Goal: Task Accomplishment & Management: Complete application form

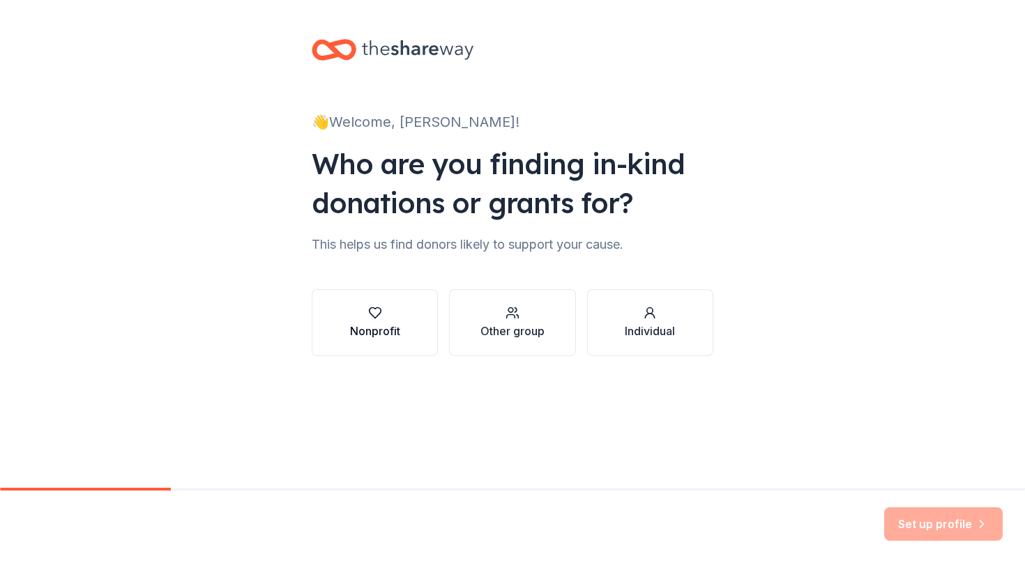
click at [369, 351] on button "Nonprofit" at bounding box center [375, 322] width 126 height 67
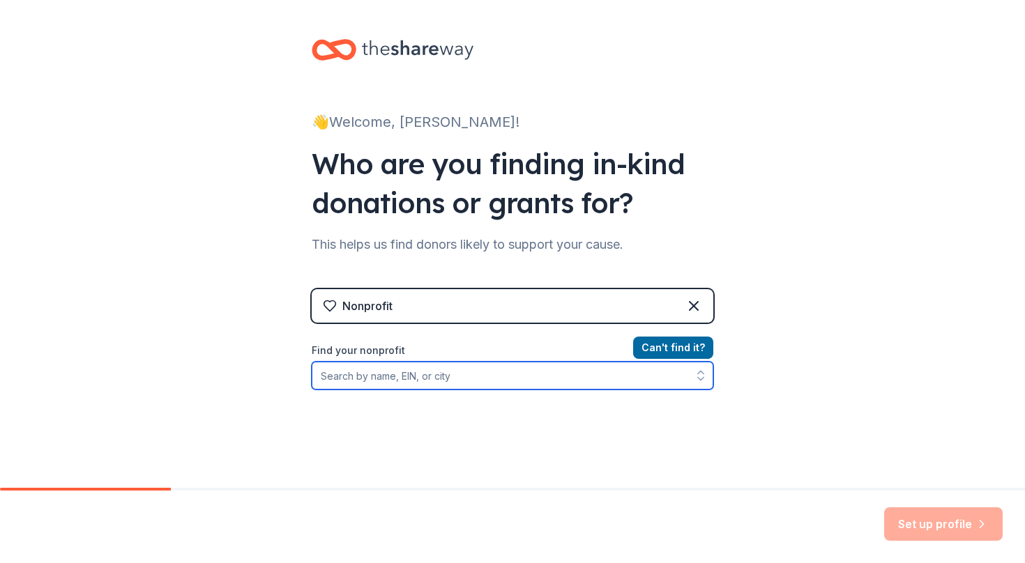
click at [558, 376] on input "Find your nonprofit" at bounding box center [513, 376] width 402 height 28
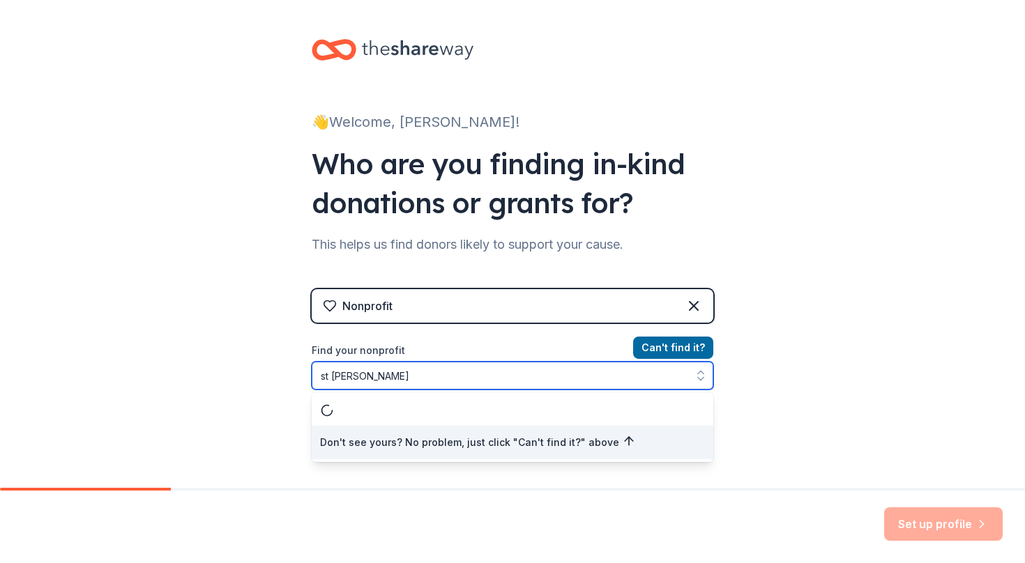
type input "st john paul II"
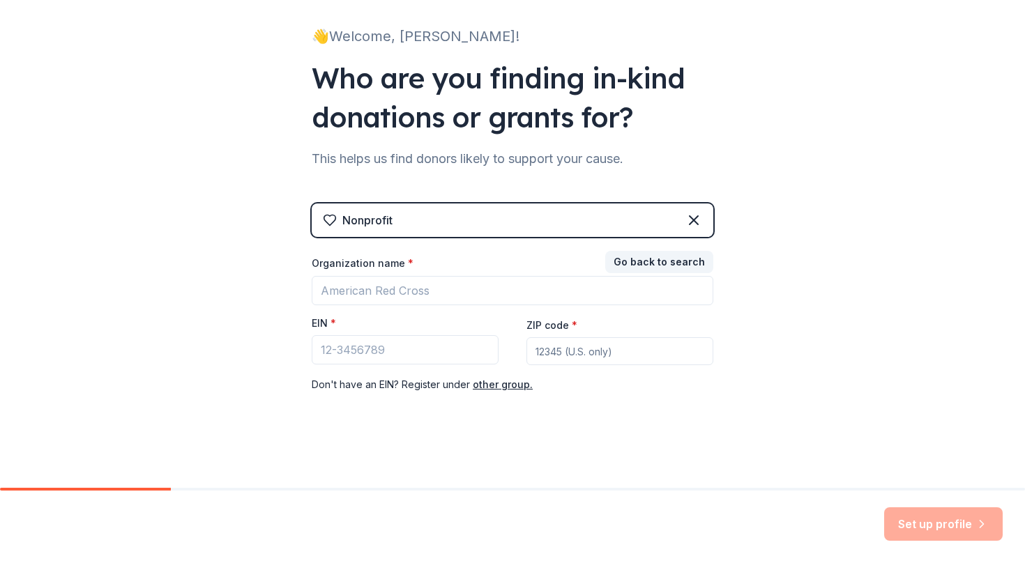
scroll to position [86, 0]
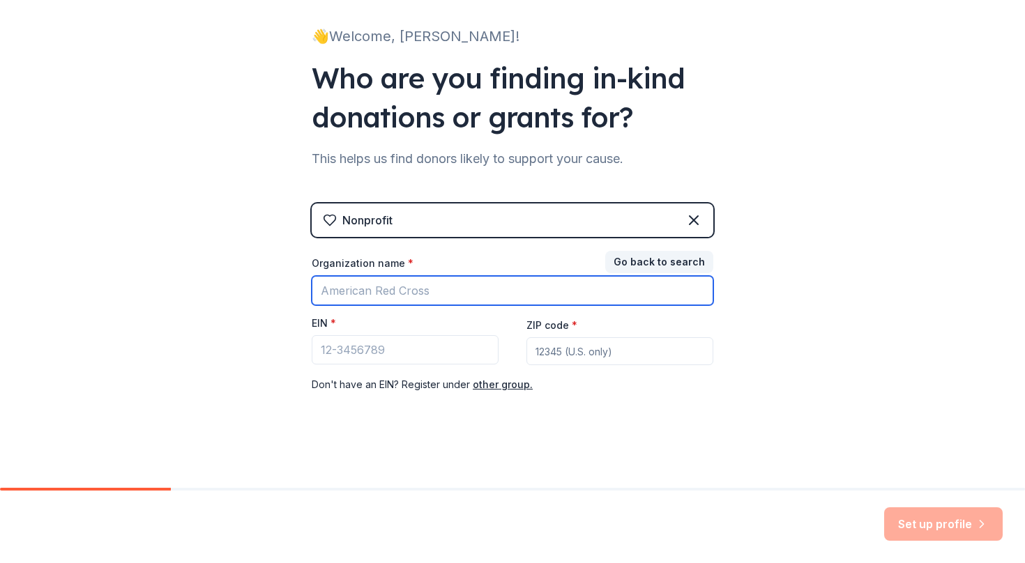
click at [528, 295] on input "Organization name *" at bounding box center [513, 290] width 402 height 29
type input "St John Paul II Catholic Church and Campus Ministry"
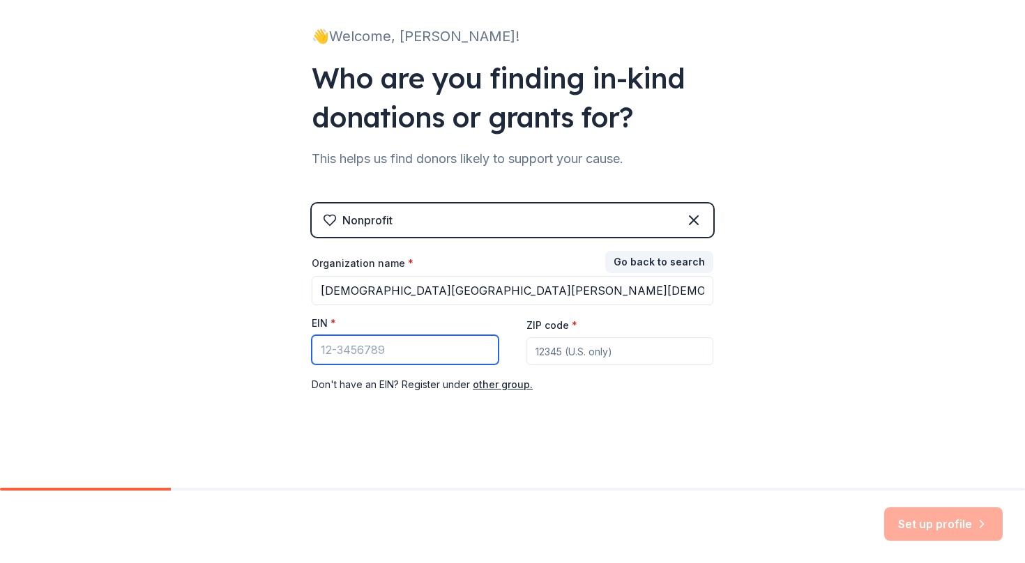
click at [457, 351] on input "EIN *" at bounding box center [405, 349] width 187 height 29
type input "90-0866423"
click at [618, 351] on input "ZIP code *" at bounding box center [619, 351] width 187 height 28
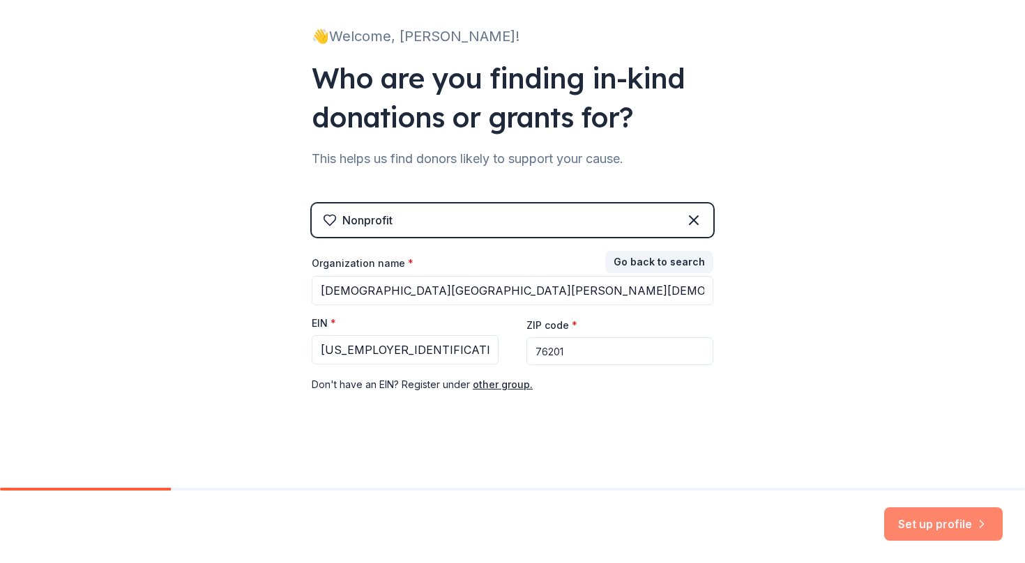
type input "76201"
click at [975, 531] on button "Set up profile" at bounding box center [943, 524] width 119 height 33
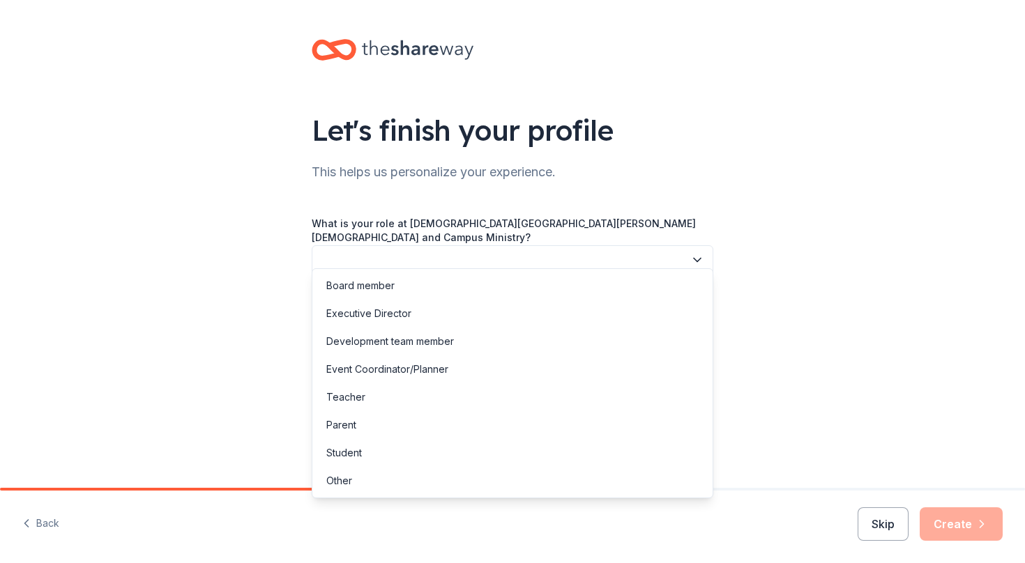
click at [698, 253] on icon "button" at bounding box center [697, 260] width 14 height 14
click at [442, 480] on div "Other" at bounding box center [512, 481] width 395 height 28
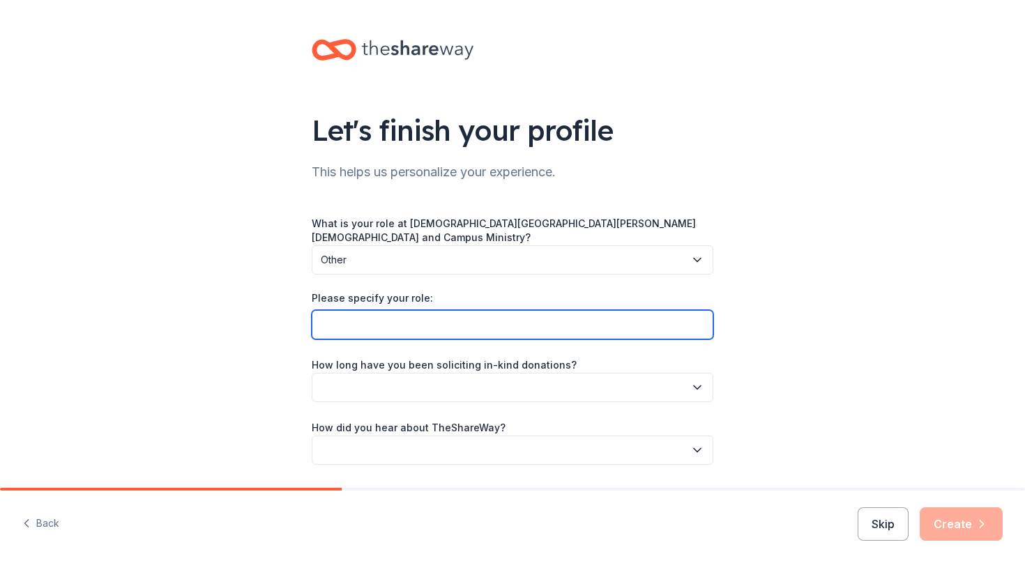
click at [489, 310] on input "Please specify your role:" at bounding box center [513, 324] width 402 height 29
type input "Business Manager"
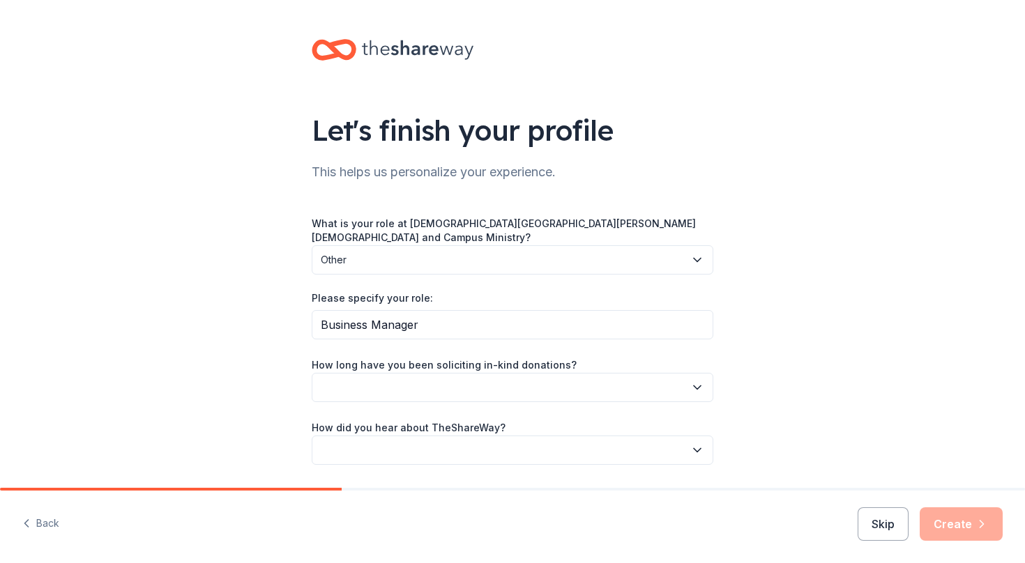
click at [477, 378] on button "button" at bounding box center [513, 387] width 402 height 29
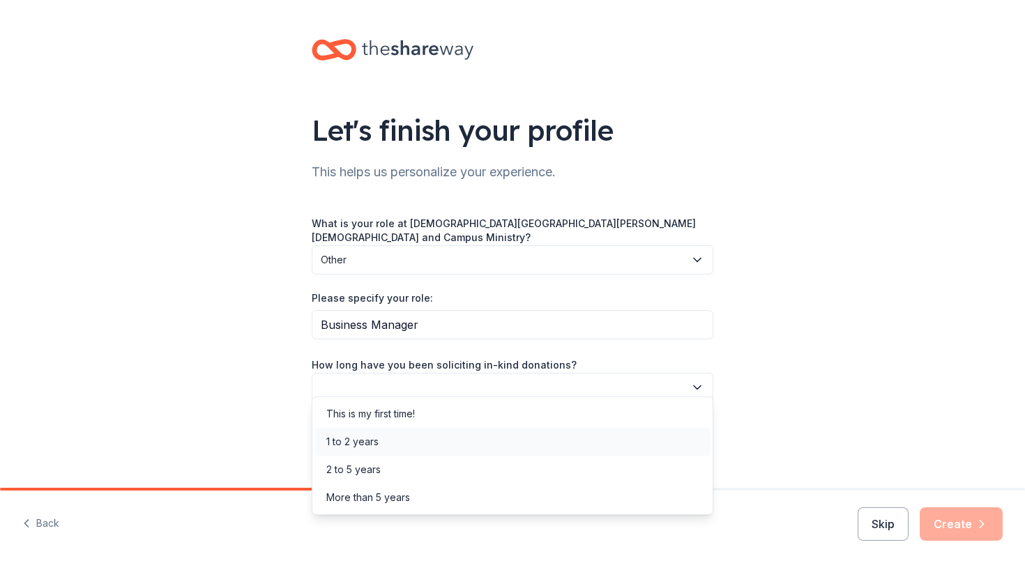
drag, startPoint x: 440, startPoint y: 451, endPoint x: 448, endPoint y: 435, distance: 18.1
click at [449, 435] on div "1 to 2 years" at bounding box center [512, 442] width 395 height 28
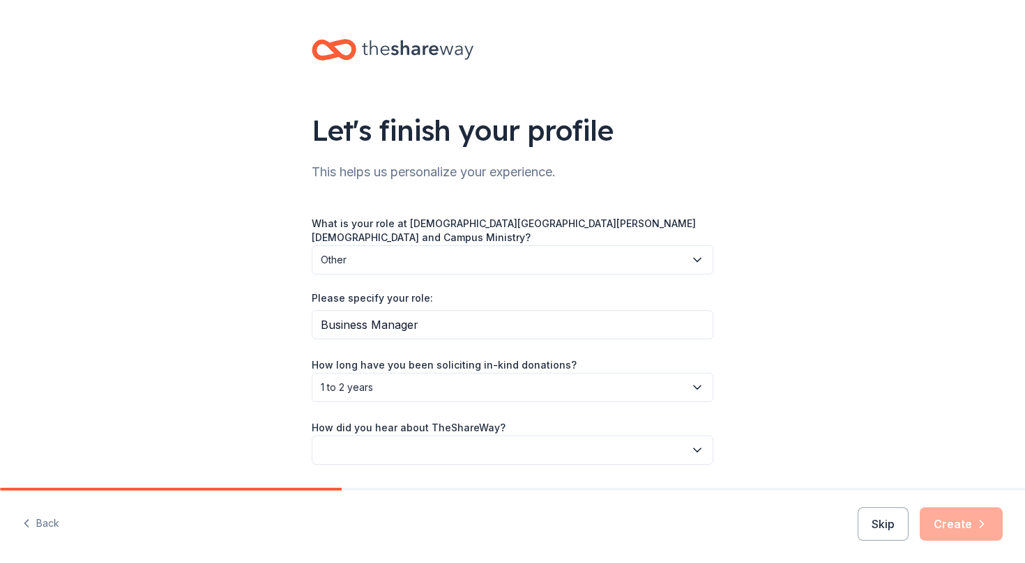
click at [448, 436] on button "button" at bounding box center [513, 450] width 402 height 29
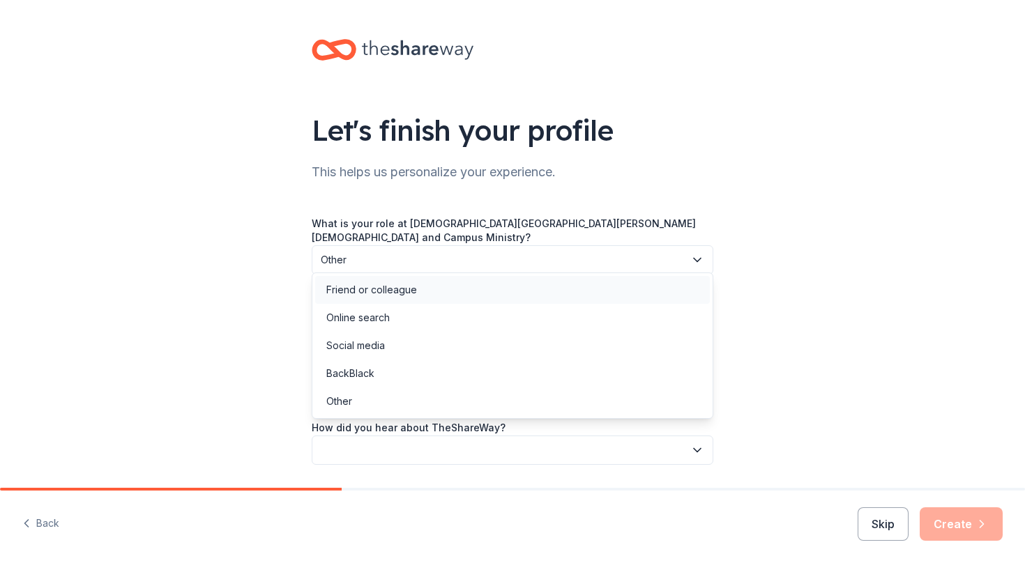
click at [461, 292] on div "Friend or colleague" at bounding box center [512, 290] width 395 height 28
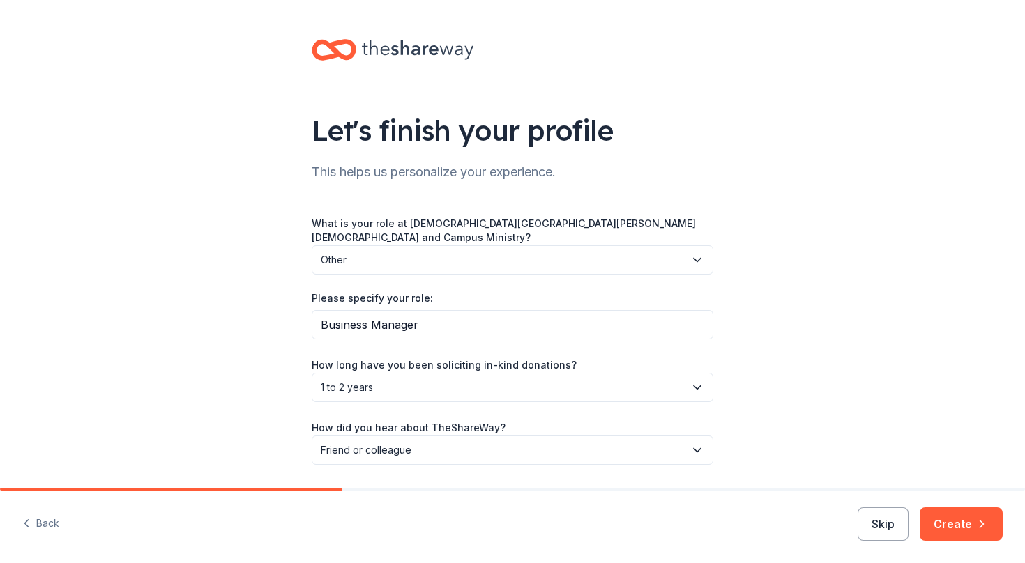
click at [1003, 529] on div "Back Skip Create" at bounding box center [512, 527] width 1025 height 73
click at [985, 527] on icon "button" at bounding box center [982, 524] width 14 height 14
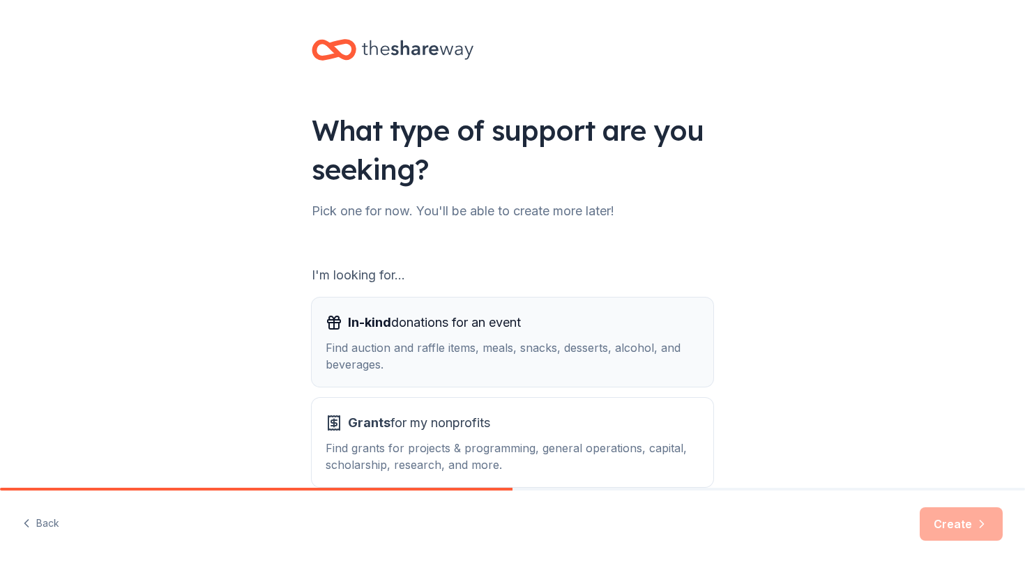
scroll to position [75, 0]
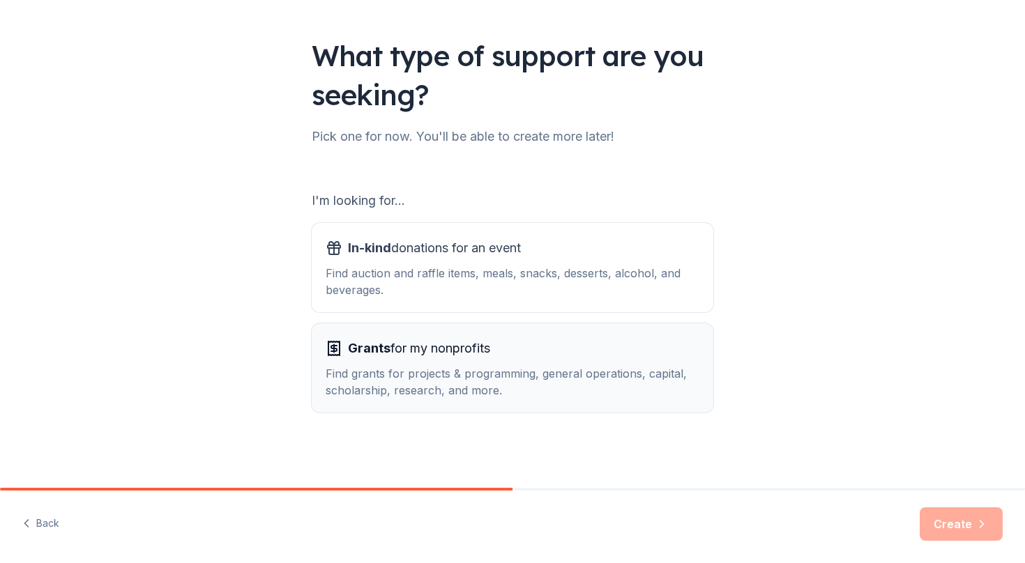
click at [524, 355] on div "Grants for my nonprofits" at bounding box center [513, 348] width 374 height 22
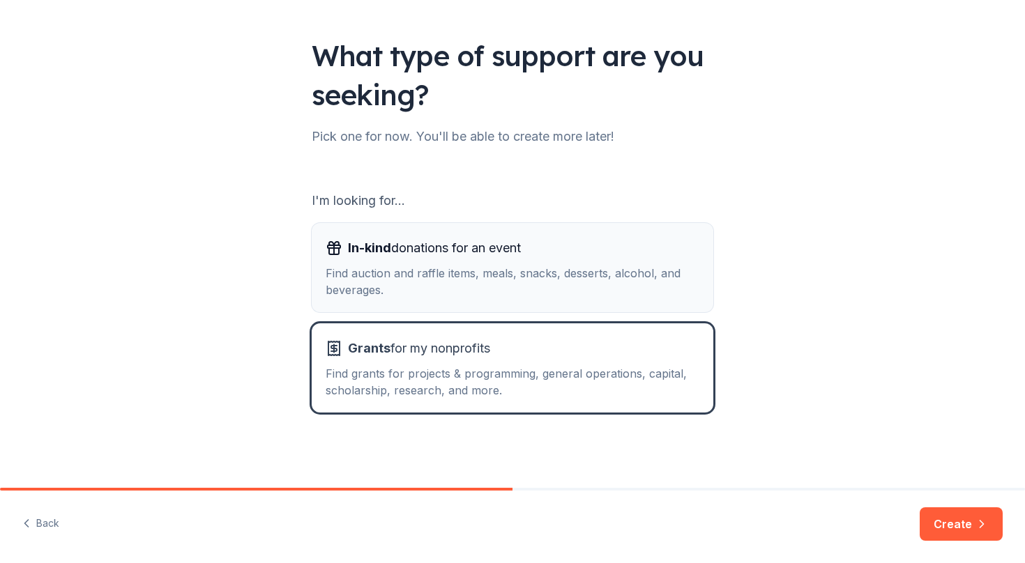
click at [530, 266] on div "Find auction and raffle items, meals, snacks, desserts, alcohol, and beverages." at bounding box center [513, 281] width 374 height 33
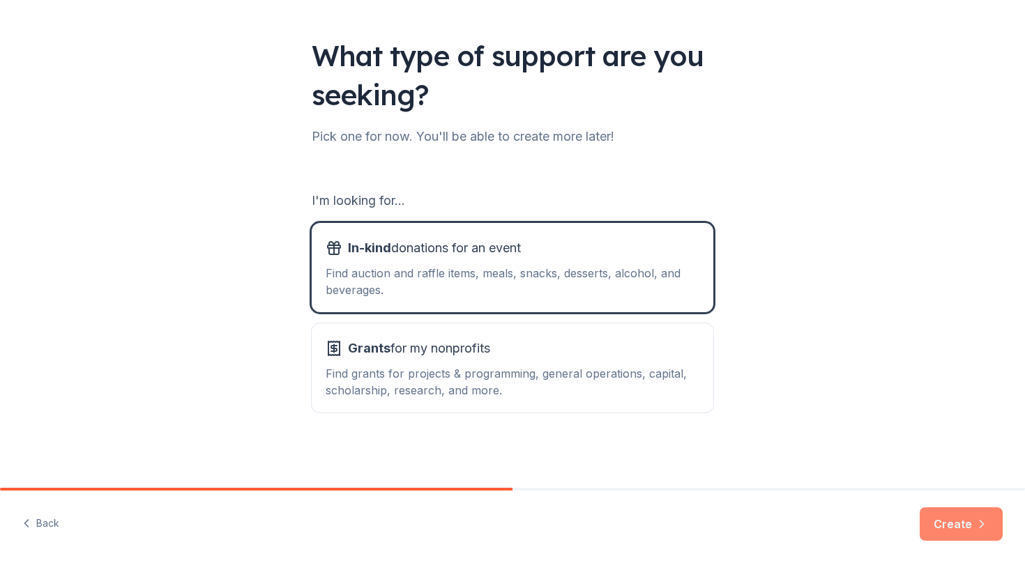
click at [957, 531] on button "Create" at bounding box center [961, 524] width 83 height 33
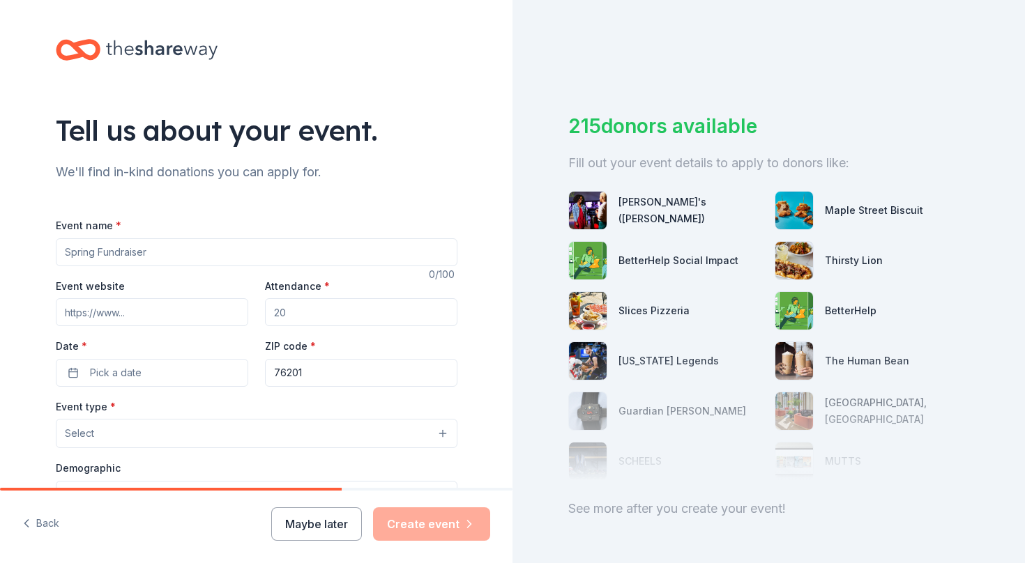
click at [280, 248] on input "Event name *" at bounding box center [257, 252] width 402 height 28
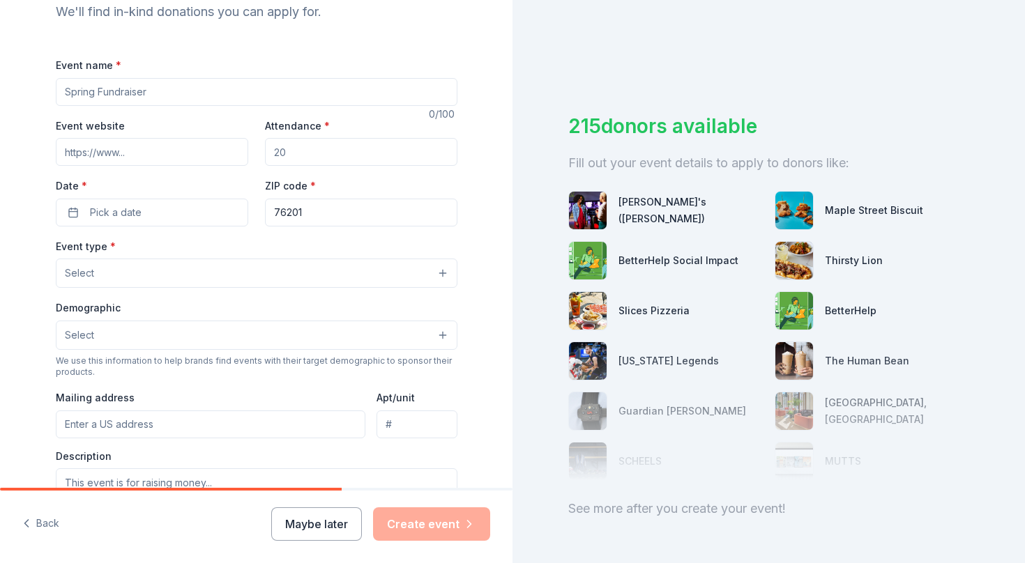
scroll to position [160, 0]
click at [47, 522] on button "Back" at bounding box center [40, 524] width 37 height 29
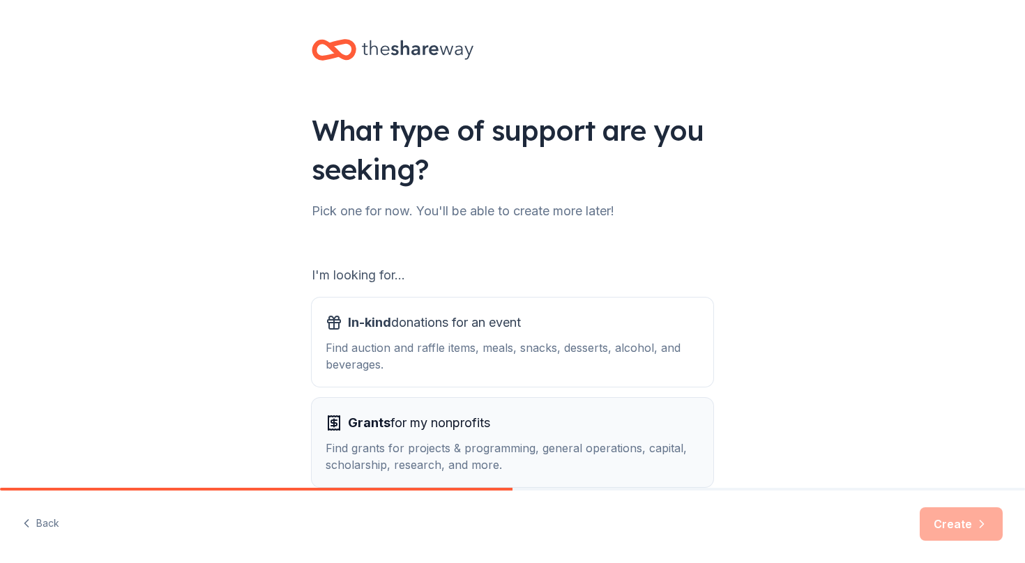
click at [436, 435] on div "Grants for my nonprofits Find grants for projects & programming, general operat…" at bounding box center [513, 442] width 374 height 61
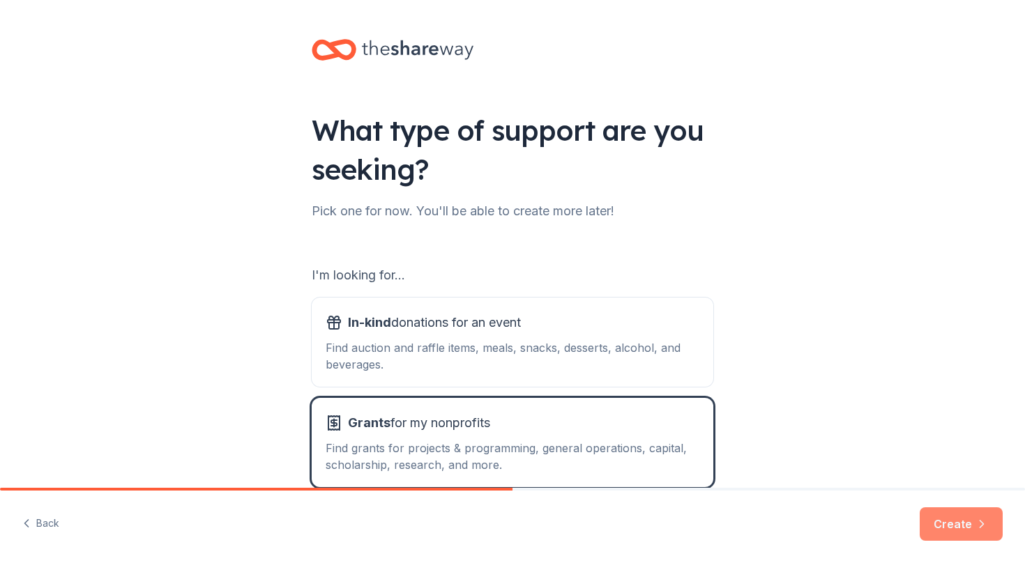
click at [959, 526] on button "Create" at bounding box center [961, 524] width 83 height 33
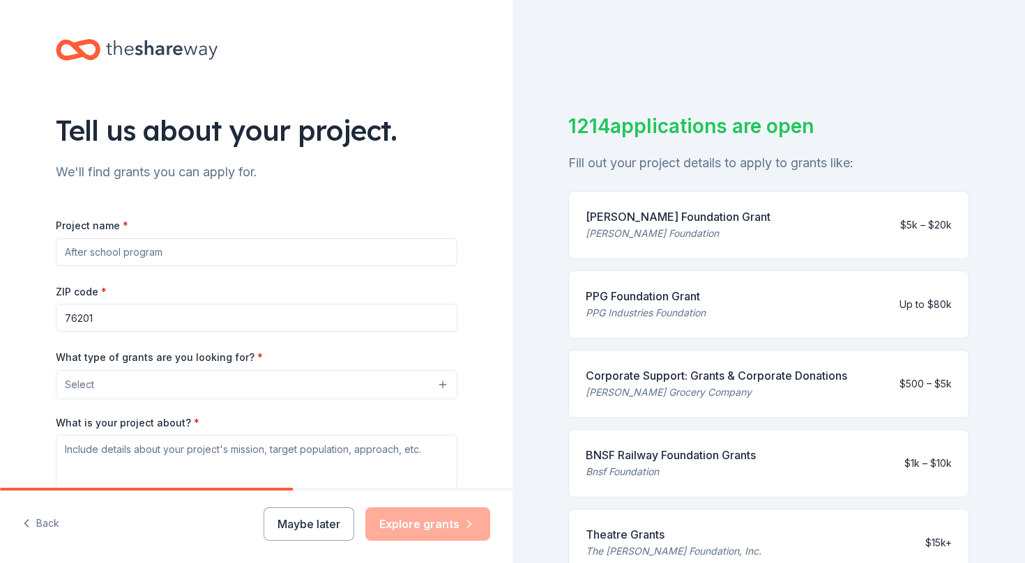
click at [326, 252] on input "Project name *" at bounding box center [257, 252] width 402 height 28
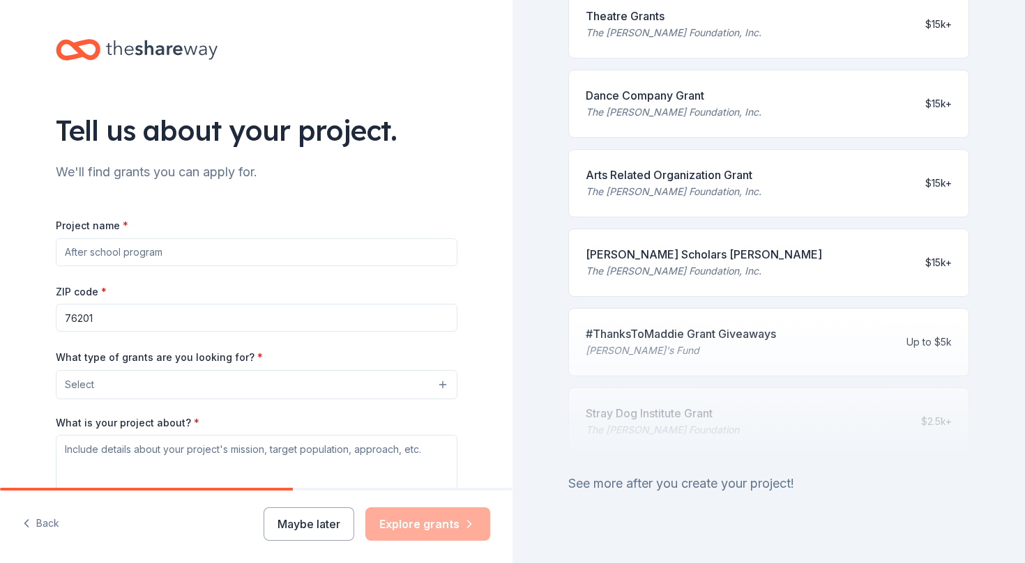
scroll to position [540, 0]
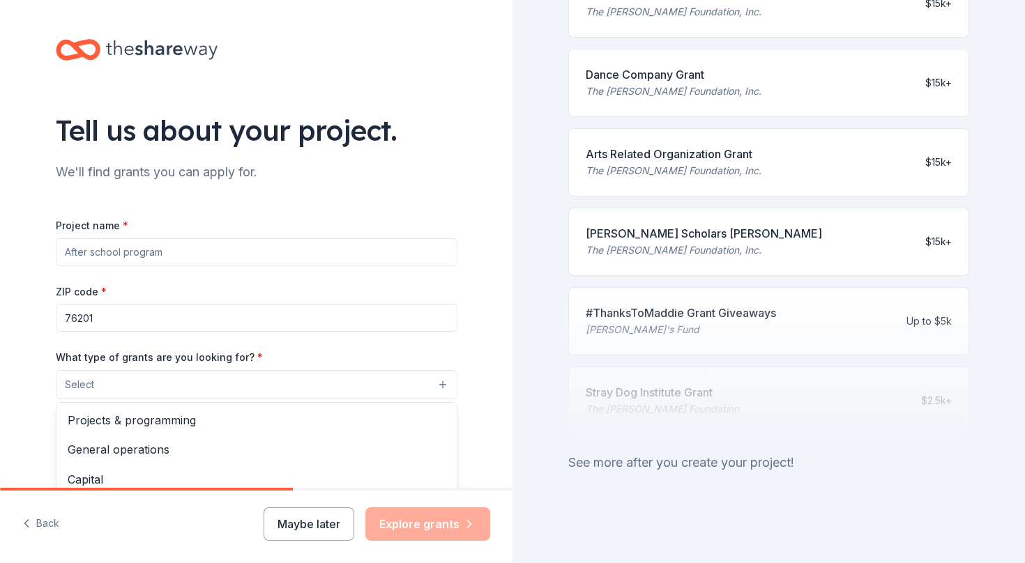
click at [426, 379] on button "Select" at bounding box center [257, 384] width 402 height 29
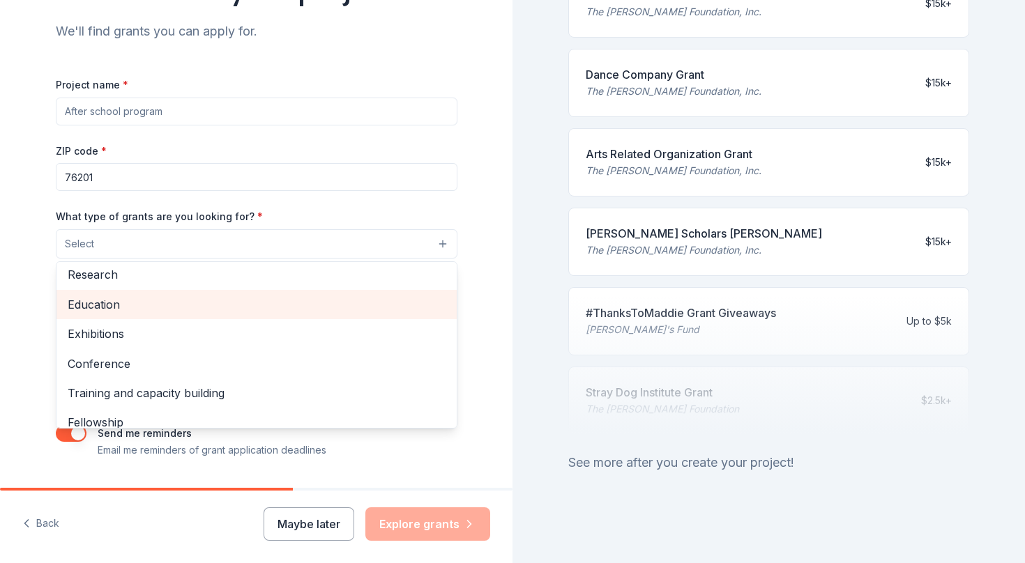
scroll to position [124, 0]
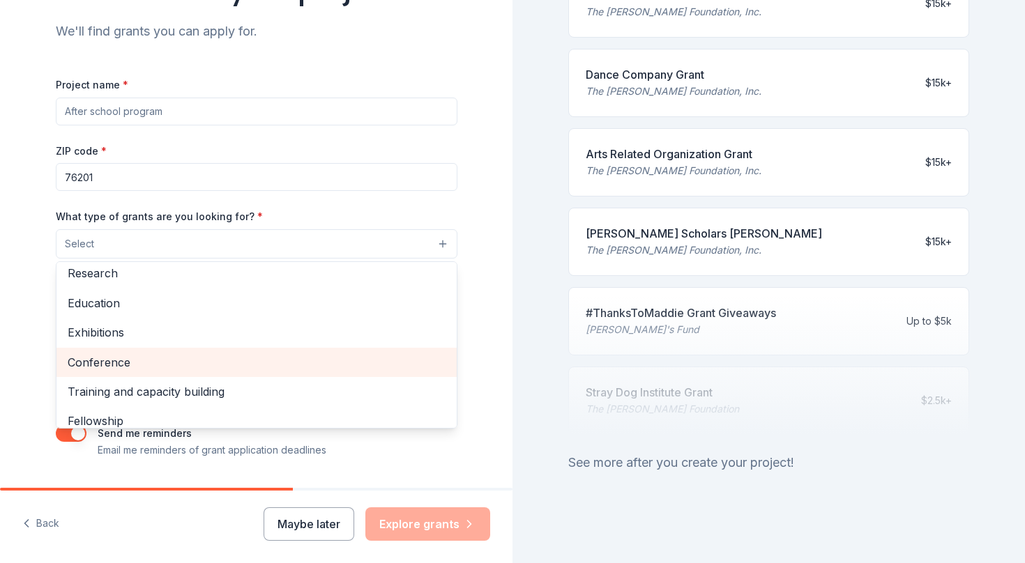
click at [356, 362] on span "Conference" at bounding box center [257, 362] width 378 height 18
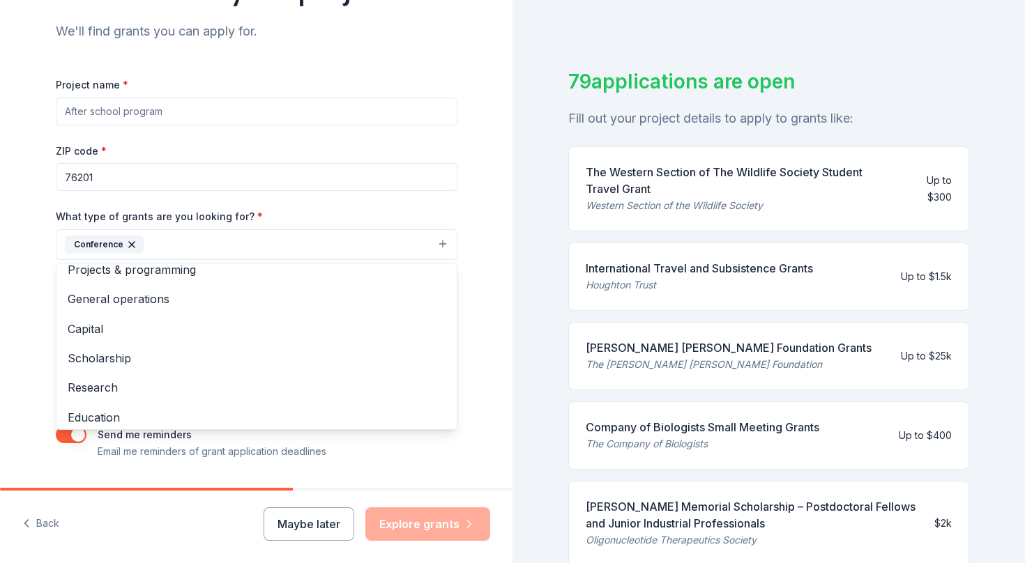
scroll to position [0, 0]
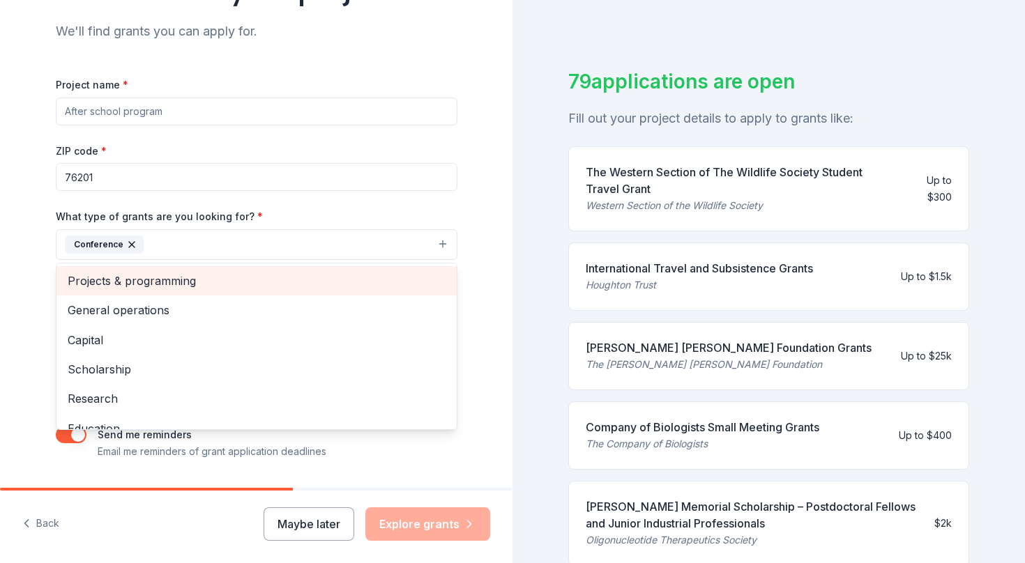
click at [351, 283] on span "Projects & programming" at bounding box center [257, 281] width 378 height 18
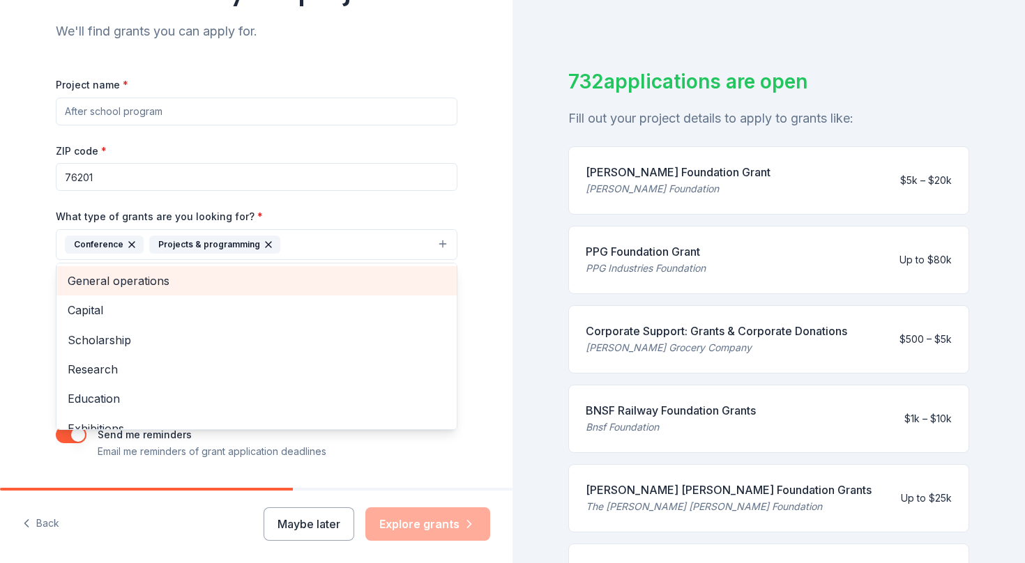
click at [346, 291] on div "General operations" at bounding box center [256, 280] width 400 height 29
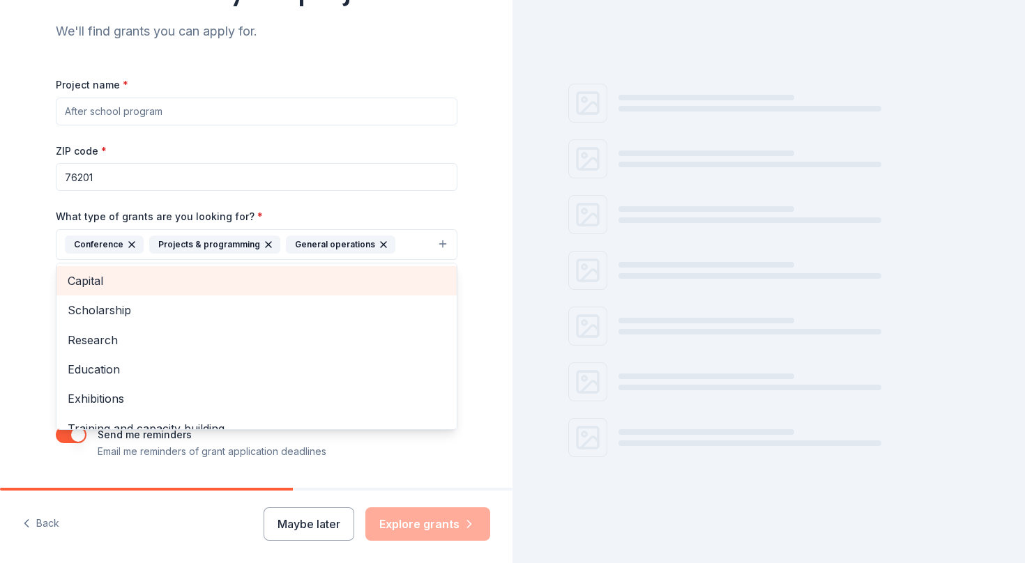
click at [344, 294] on div "Capital" at bounding box center [256, 280] width 400 height 29
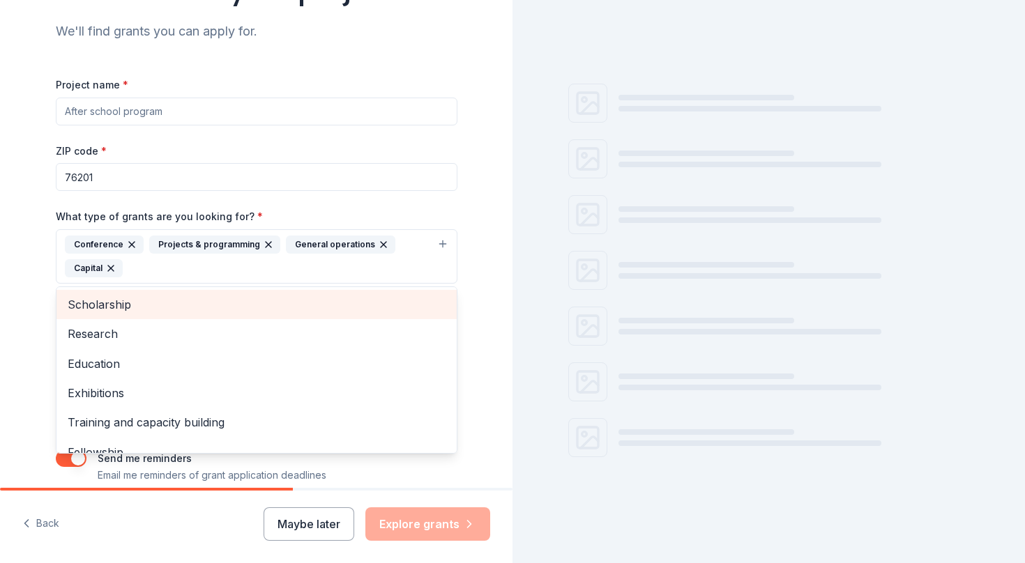
click at [344, 294] on div "Scholarship" at bounding box center [256, 304] width 400 height 29
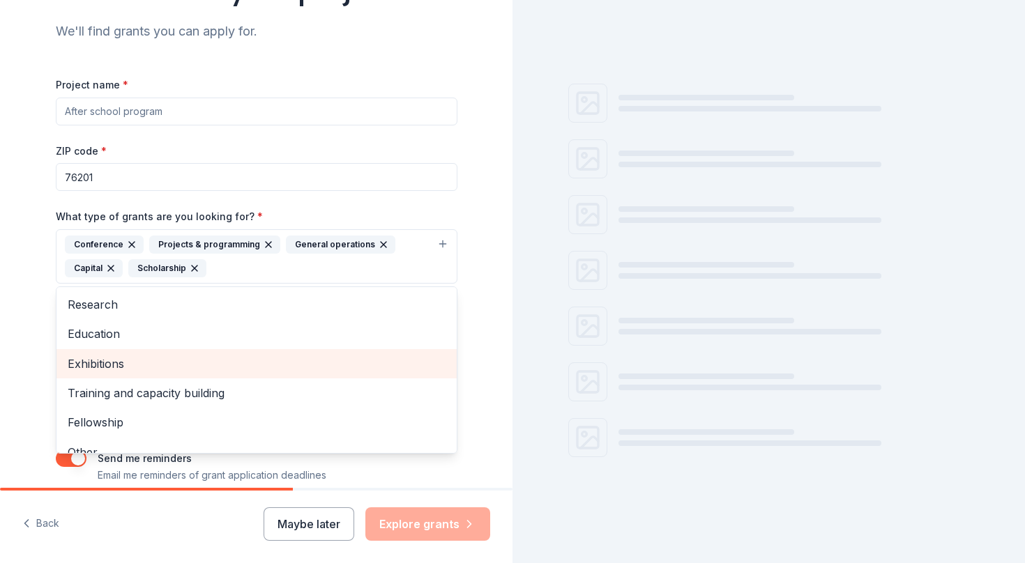
scroll to position [17, 0]
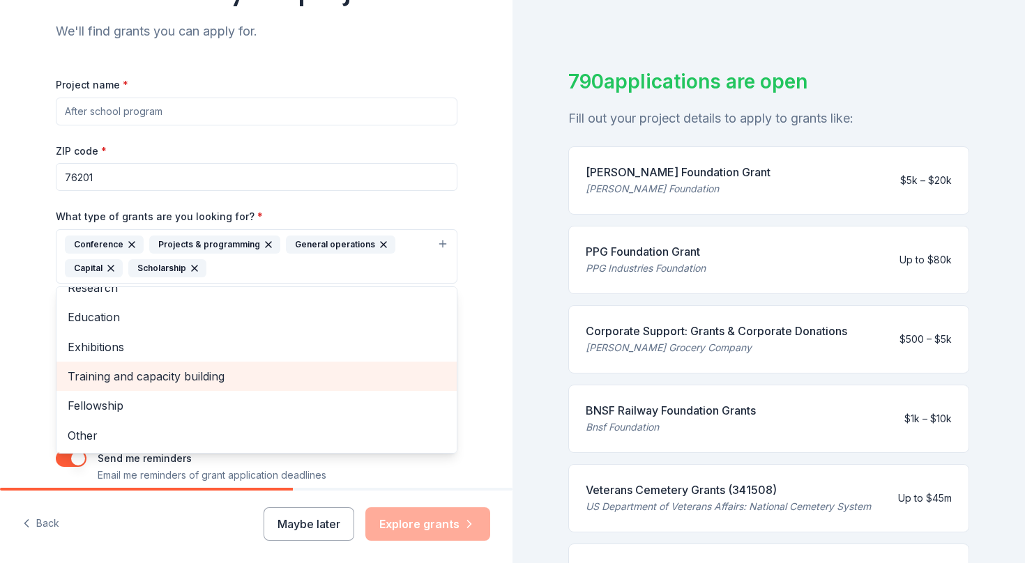
click at [310, 374] on span "Training and capacity building" at bounding box center [257, 376] width 378 height 18
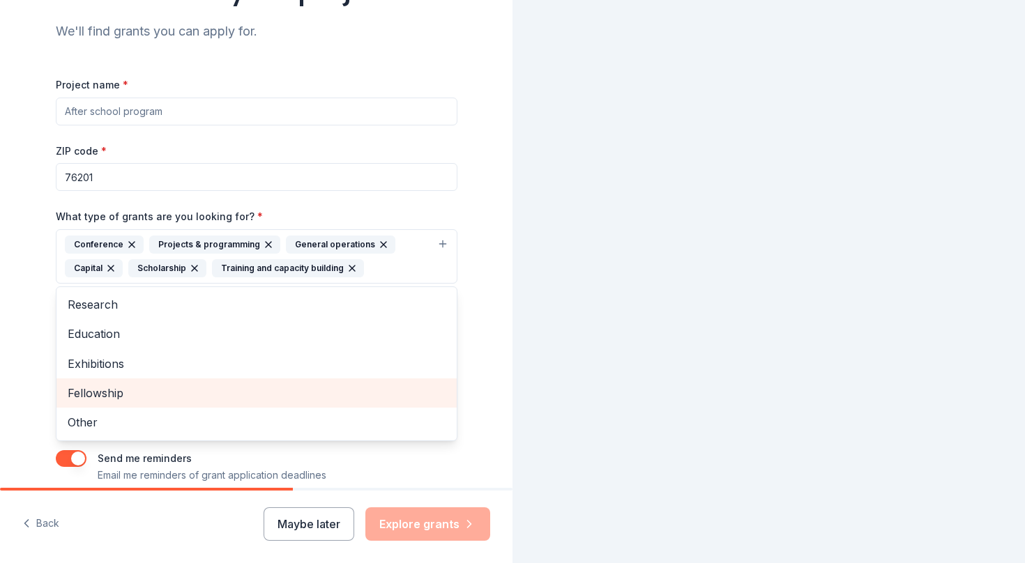
scroll to position [0, 0]
click at [310, 374] on div "Exhibitions" at bounding box center [256, 363] width 400 height 29
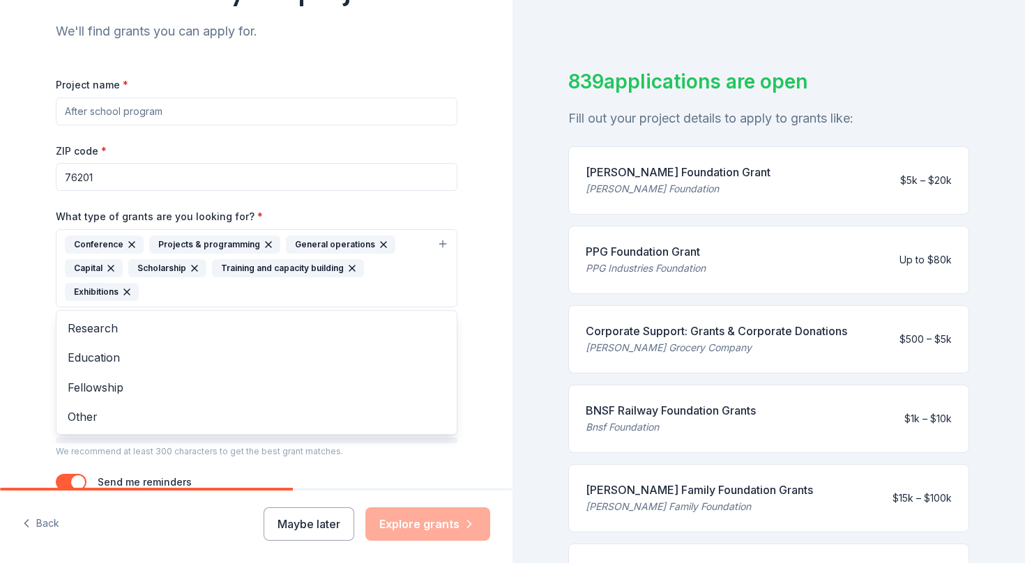
click at [420, 462] on div "Project name * ZIP code * 76201 What type of grants are you looking for? * Conf…" at bounding box center [257, 292] width 402 height 432
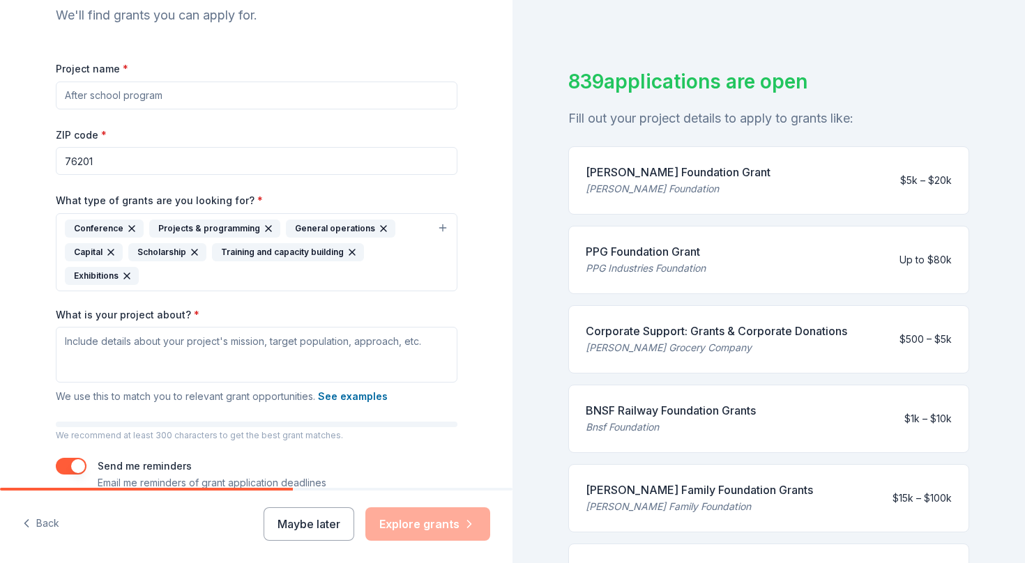
scroll to position [159, 0]
click at [369, 399] on button "See examples" at bounding box center [353, 394] width 70 height 17
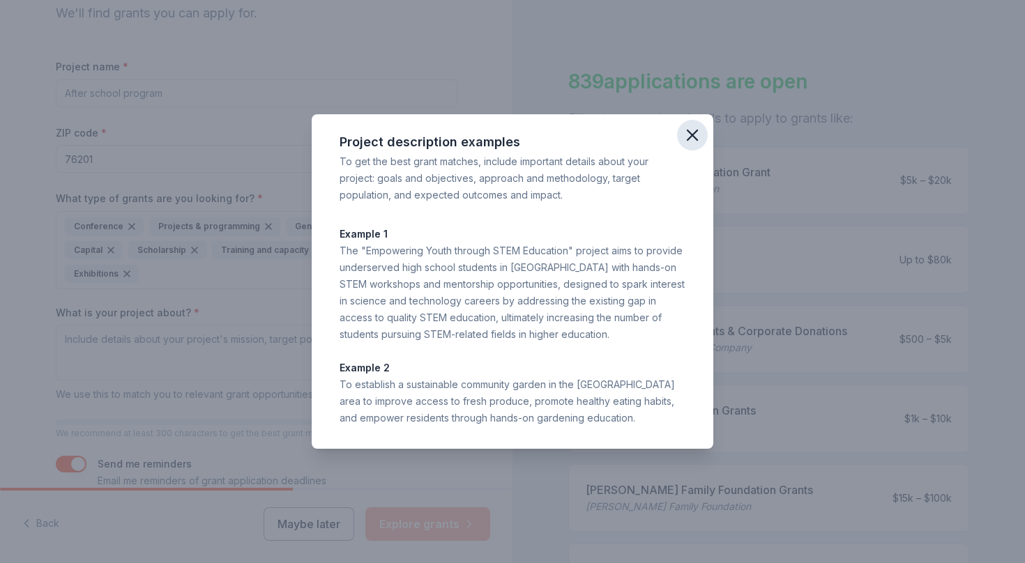
click at [692, 136] on icon "button" at bounding box center [692, 135] width 10 height 10
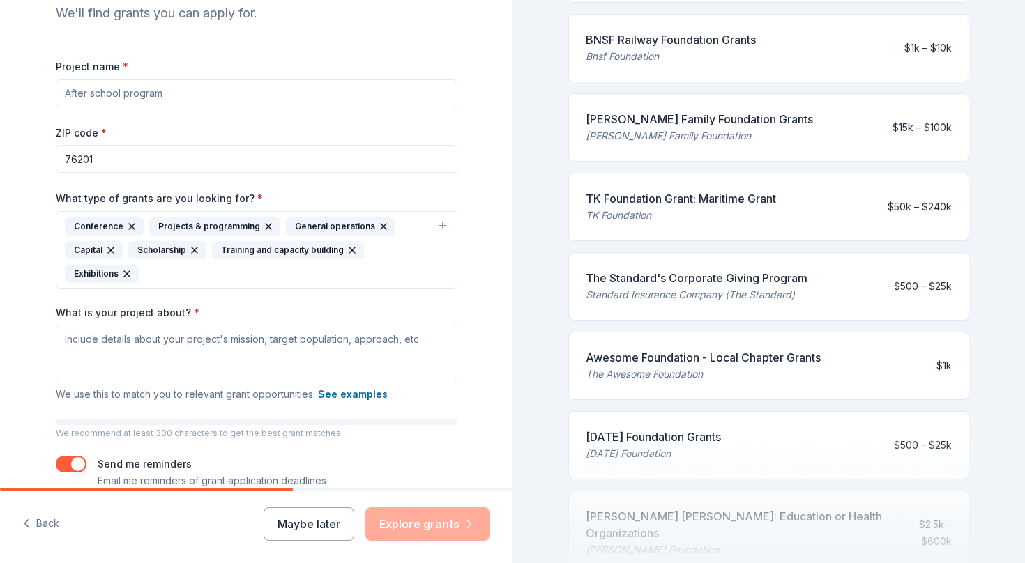
scroll to position [434, 0]
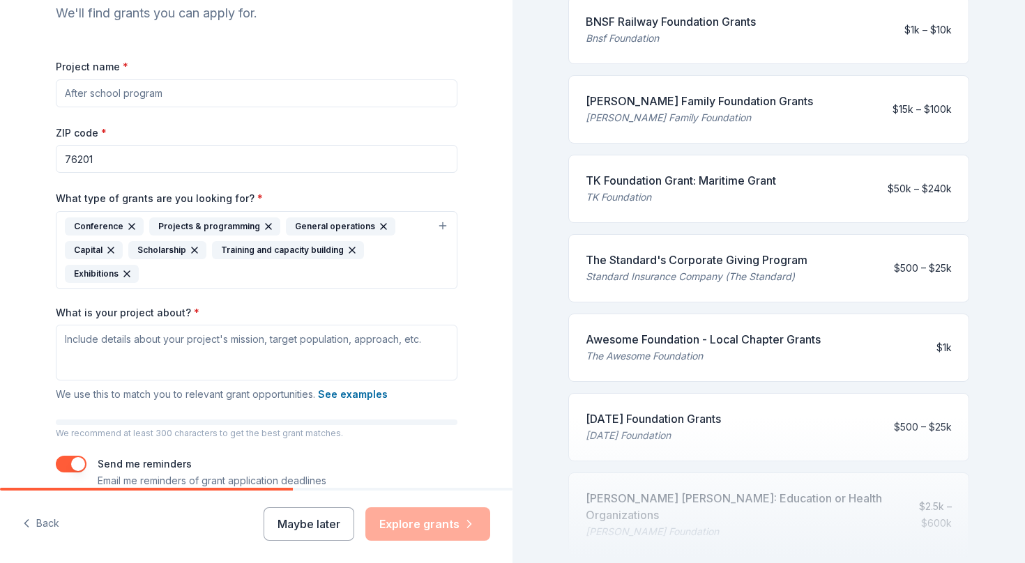
click at [694, 420] on div at bounding box center [768, 487] width 401 height 139
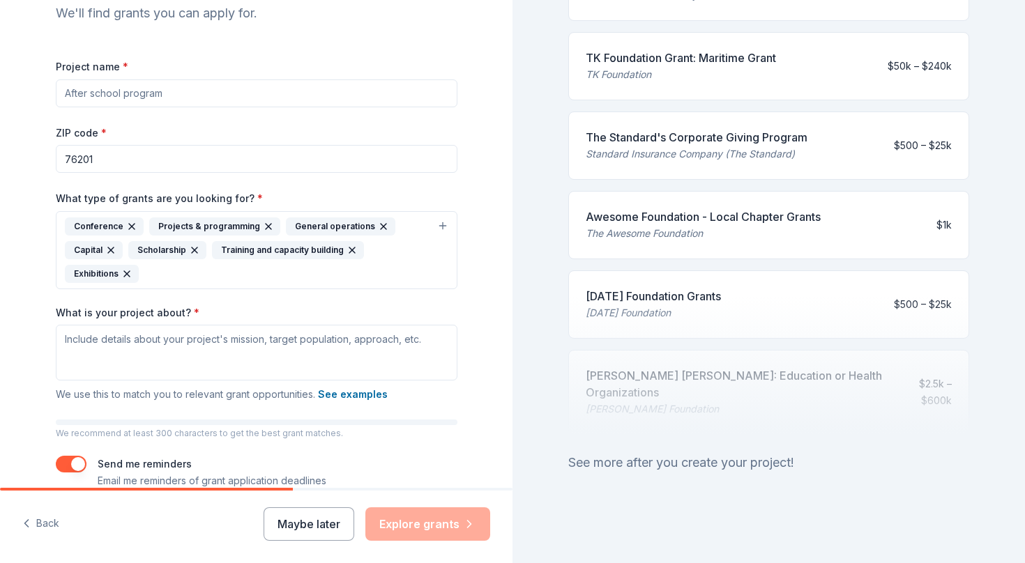
scroll to position [0, 0]
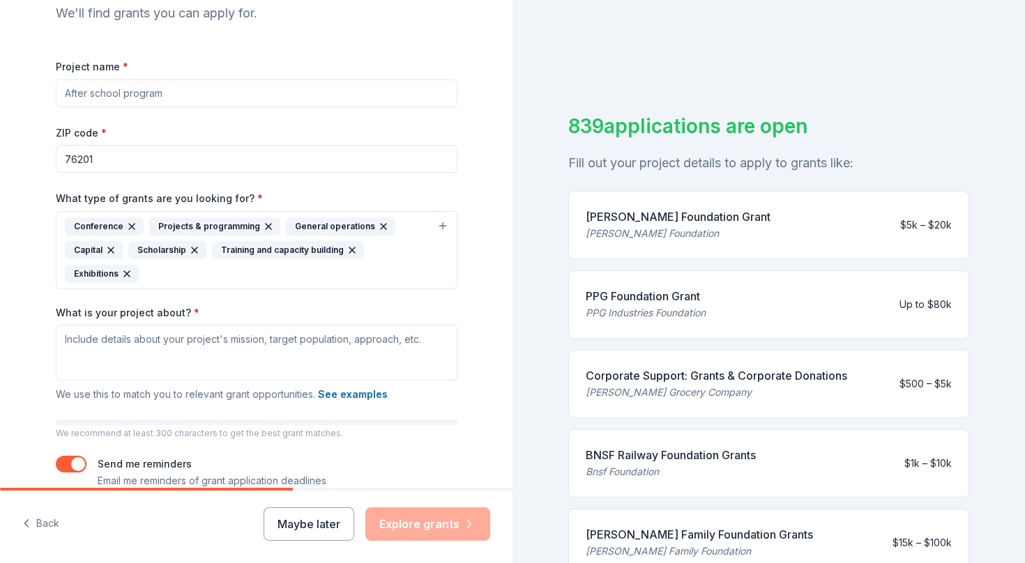
click at [703, 220] on div "Harold Simmons Foundation Grant" at bounding box center [678, 216] width 185 height 17
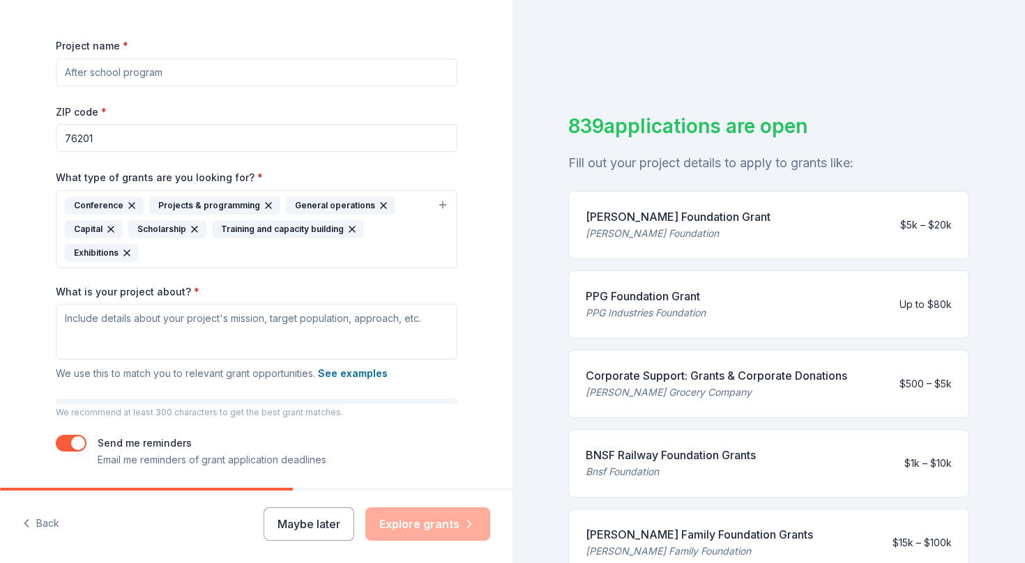
scroll to position [173, 0]
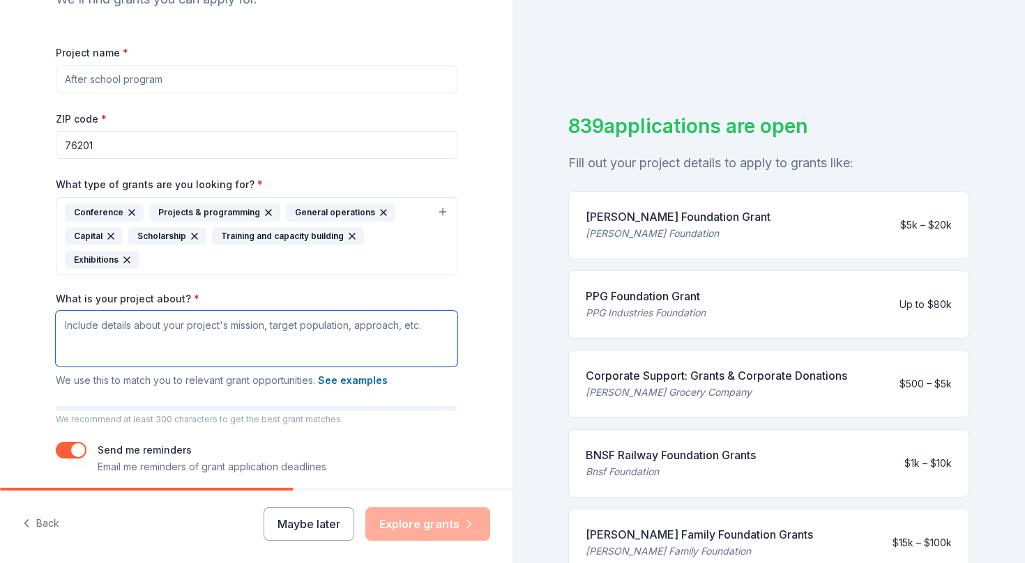
click at [203, 327] on textarea "What is your project about? *" at bounding box center [257, 339] width 402 height 56
paste textarea "The Dynamic Speaker Series seeks to bring nationally and regionally recognized …"
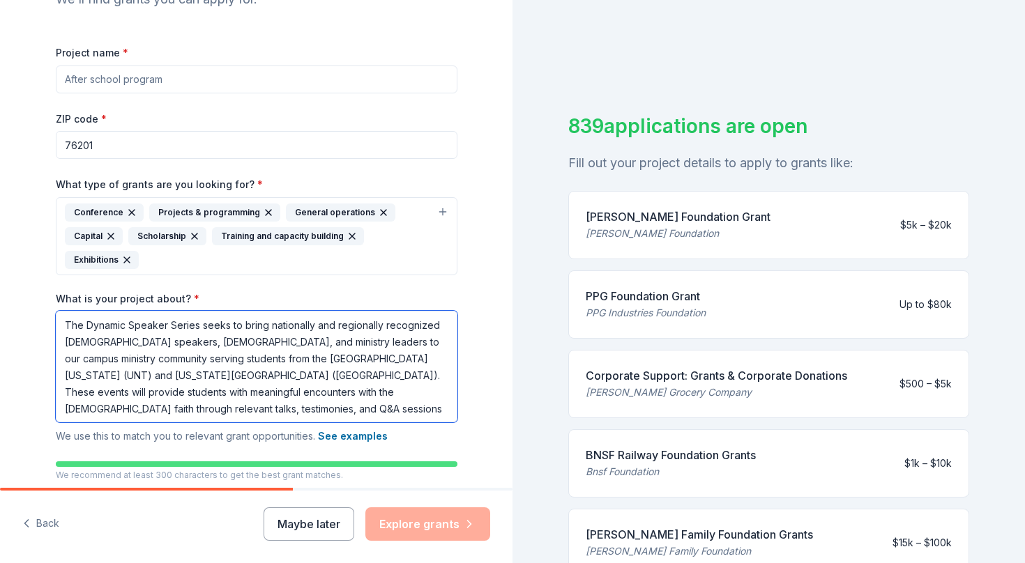
drag, startPoint x: 200, startPoint y: 326, endPoint x: 60, endPoint y: 328, distance: 140.1
click at [60, 328] on textarea "The Dynamic Speaker Series seeks to bring nationally and regionally recognized …" at bounding box center [257, 367] width 402 height 112
type textarea "The Dynamic Speaker Series seeks to bring nationally and regionally recognized …"
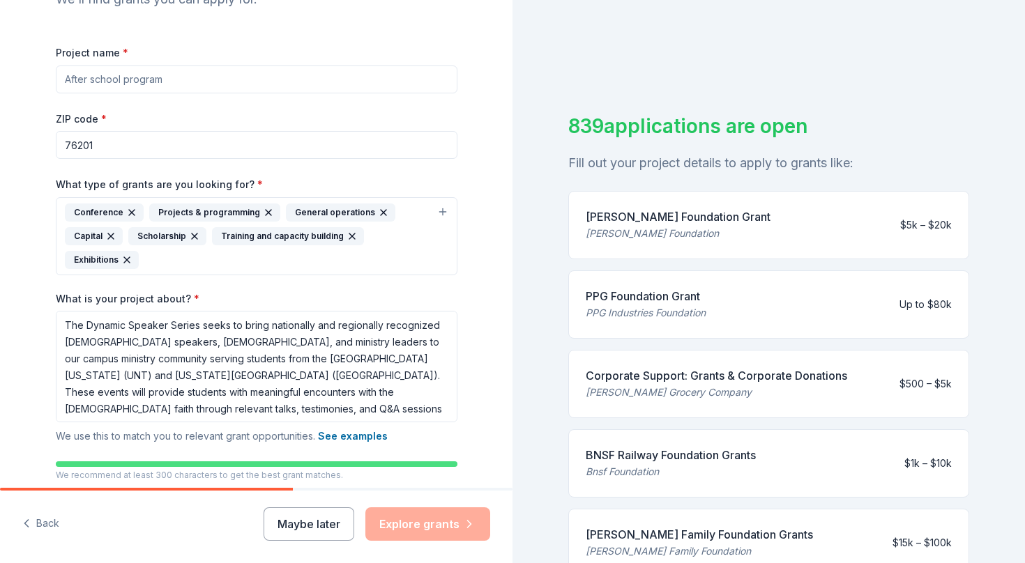
click at [140, 75] on input "Project name *" at bounding box center [257, 80] width 402 height 28
paste input "The Dynamic Speaker Series"
type input "The Dynamic Speaker Series"
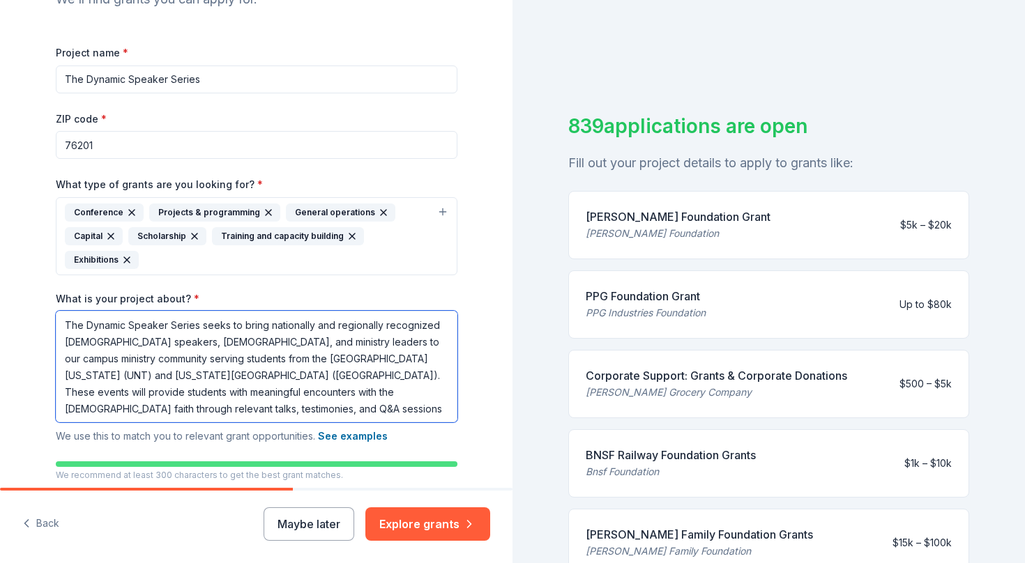
drag, startPoint x: 102, startPoint y: 343, endPoint x: 66, endPoint y: 343, distance: 35.6
click at [66, 343] on textarea "The Dynamic Speaker Series seeks to bring nationally and regionally recognized …" at bounding box center [257, 367] width 402 height 112
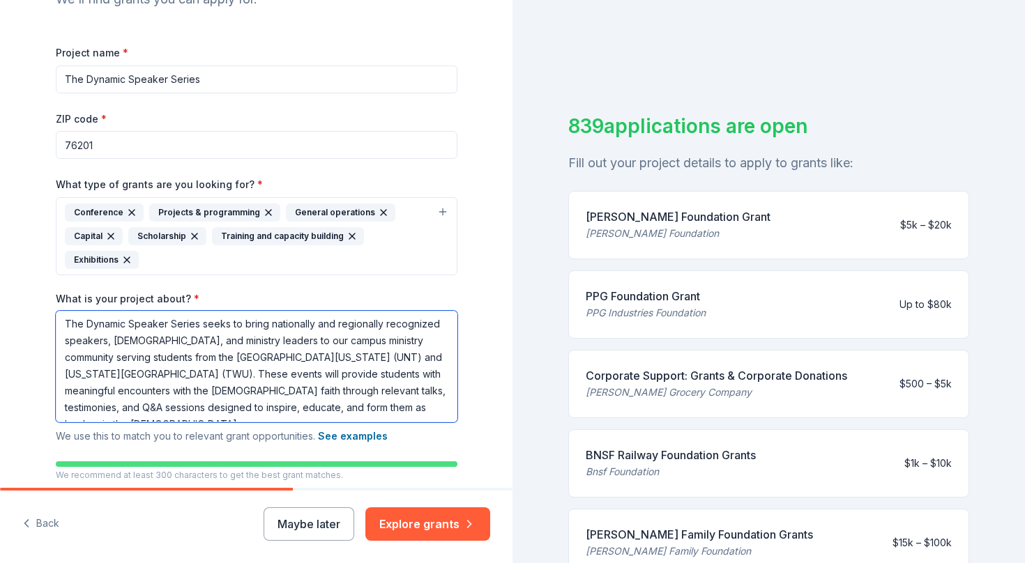
scroll to position [283, 0]
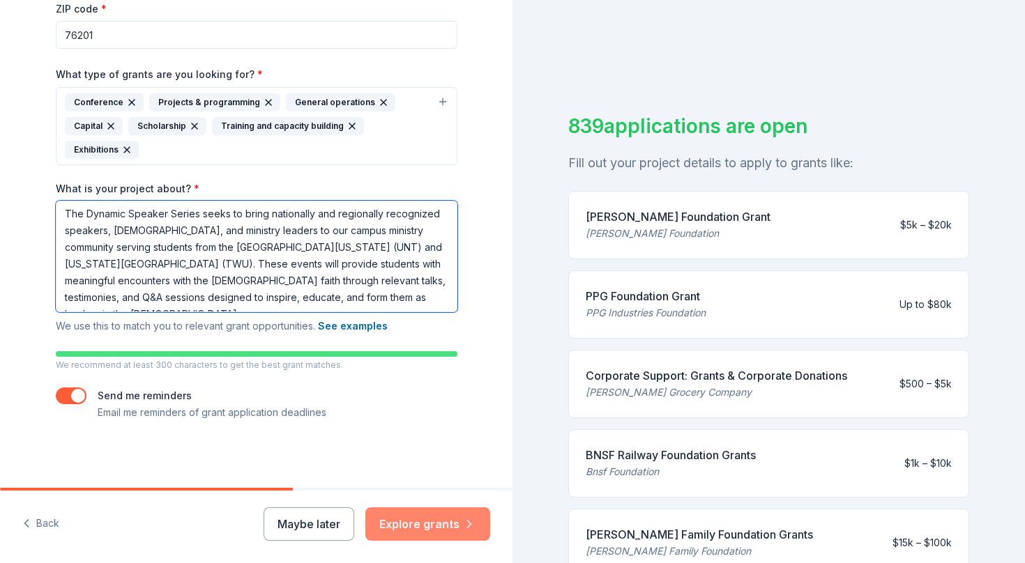
type textarea "The Dynamic Speaker Series seeks to bring nationally and regionally recognized …"
click at [441, 519] on button "Explore grants" at bounding box center [427, 524] width 125 height 33
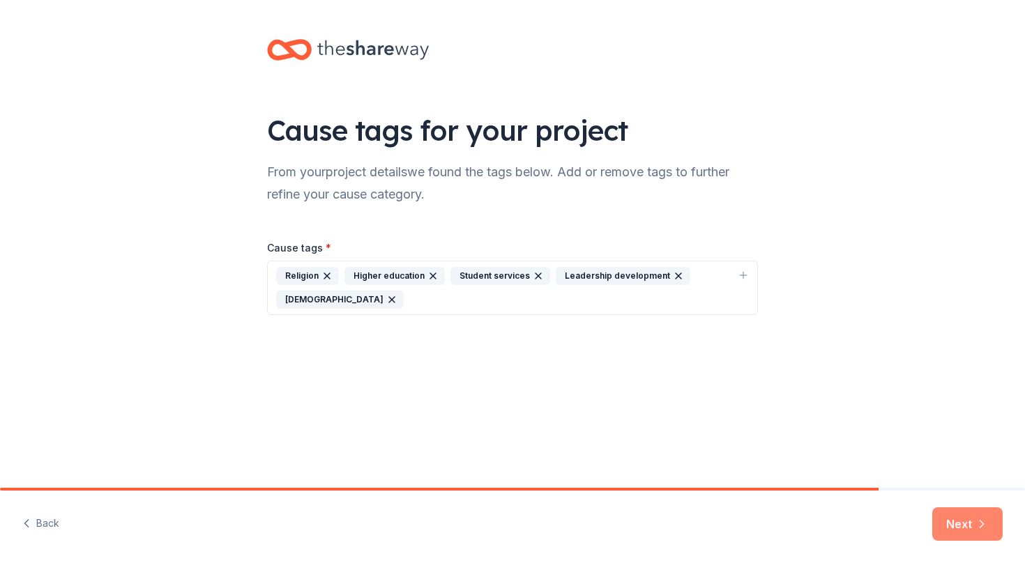
click at [966, 520] on button "Next" at bounding box center [967, 524] width 70 height 33
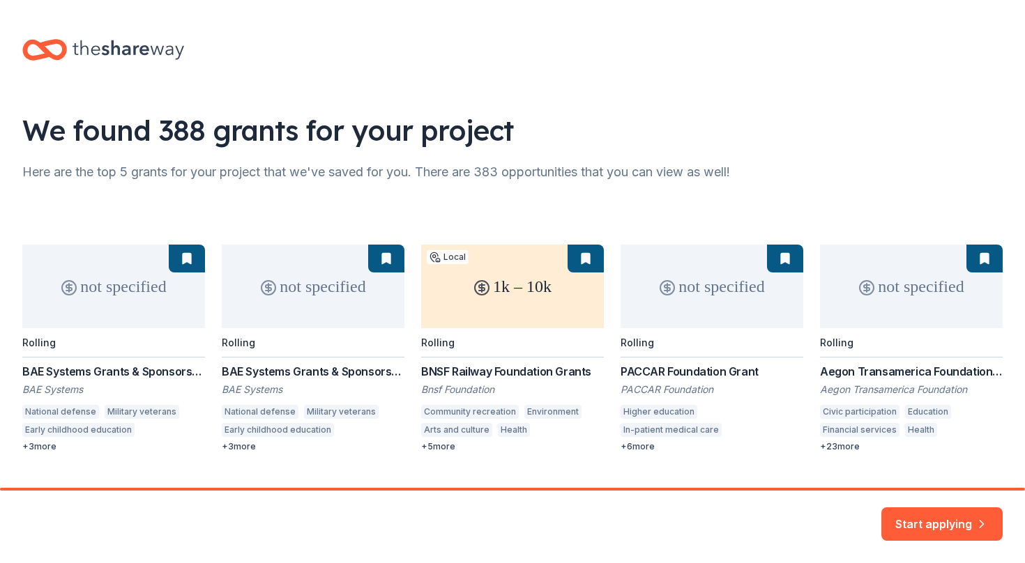
scroll to position [31, 0]
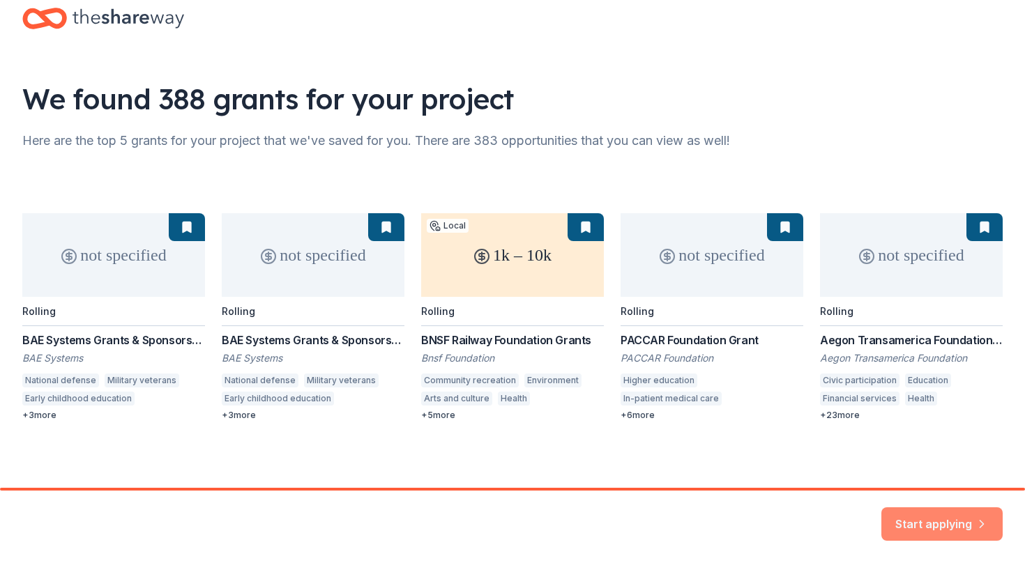
click at [969, 527] on button "Start applying" at bounding box center [941, 516] width 121 height 33
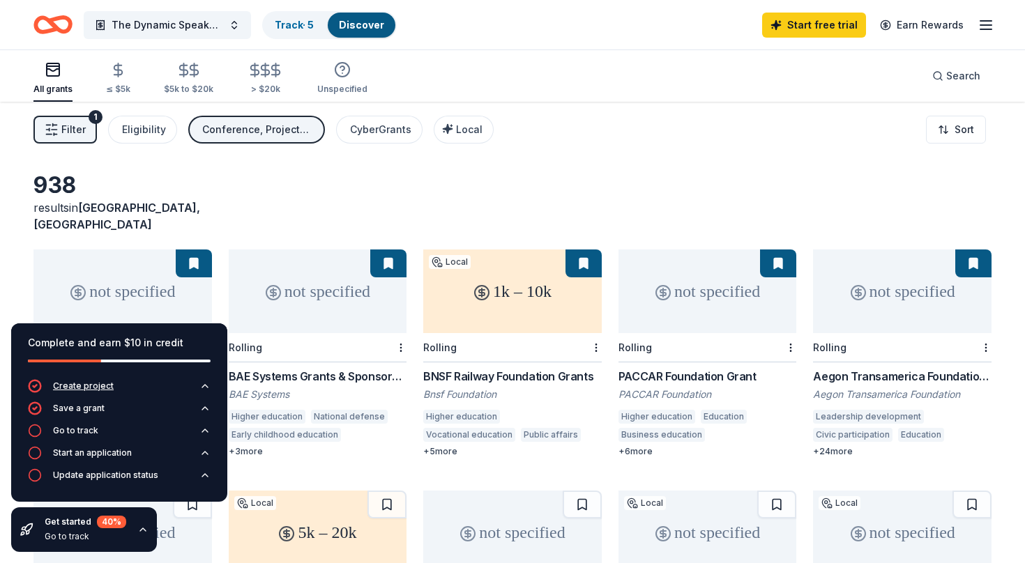
click at [93, 390] on div "Create project" at bounding box center [83, 386] width 61 height 11
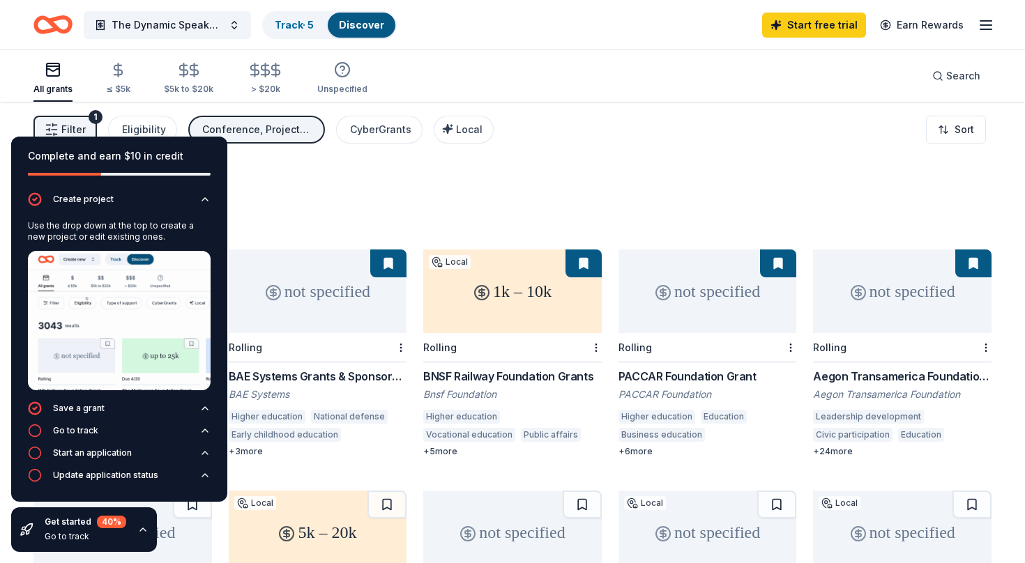
click at [556, 148] on div "Filter 1 Eligibility Conference, Projects & programming, General operations, Ca…" at bounding box center [512, 130] width 1025 height 56
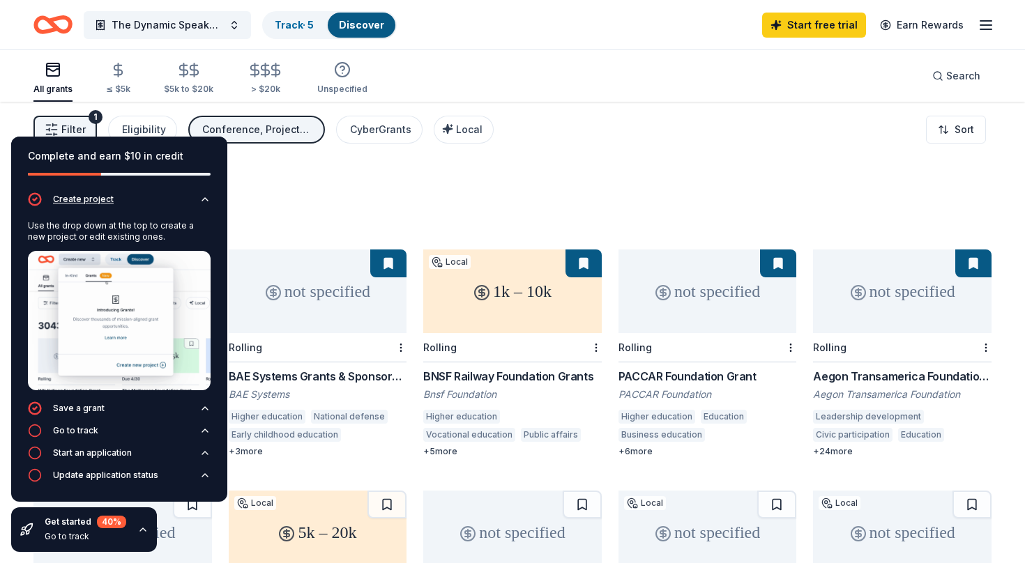
click at [203, 201] on icon "button" at bounding box center [205, 199] width 6 height 3
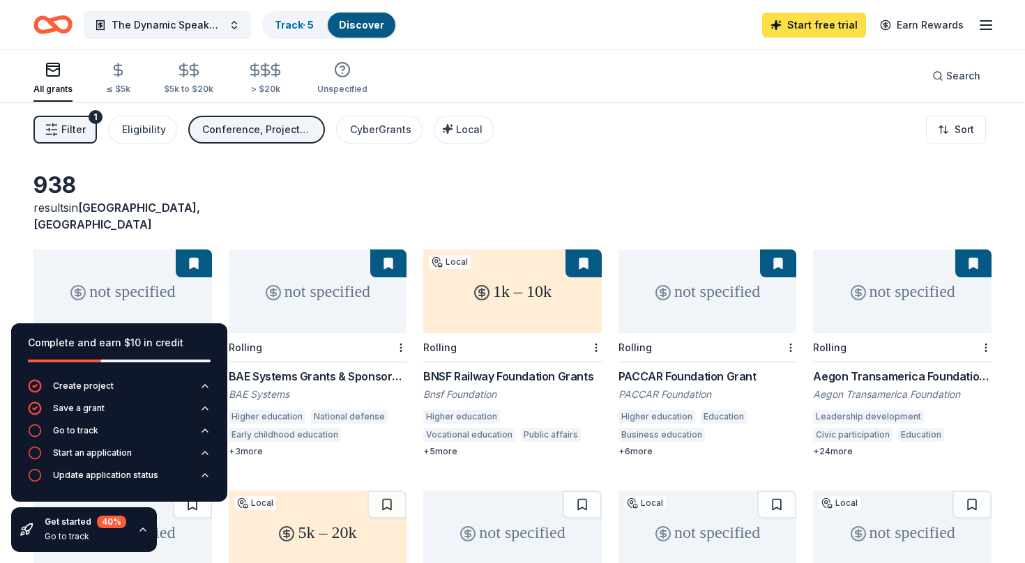
click at [821, 22] on link "Start free trial" at bounding box center [814, 25] width 104 height 25
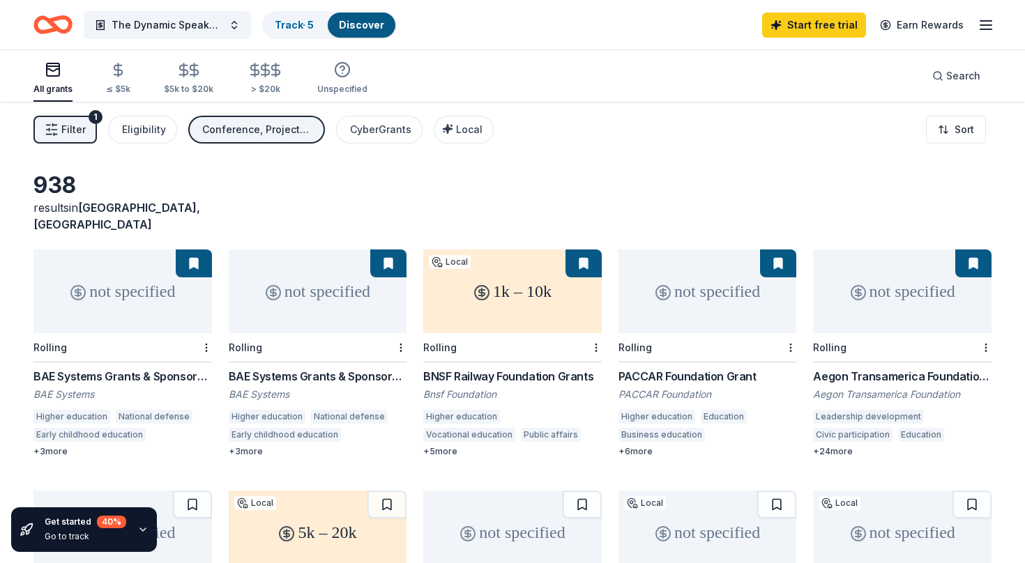
click at [140, 530] on icon "button" at bounding box center [143, 529] width 6 height 3
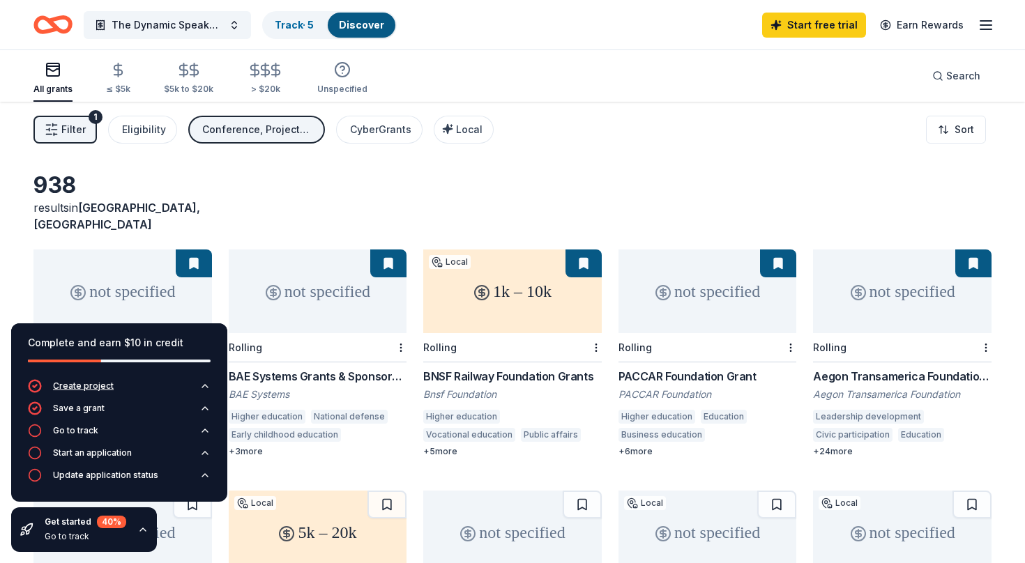
click at [122, 386] on button "Create project" at bounding box center [119, 390] width 183 height 22
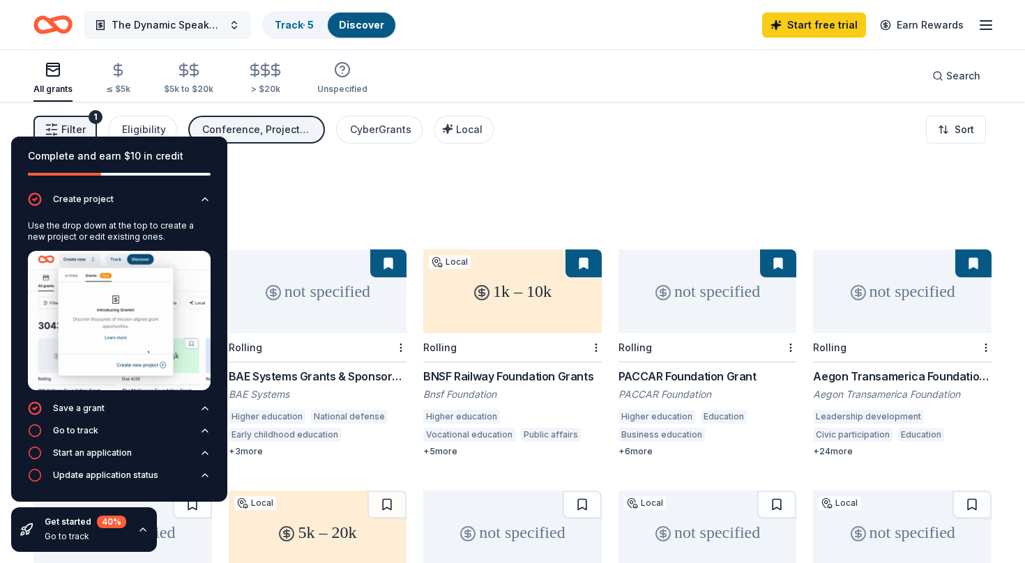
click at [231, 22] on button "The Dynamic Speaker Series" at bounding box center [167, 25] width 167 height 28
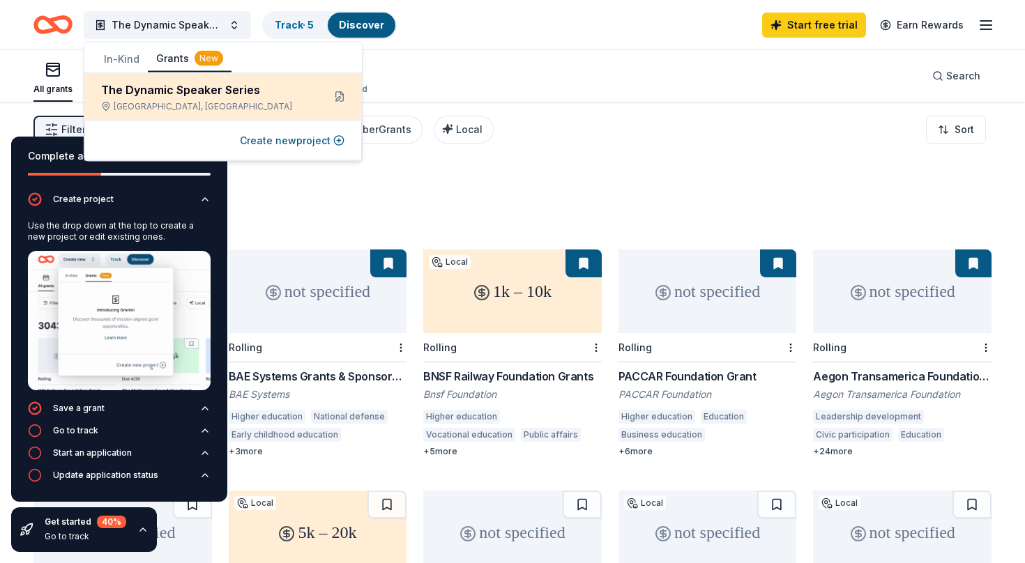
click at [261, 105] on div "[GEOGRAPHIC_DATA], [GEOGRAPHIC_DATA]" at bounding box center [206, 106] width 211 height 11
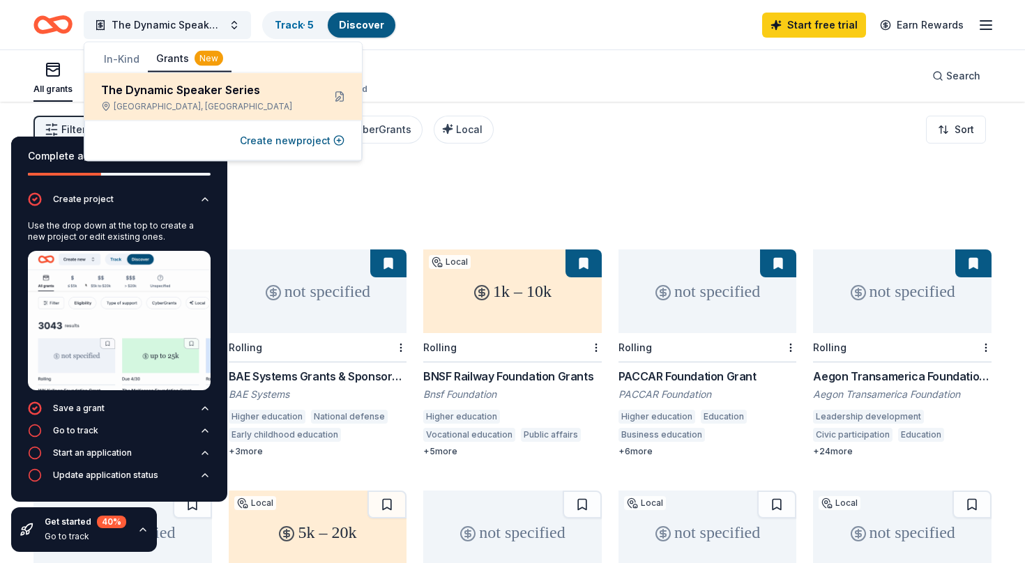
click at [232, 91] on div "The Dynamic Speaker Series" at bounding box center [206, 90] width 211 height 17
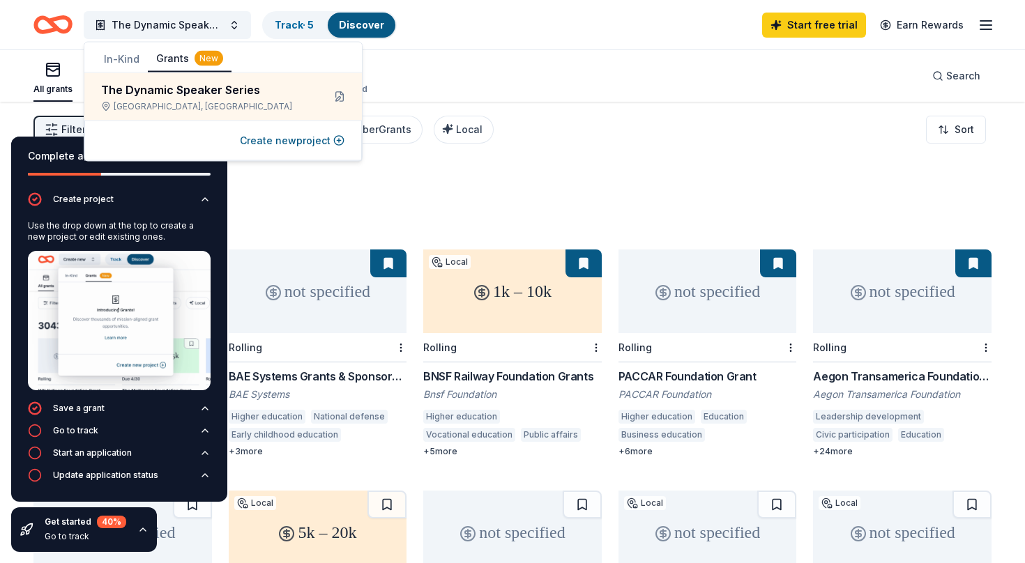
click at [178, 61] on button "Grants New" at bounding box center [190, 59] width 84 height 26
click at [304, 144] on button "Create new project" at bounding box center [292, 140] width 105 height 17
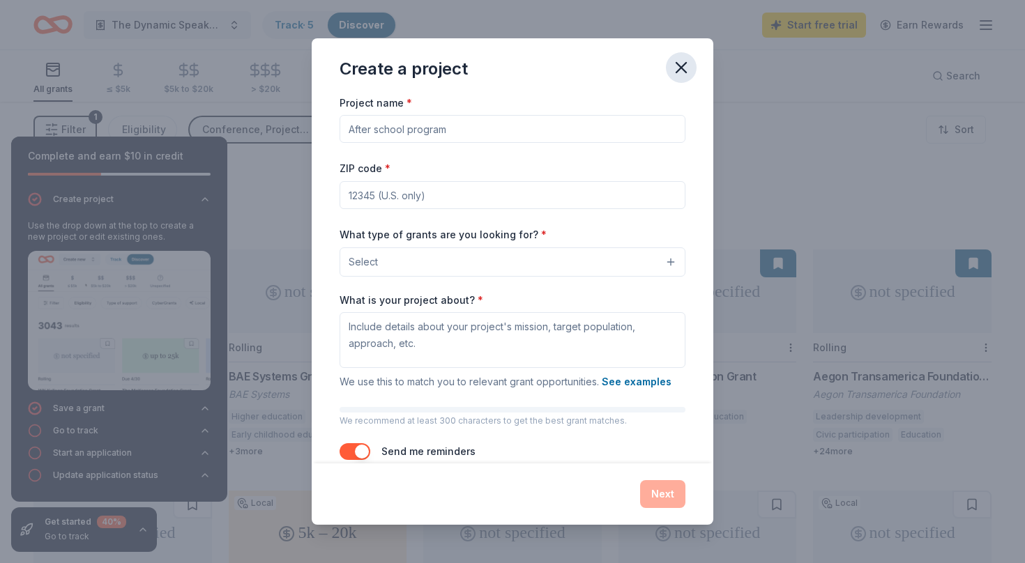
click at [686, 65] on icon "button" at bounding box center [681, 68] width 20 height 20
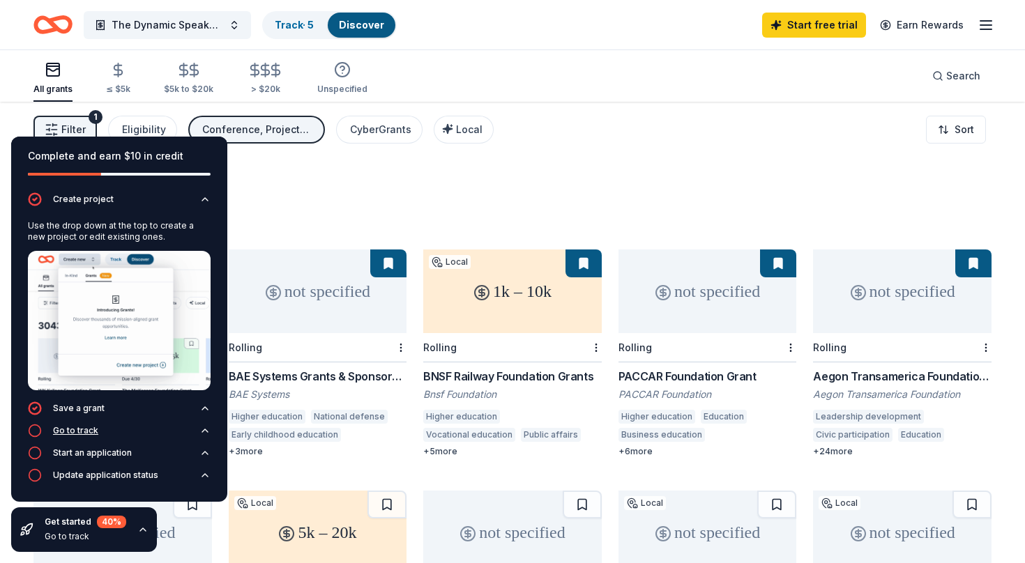
click at [100, 431] on button "Go to track" at bounding box center [119, 435] width 183 height 22
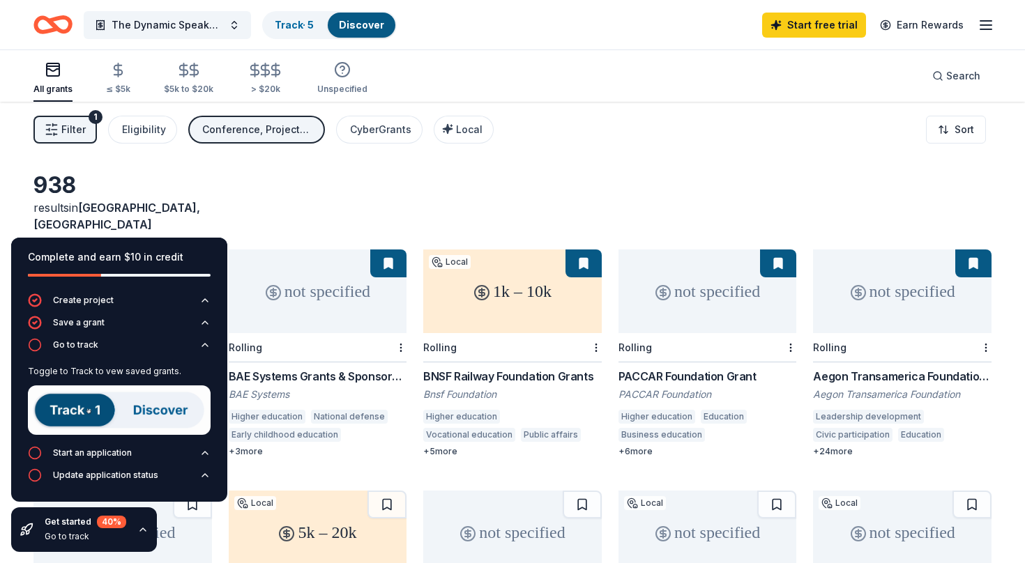
click at [82, 409] on img at bounding box center [119, 410] width 183 height 49
click at [106, 454] on div "Start an application" at bounding box center [92, 453] width 79 height 11
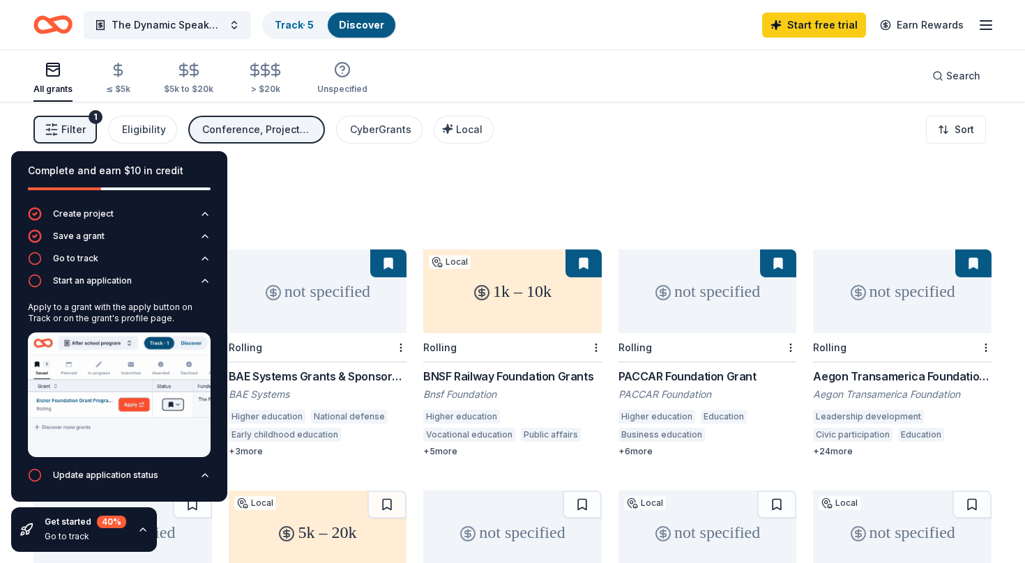
click at [137, 532] on icon "button" at bounding box center [142, 529] width 11 height 11
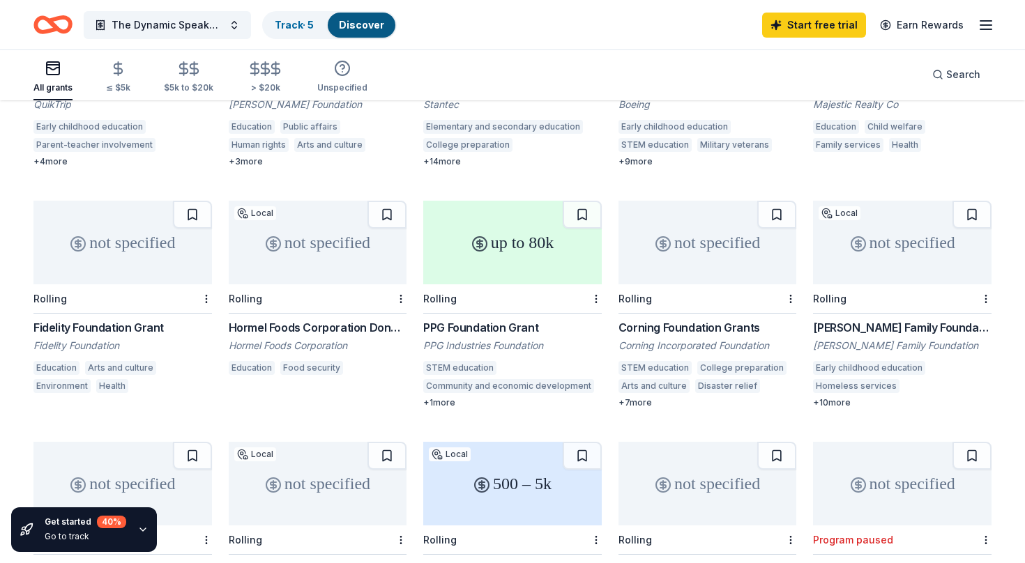
scroll to position [535, 0]
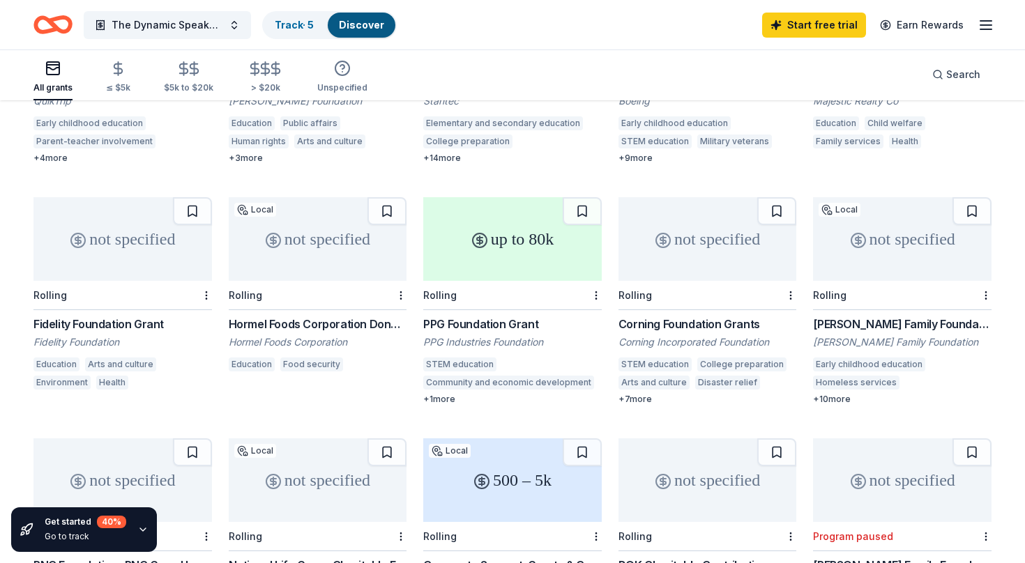
click at [128, 248] on div "not specified" at bounding box center [122, 239] width 178 height 84
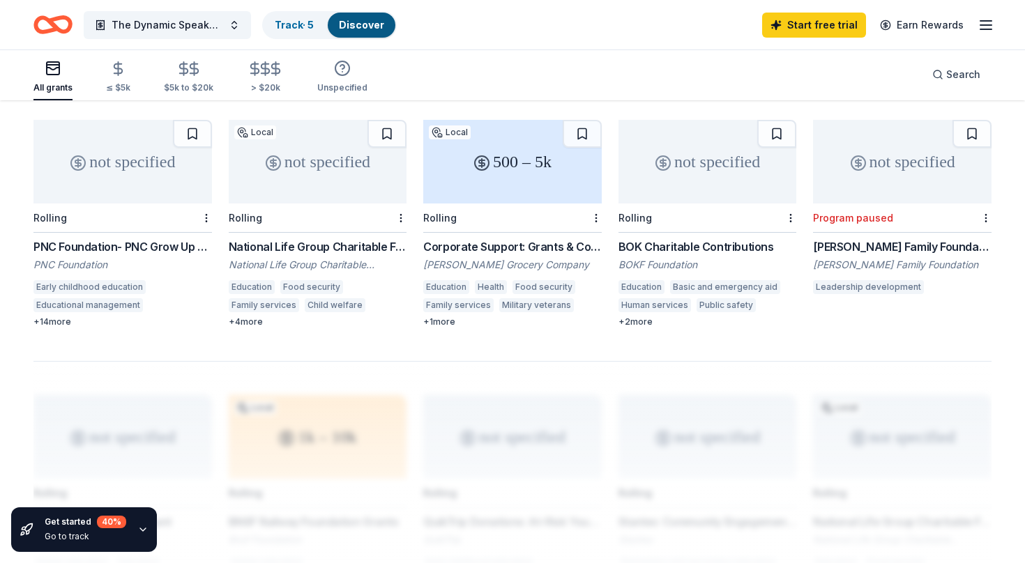
scroll to position [853, 0]
click at [446, 317] on div "+ 1 more" at bounding box center [512, 322] width 178 height 11
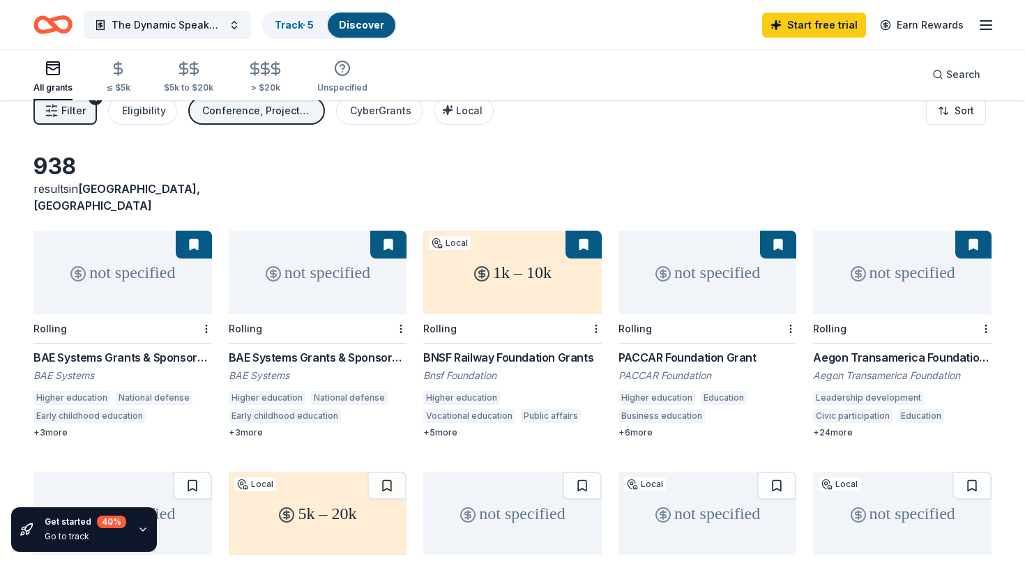
scroll to position [0, 0]
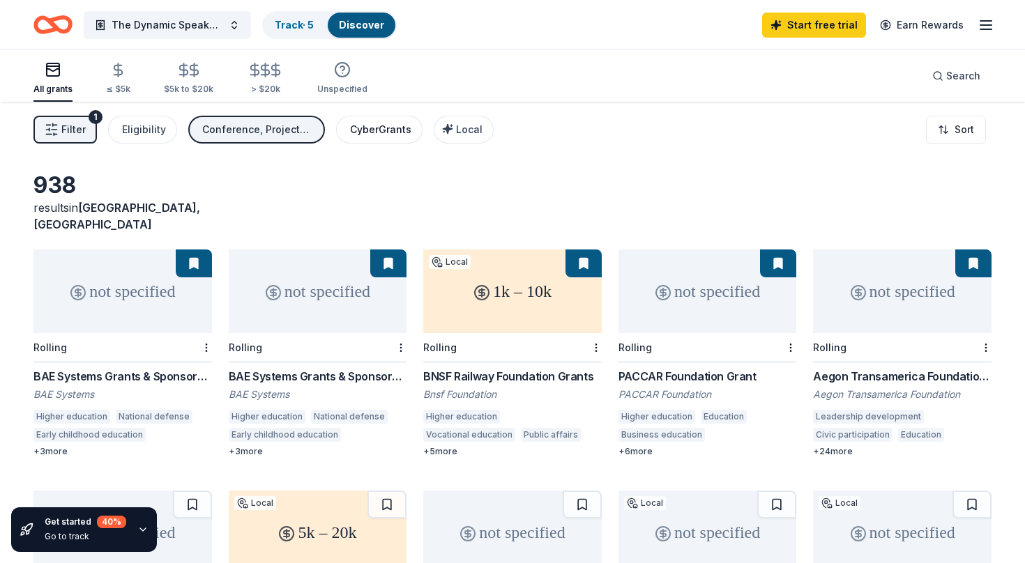
click at [383, 137] on div "CyberGrants" at bounding box center [380, 129] width 61 height 17
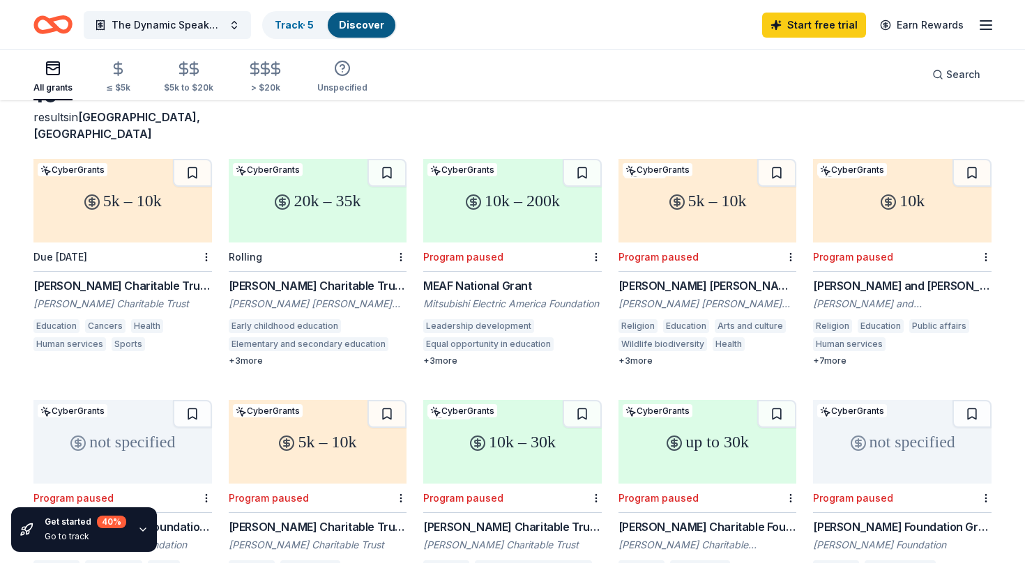
scroll to position [97, 0]
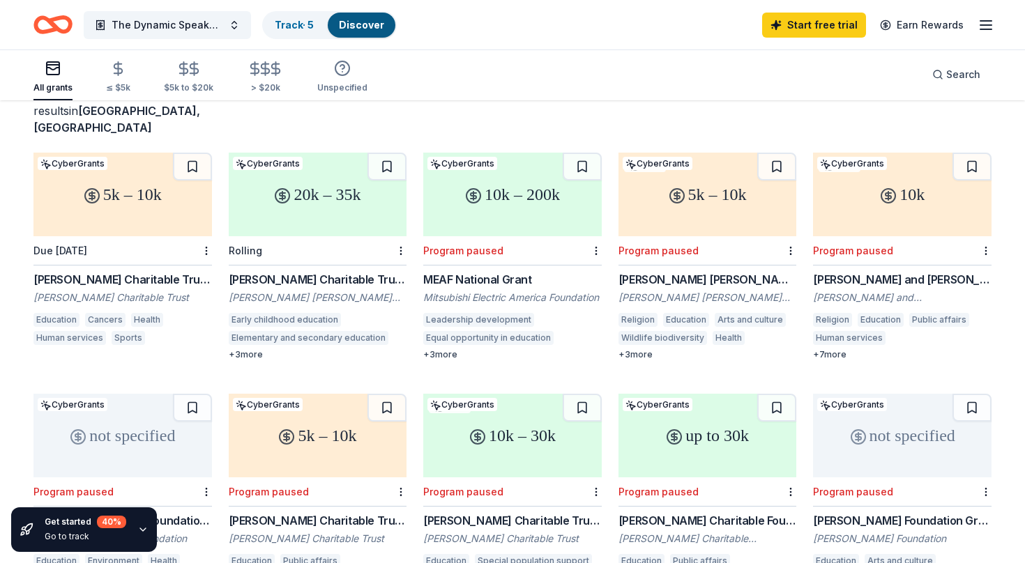
click at [353, 212] on div "20k – 35k" at bounding box center [318, 195] width 178 height 84
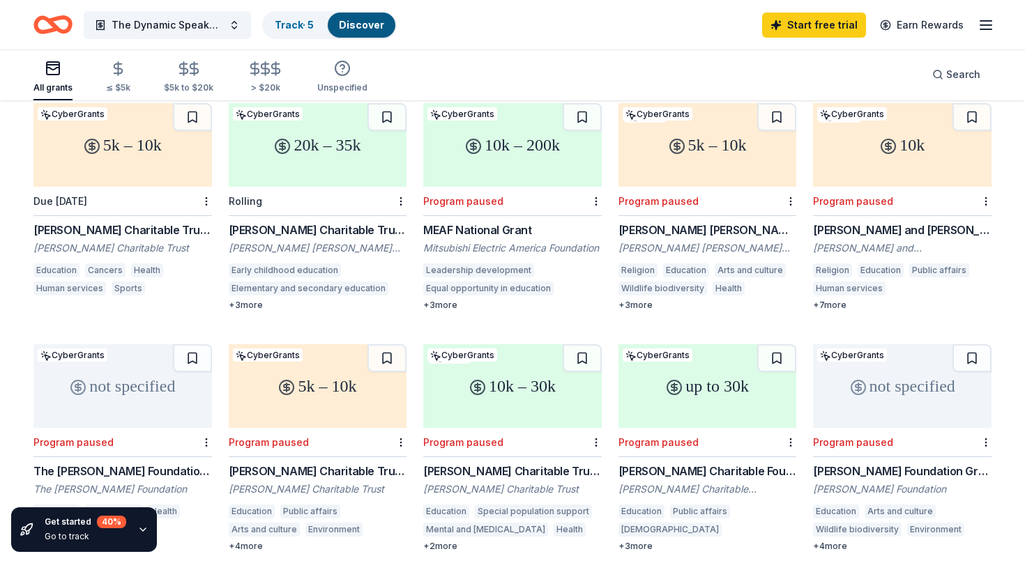
scroll to position [0, 0]
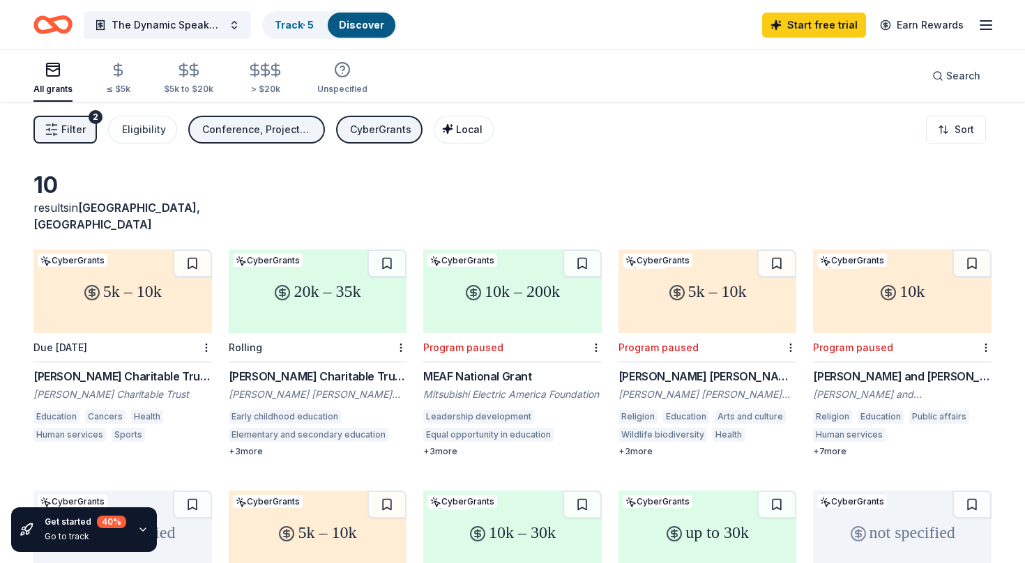
click at [458, 117] on button "Local" at bounding box center [464, 130] width 60 height 28
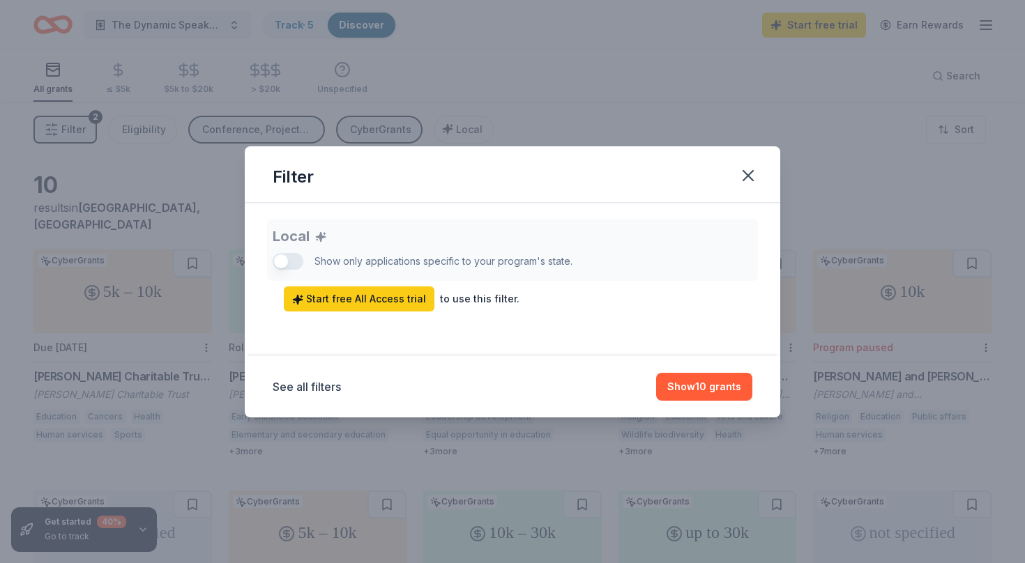
click at [302, 262] on div "Local Show only applications specific to your program's state. Start free All A…" at bounding box center [513, 266] width 480 height 92
click at [296, 263] on div "Local Show only applications specific to your program's state. Start free All A…" at bounding box center [513, 266] width 480 height 92
click at [712, 390] on button "Show 10 grants" at bounding box center [704, 387] width 96 height 28
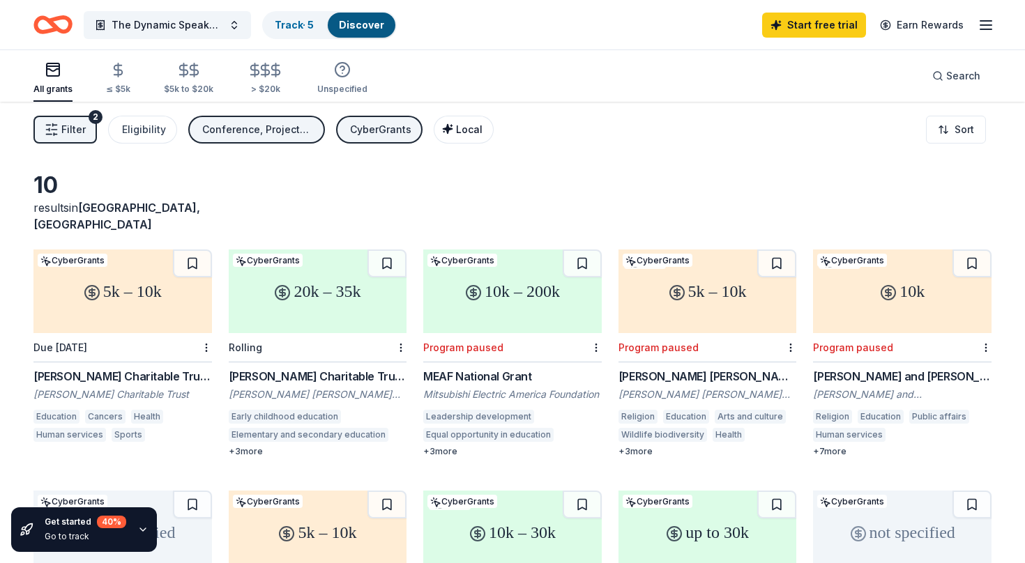
click at [459, 128] on span "Local" at bounding box center [469, 129] width 26 height 12
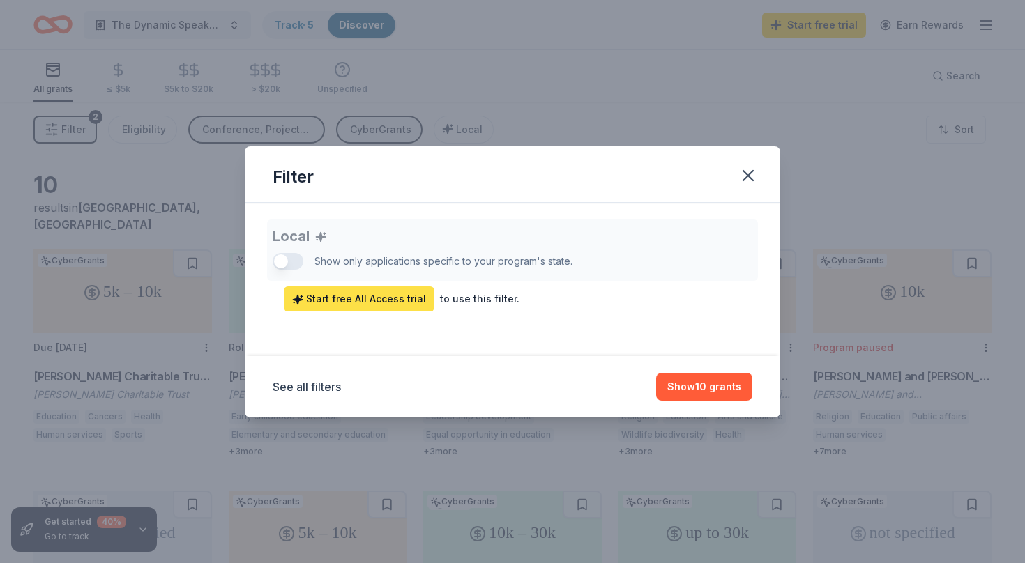
click at [405, 300] on span "Start free All Access trial" at bounding box center [359, 299] width 134 height 17
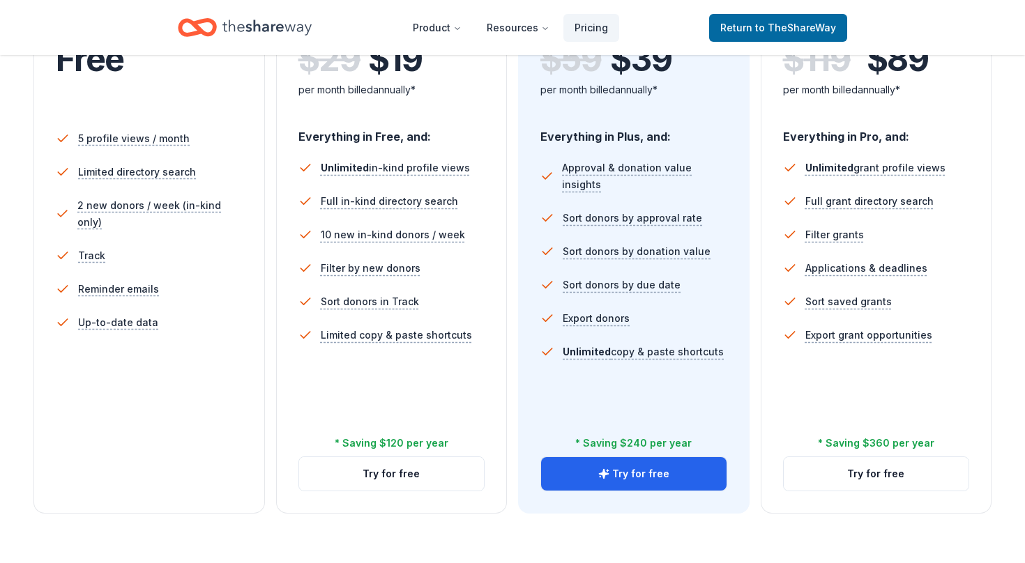
scroll to position [361, 0]
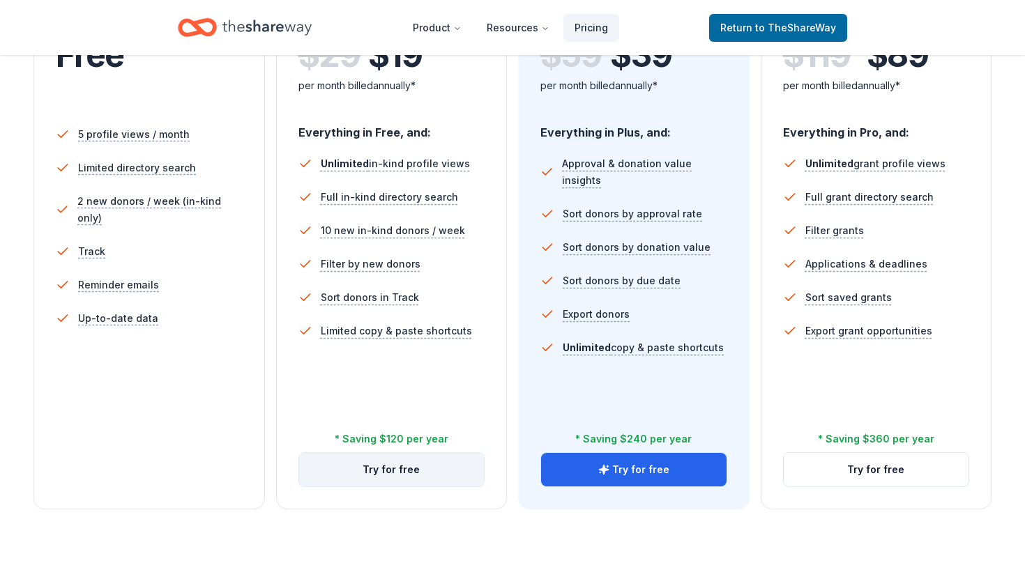
click at [398, 465] on button "Try for free" at bounding box center [391, 469] width 185 height 33
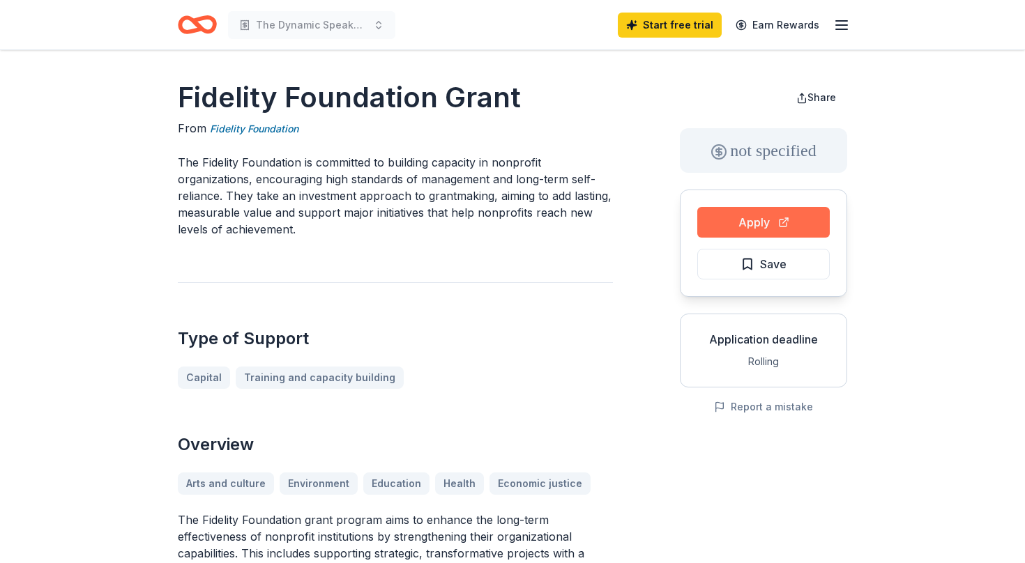
click at [789, 222] on button "Apply" at bounding box center [763, 222] width 132 height 31
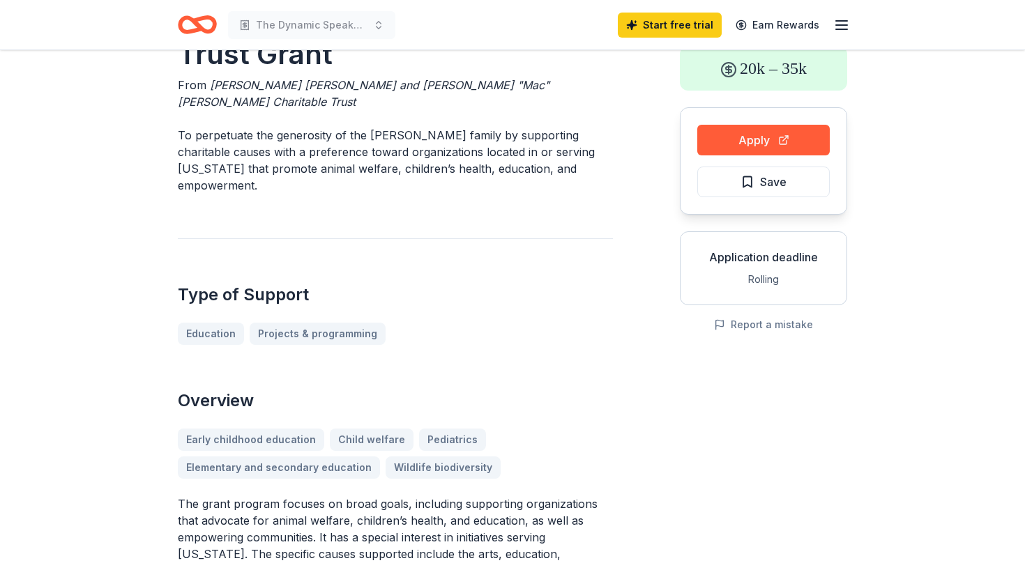
scroll to position [83, 0]
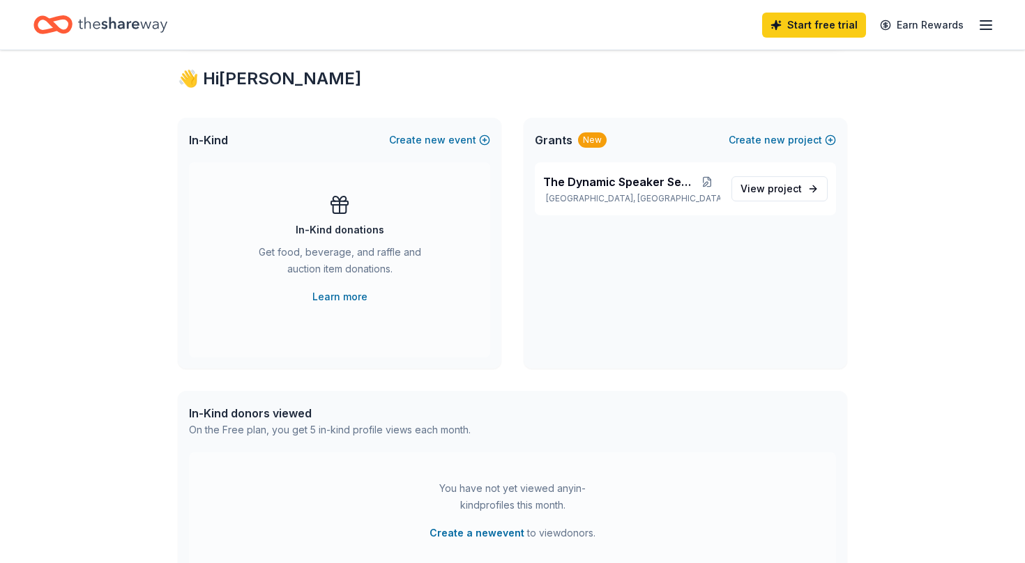
scroll to position [154, 0]
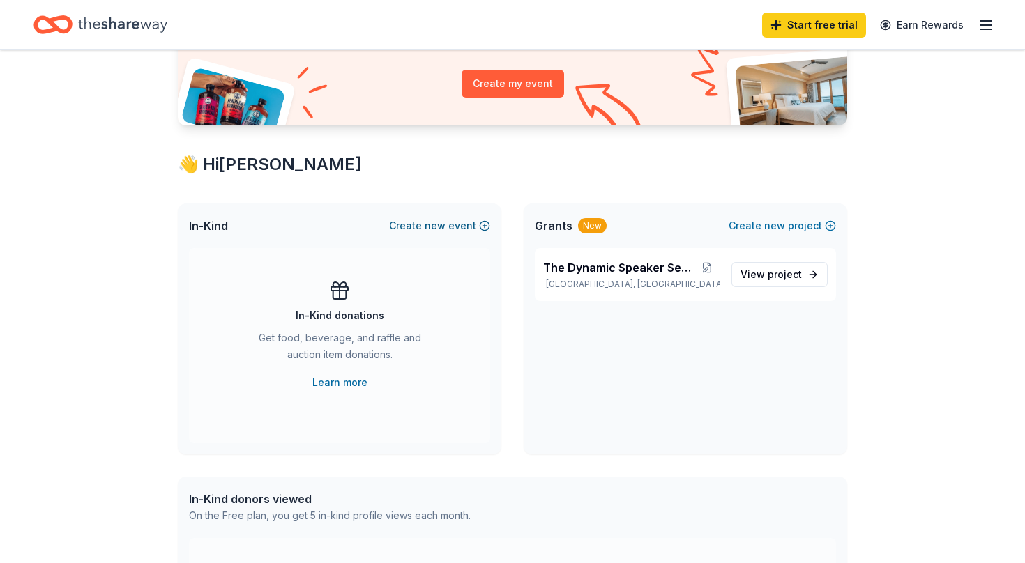
click at [443, 224] on span "new" at bounding box center [435, 226] width 21 height 17
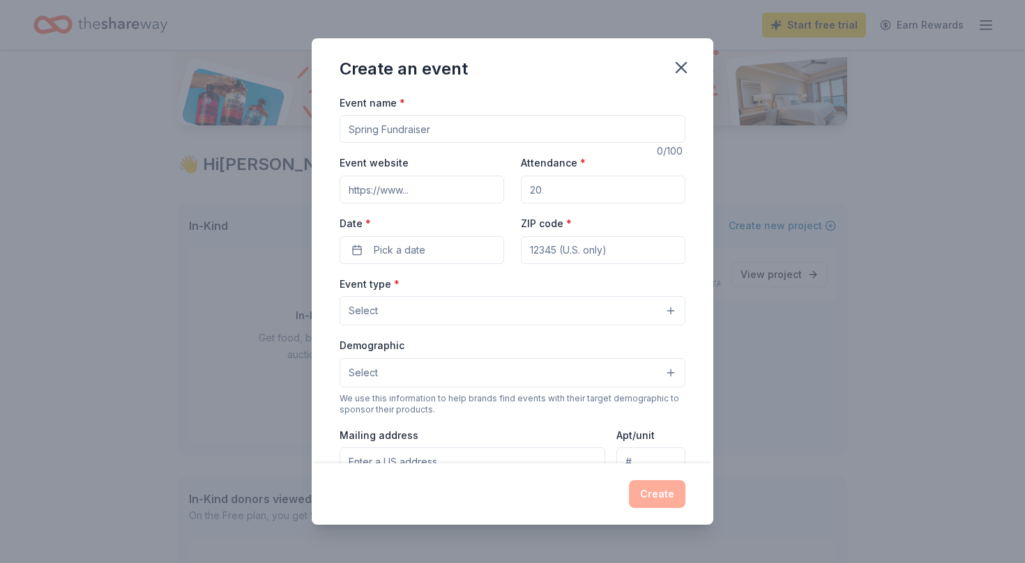
click at [448, 129] on input "Event name *" at bounding box center [513, 129] width 346 height 28
type input "Choir Fundraiser"
click at [434, 190] on input "Event website" at bounding box center [422, 190] width 165 height 28
paste input "[URL][DOMAIN_NAME]"
type input "[URL][DOMAIN_NAME]"
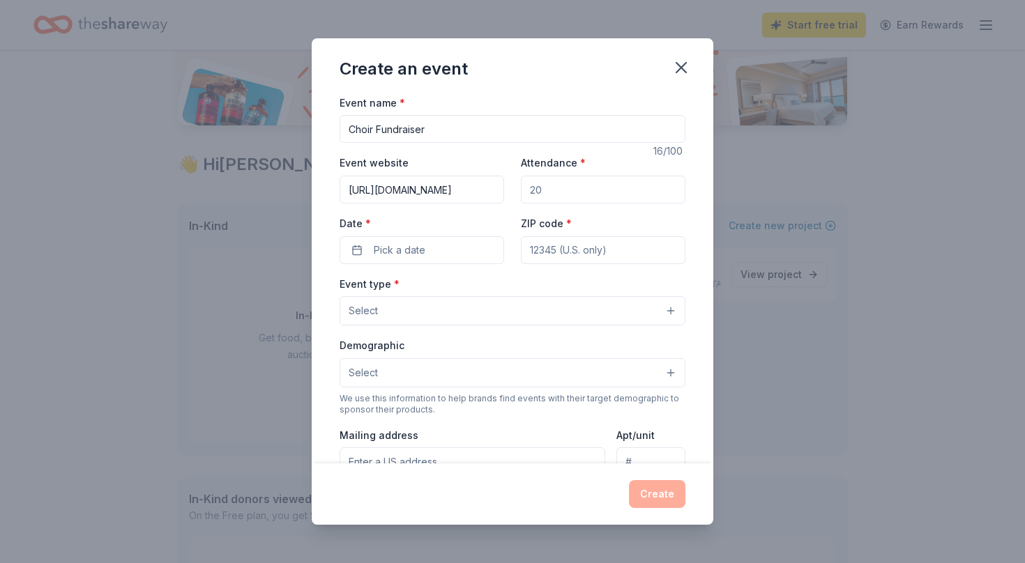
drag, startPoint x: 558, startPoint y: 191, endPoint x: 471, endPoint y: 189, distance: 87.2
click at [521, 189] on input "Attendance *" at bounding box center [603, 190] width 165 height 28
type input "100"
click at [463, 249] on button "Pick a date" at bounding box center [422, 250] width 165 height 28
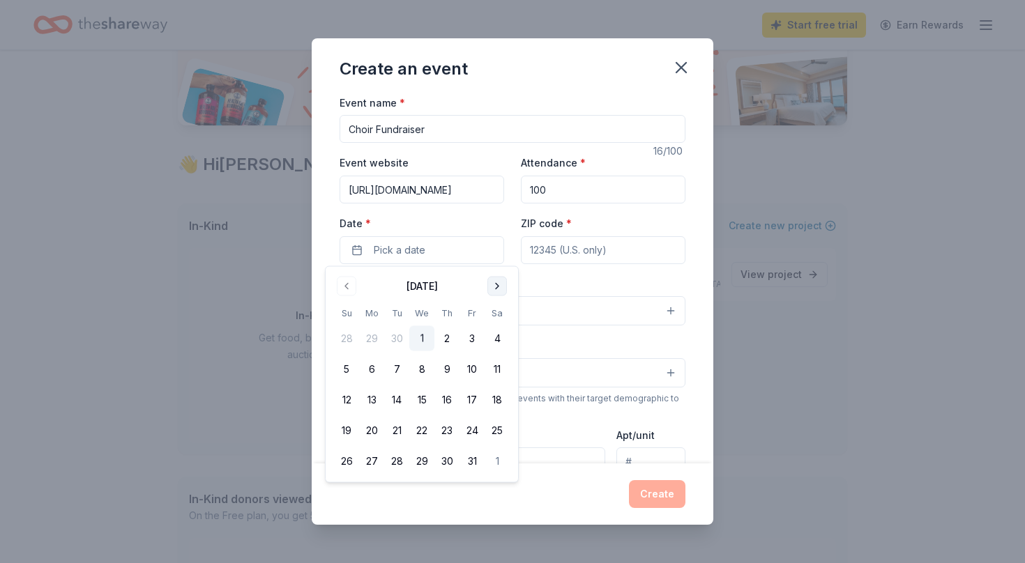
click at [499, 287] on button "Go to next month" at bounding box center [497, 287] width 20 height 20
click at [344, 464] on button "23" at bounding box center [346, 461] width 25 height 25
click at [620, 257] on input "ZIP code *" at bounding box center [603, 250] width 165 height 28
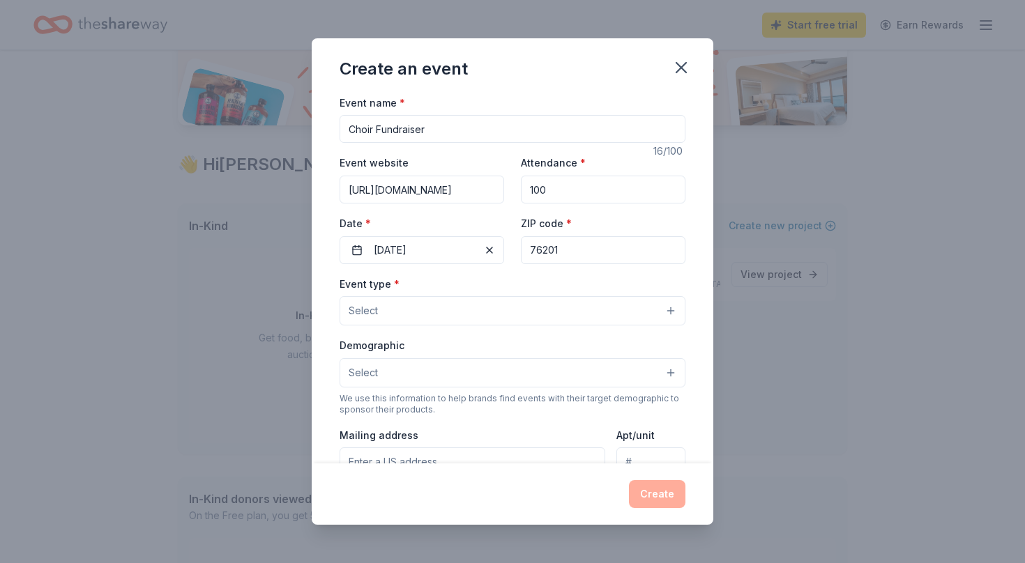
type input "76201"
click at [468, 318] on button "Select" at bounding box center [513, 310] width 346 height 29
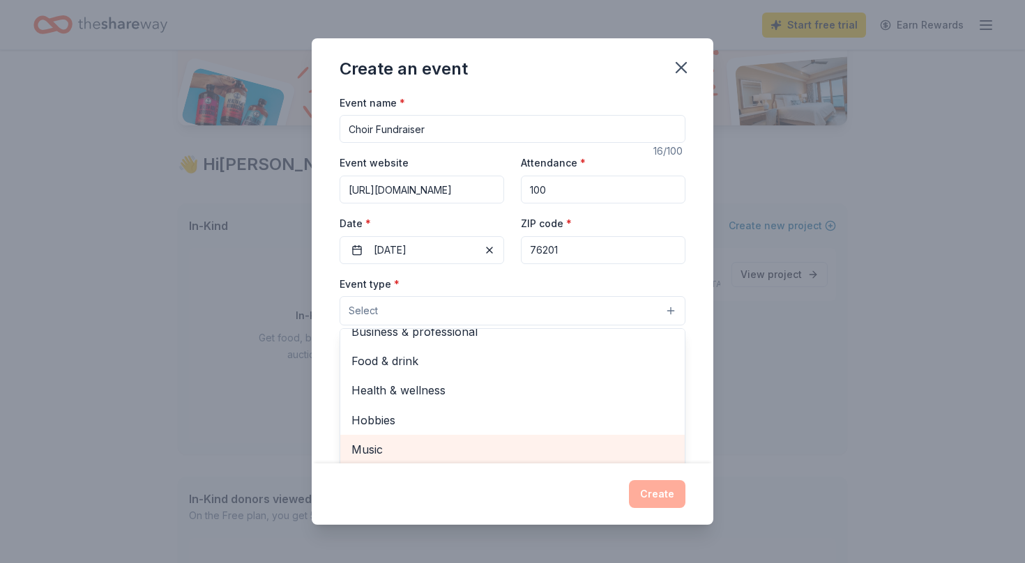
scroll to position [29, 0]
click at [406, 450] on span "Music" at bounding box center [512, 449] width 322 height 18
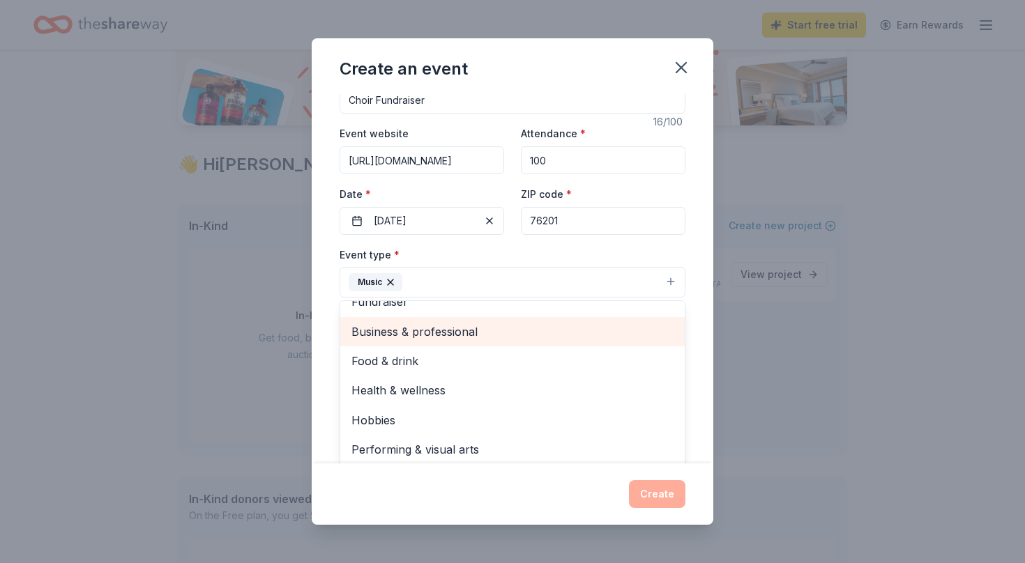
scroll to position [0, 0]
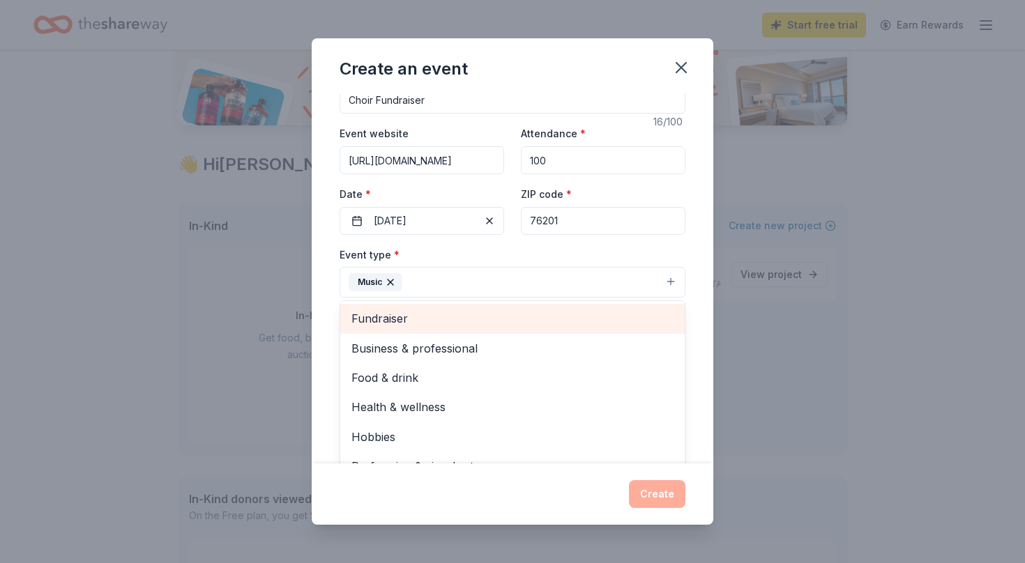
click at [574, 316] on span "Fundraiser" at bounding box center [512, 319] width 322 height 18
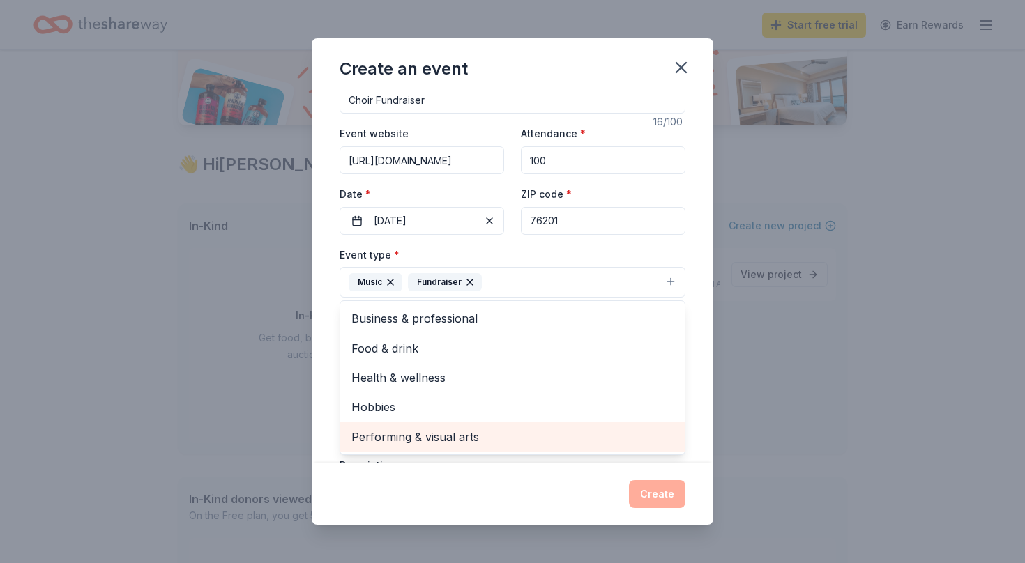
click at [531, 433] on span "Performing & visual arts" at bounding box center [512, 437] width 322 height 18
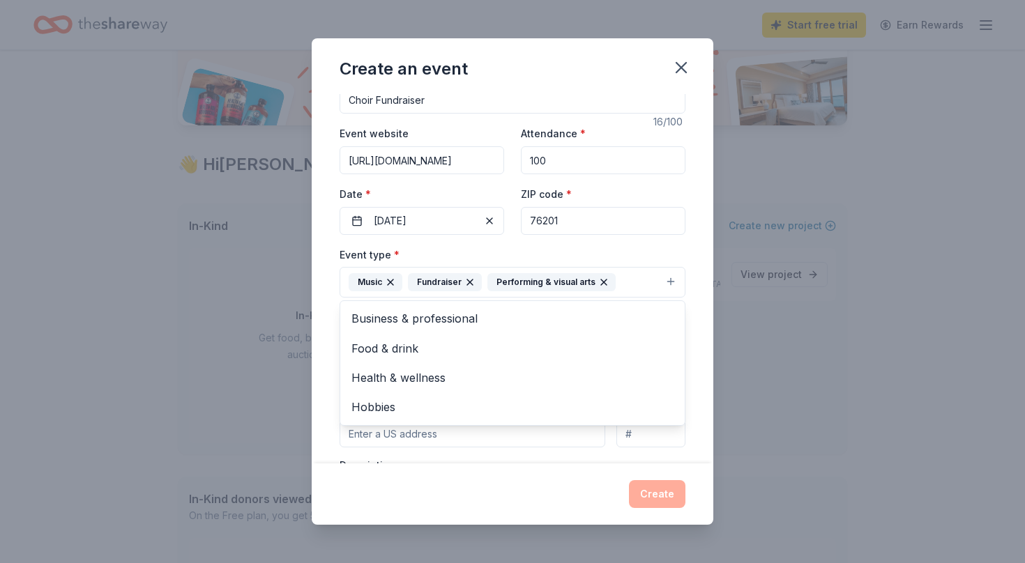
click at [553, 462] on div "Event type * Music Fundraiser Performing & visual arts Business & professional …" at bounding box center [513, 393] width 346 height 295
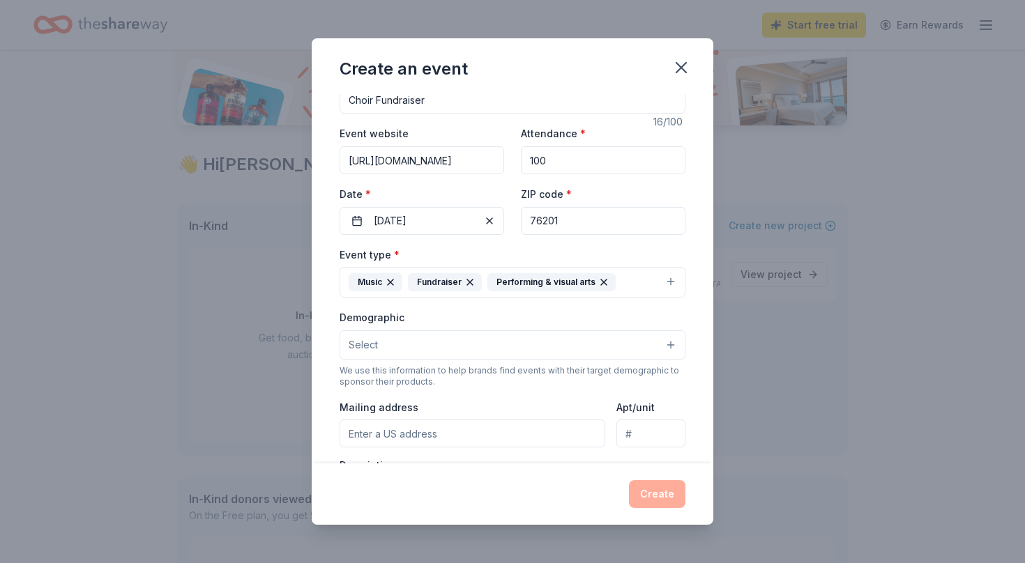
click at [601, 338] on button "Select" at bounding box center [513, 344] width 346 height 29
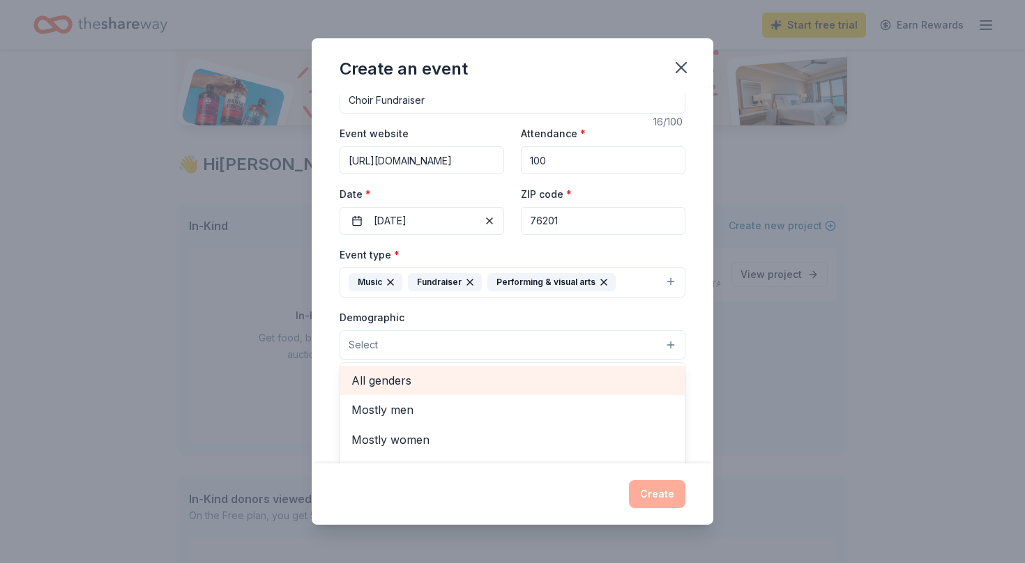
click at [577, 372] on span "All genders" at bounding box center [512, 381] width 322 height 18
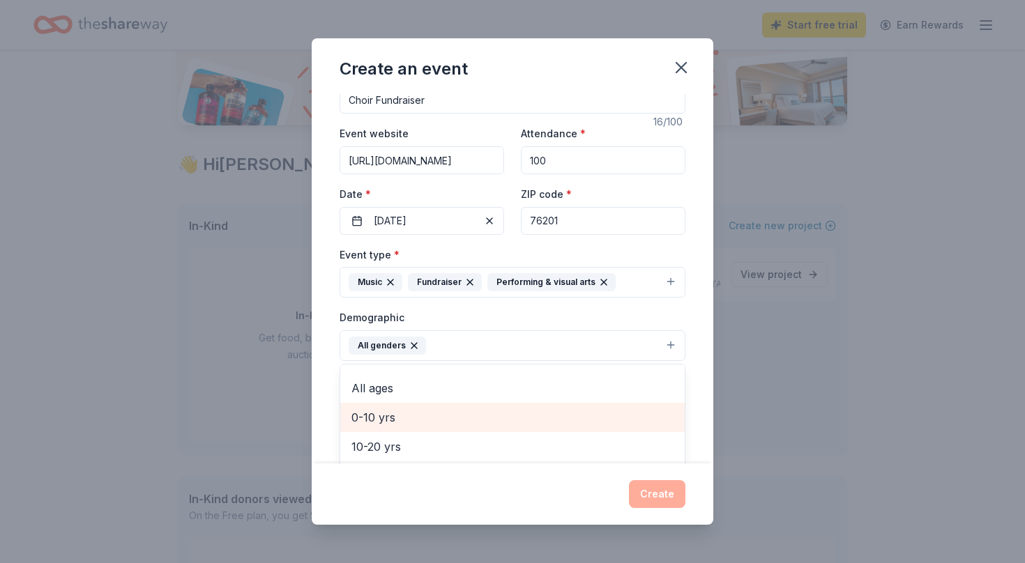
scroll to position [49, 0]
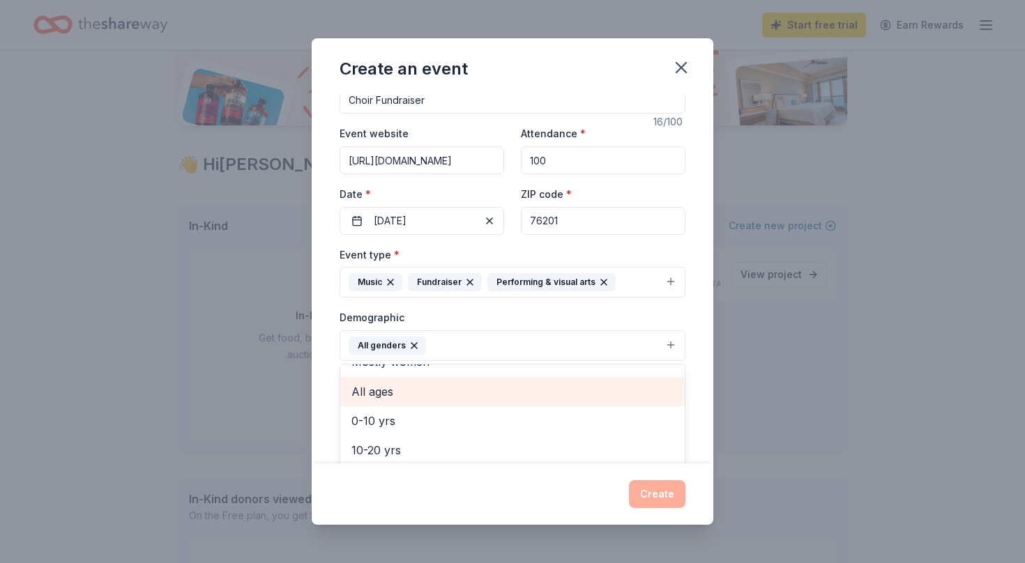
click at [568, 388] on span "All ages" at bounding box center [512, 392] width 322 height 18
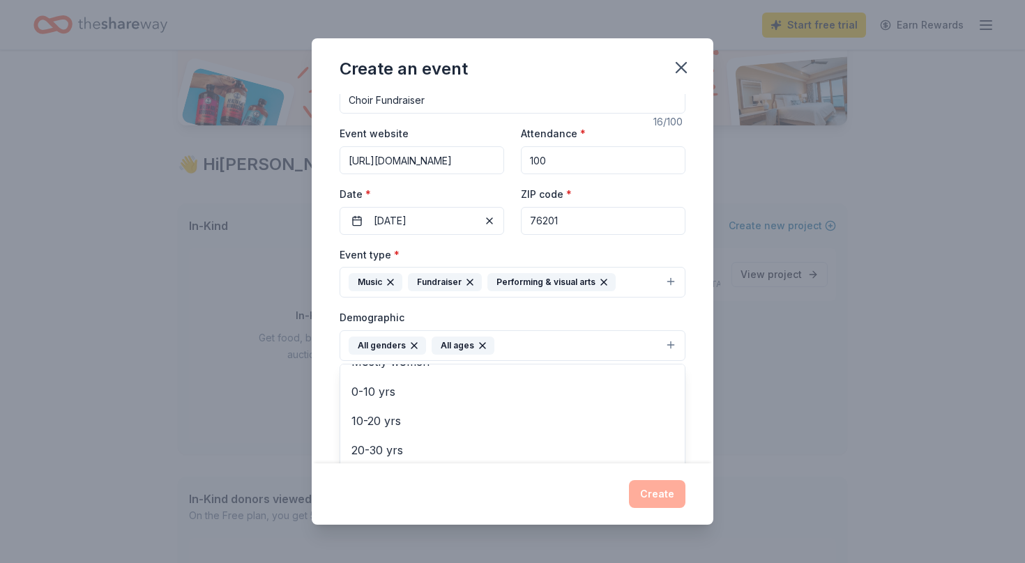
click at [568, 488] on div "Create an event Event name * Choir Fundraiser 16 /100 Event website [URL][DOMAI…" at bounding box center [513, 281] width 402 height 487
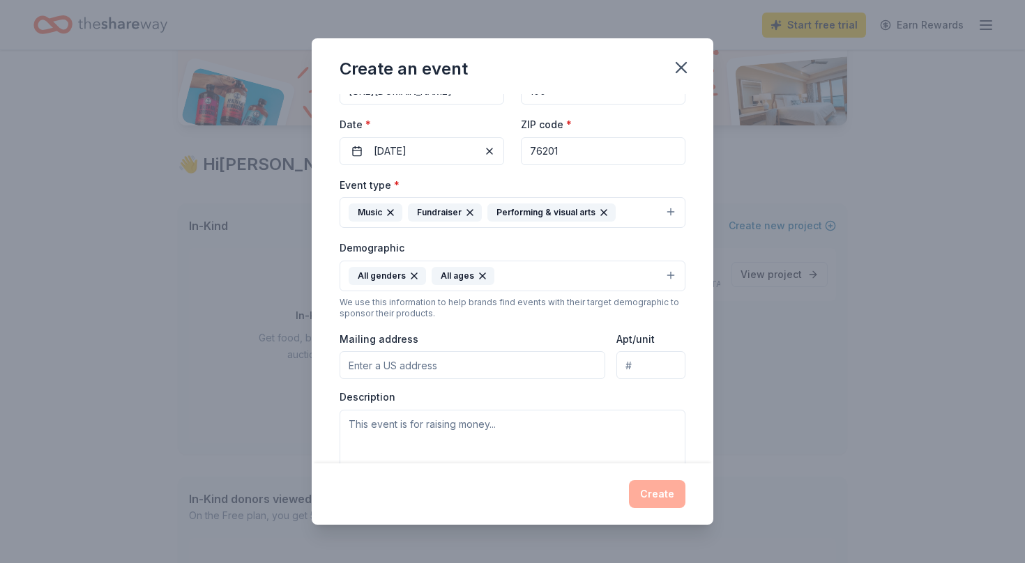
scroll to position [100, 0]
click at [566, 364] on input "Mailing address" at bounding box center [473, 364] width 266 height 28
type input "[STREET_ADDRESS][PERSON_NAME]"
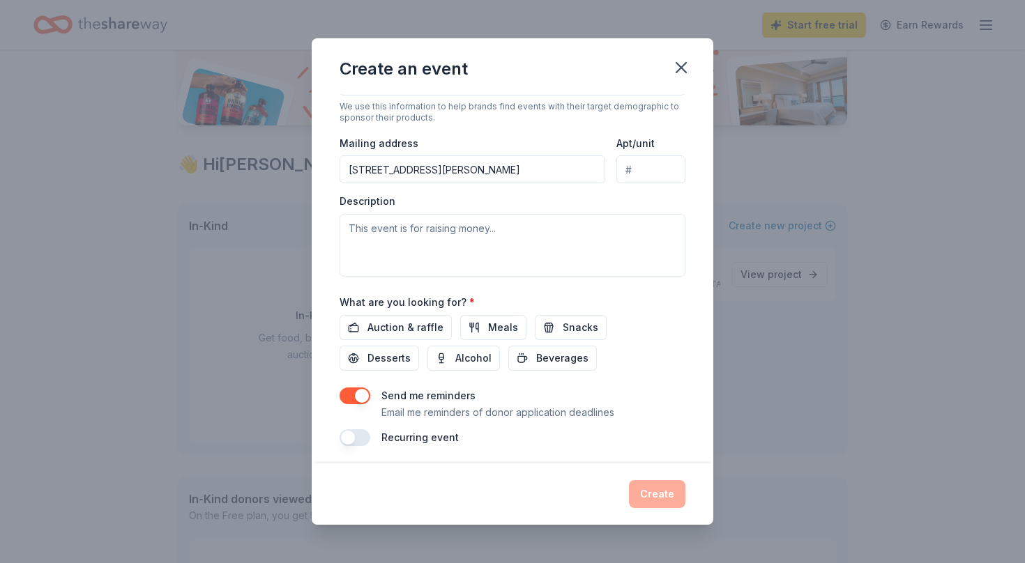
scroll to position [298, 0]
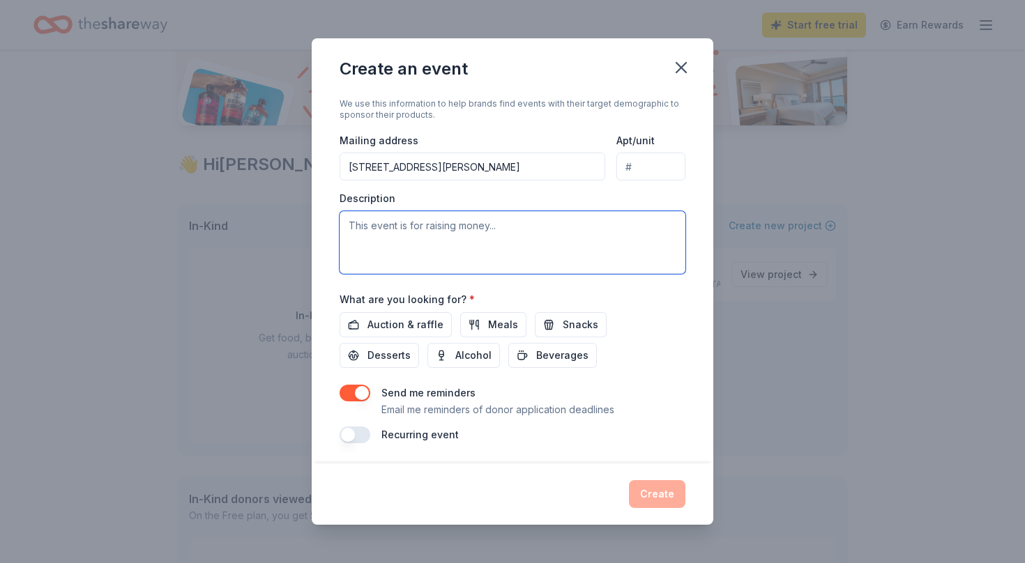
click at [490, 224] on textarea at bounding box center [513, 242] width 346 height 63
paste textarea "The Sacred Music Concert Series will showcase the talents of our Campus Ministr…"
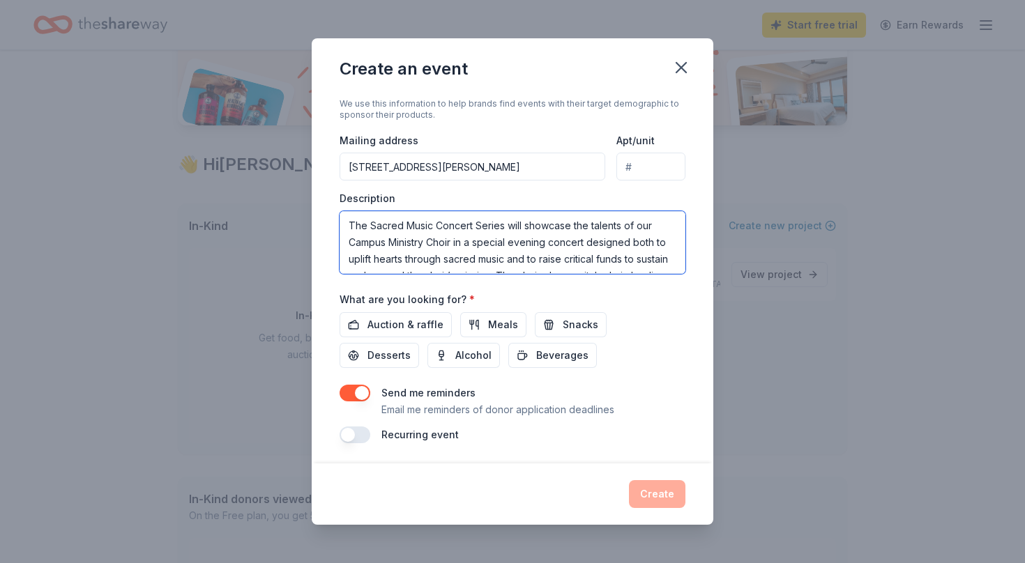
scroll to position [59, 0]
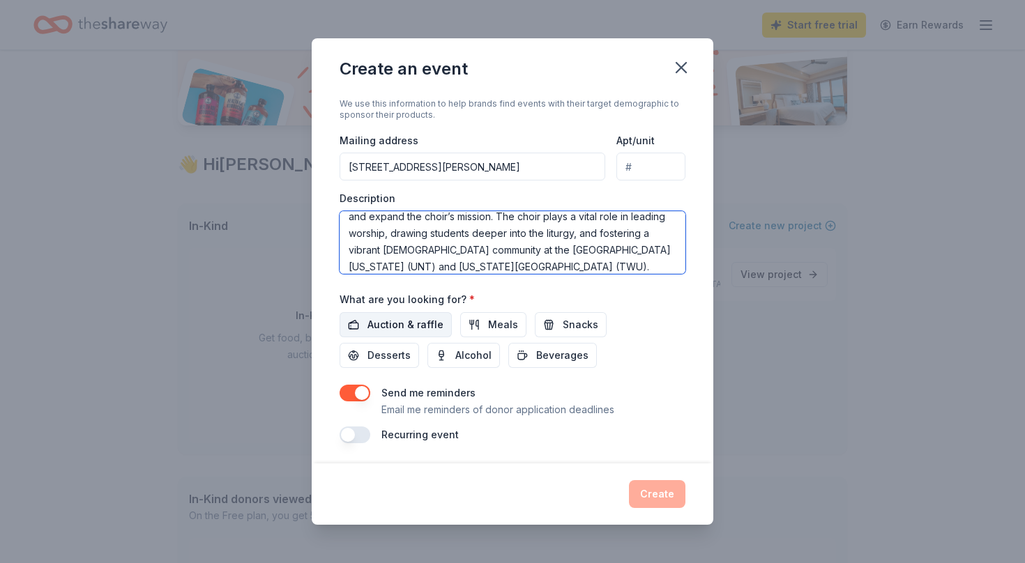
type textarea "The Sacred Music Concert Series will showcase the talents of our Campus Ministr…"
click at [407, 326] on span "Auction & raffle" at bounding box center [405, 325] width 76 height 17
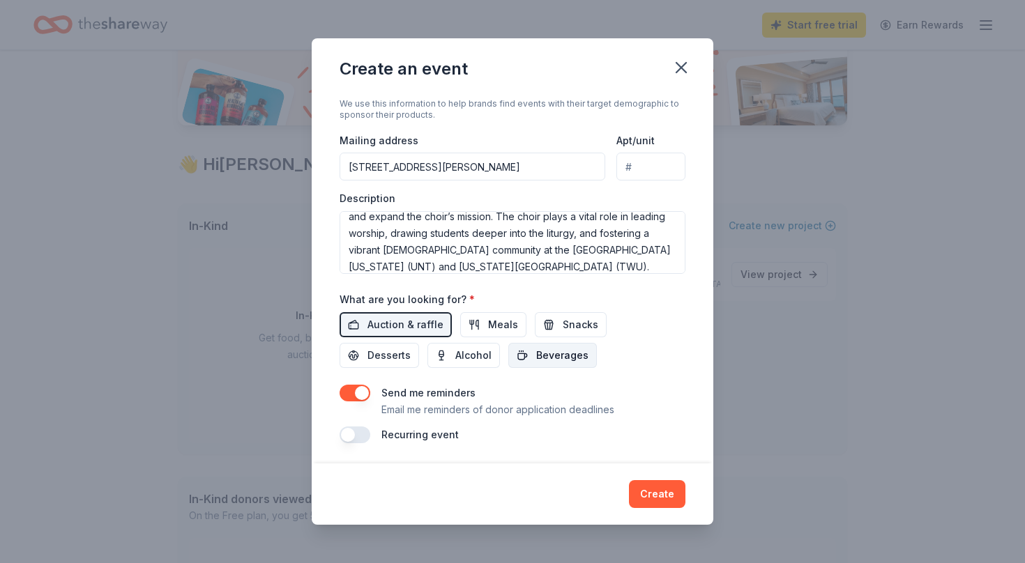
click at [536, 350] on span "Beverages" at bounding box center [562, 355] width 52 height 17
click at [577, 326] on span "Snacks" at bounding box center [581, 325] width 36 height 17
click at [657, 491] on button "Create" at bounding box center [657, 494] width 56 height 28
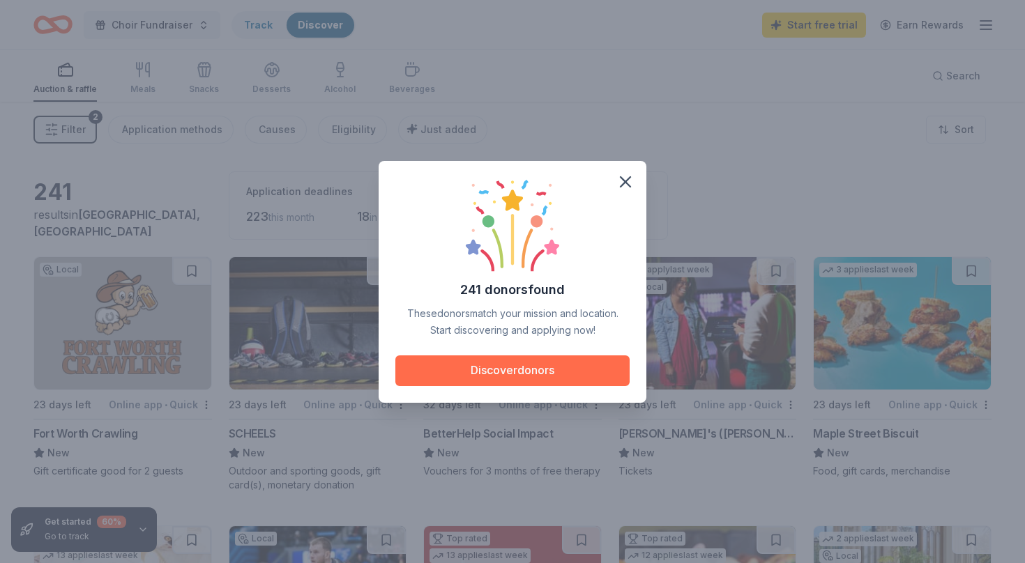
click at [557, 374] on button "Discover donors" at bounding box center [512, 371] width 234 height 31
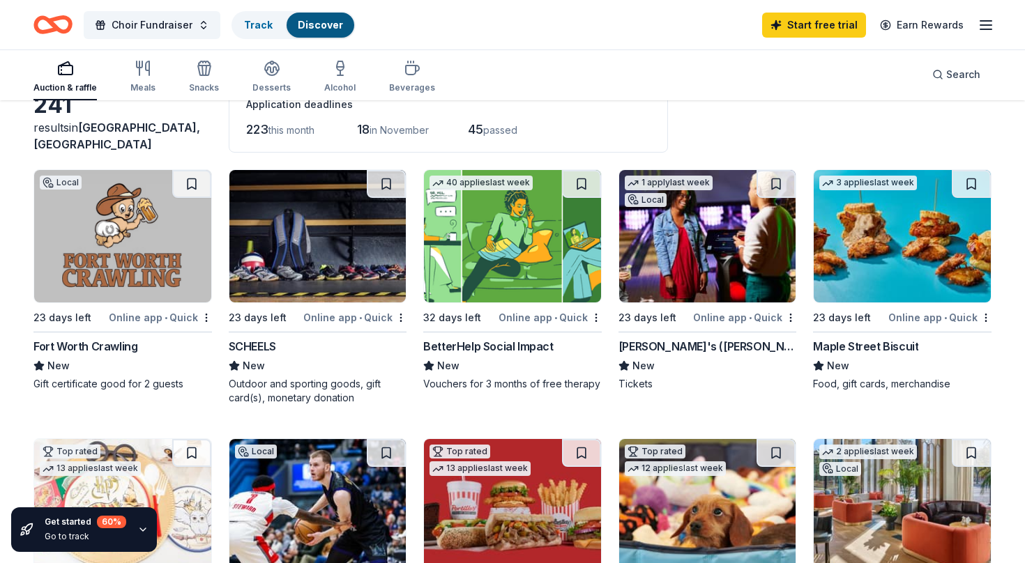
scroll to position [92, 0]
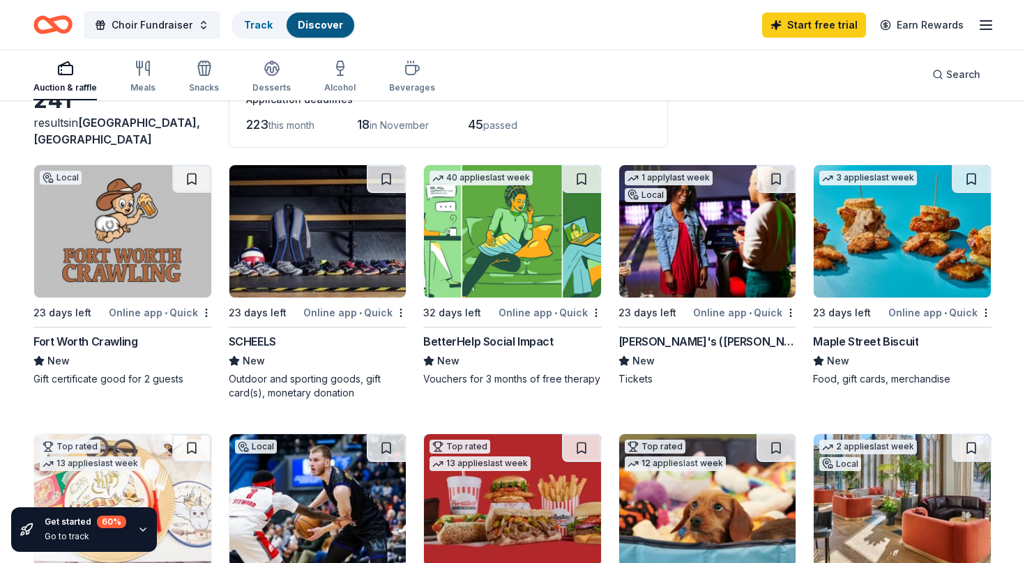
click at [729, 254] on img at bounding box center [707, 231] width 177 height 132
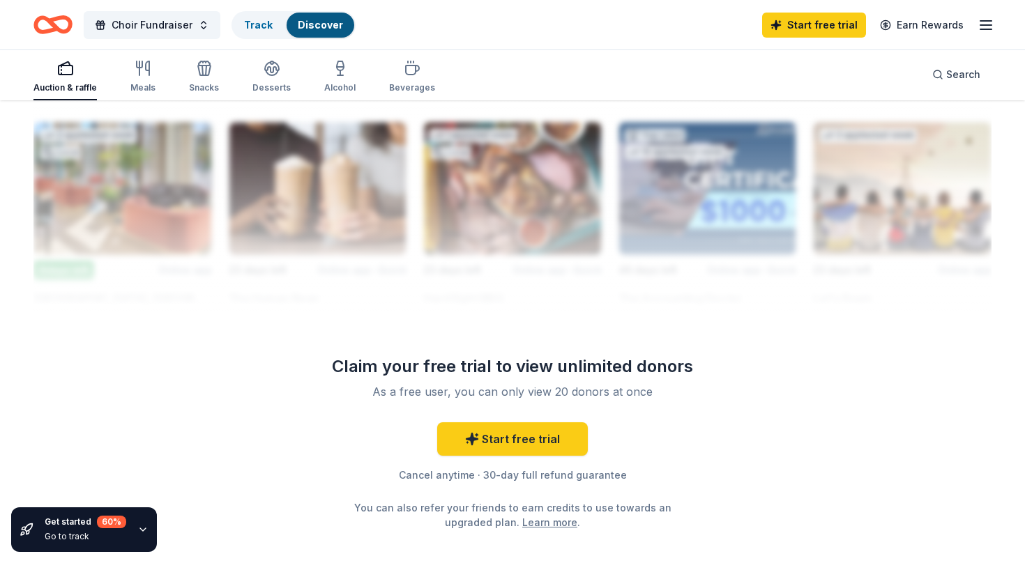
scroll to position [1247, 0]
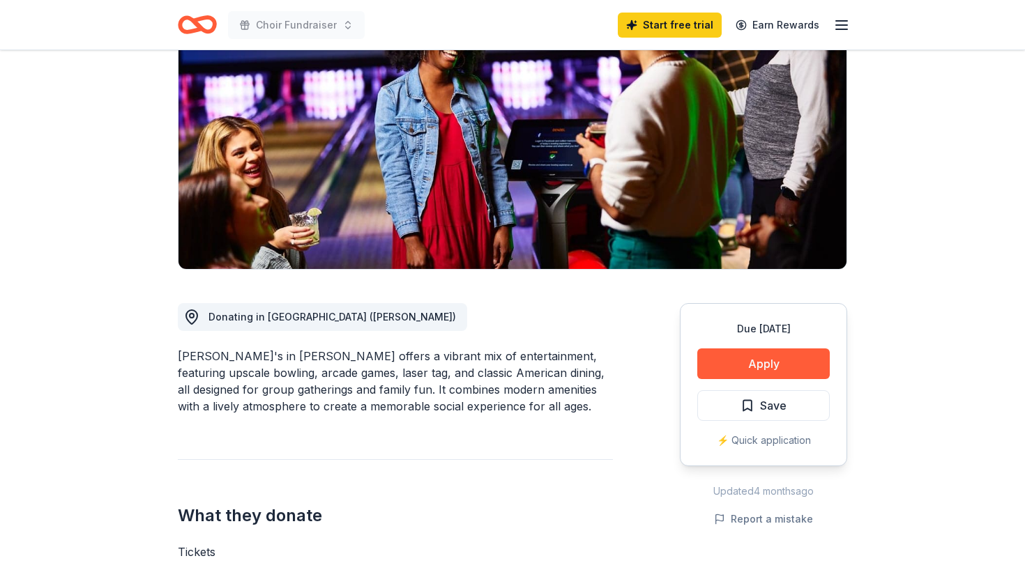
scroll to position [259, 0]
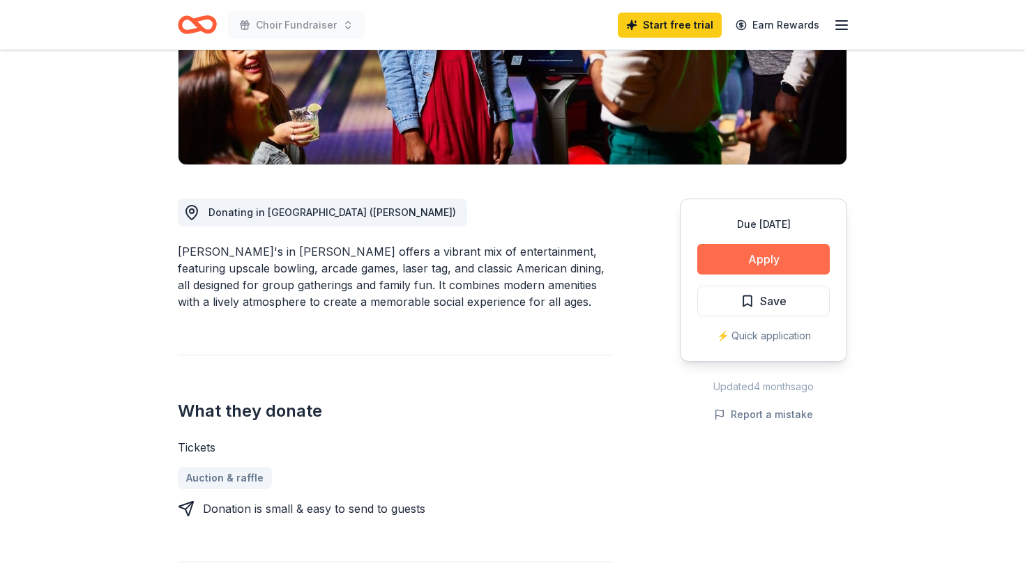
click at [745, 260] on button "Apply" at bounding box center [763, 259] width 132 height 31
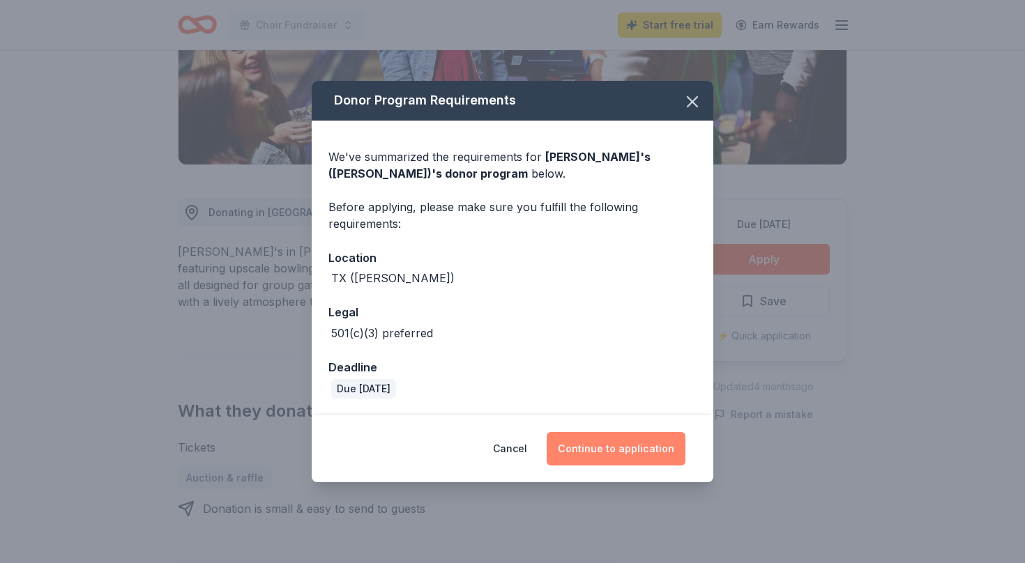
click at [604, 447] on button "Continue to application" at bounding box center [616, 448] width 139 height 33
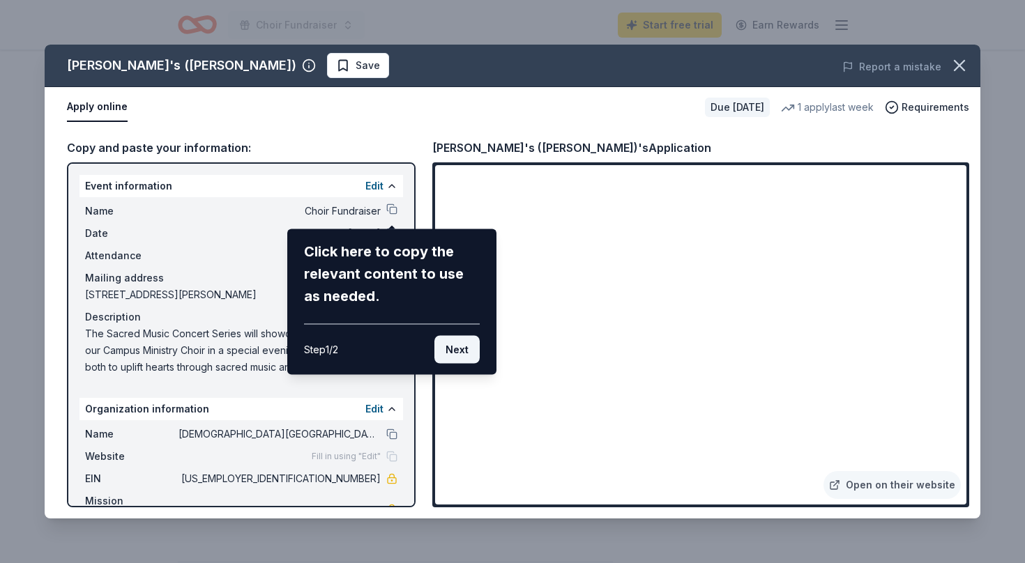
click at [463, 353] on button "Next" at bounding box center [456, 350] width 45 height 28
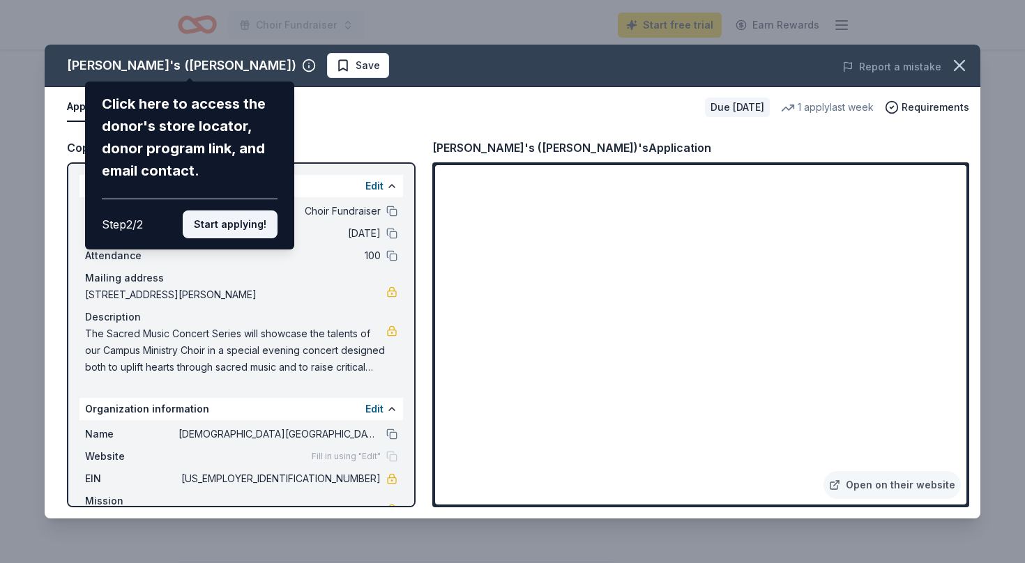
click at [255, 211] on button "Start applying!" at bounding box center [230, 225] width 95 height 28
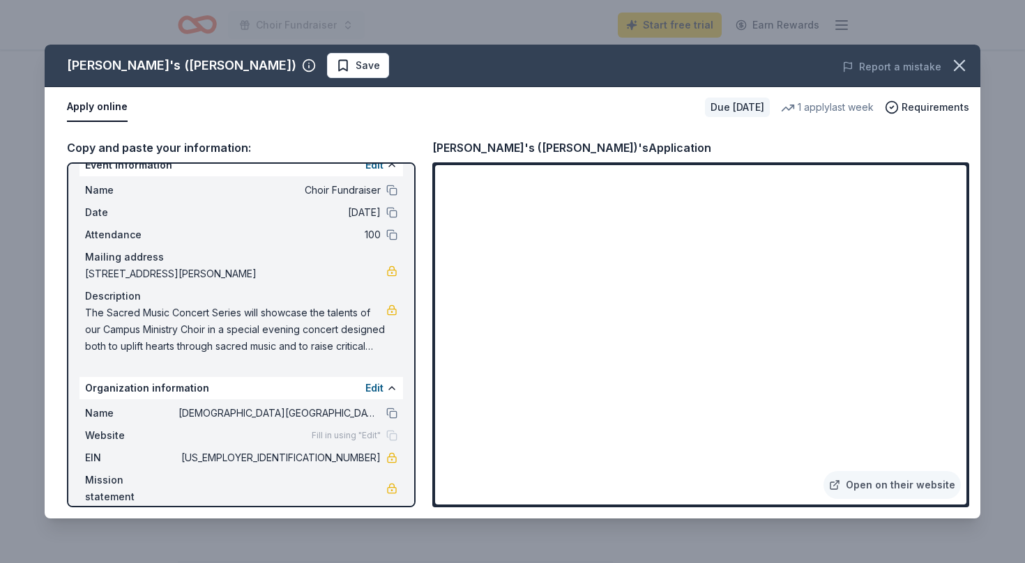
scroll to position [0, 0]
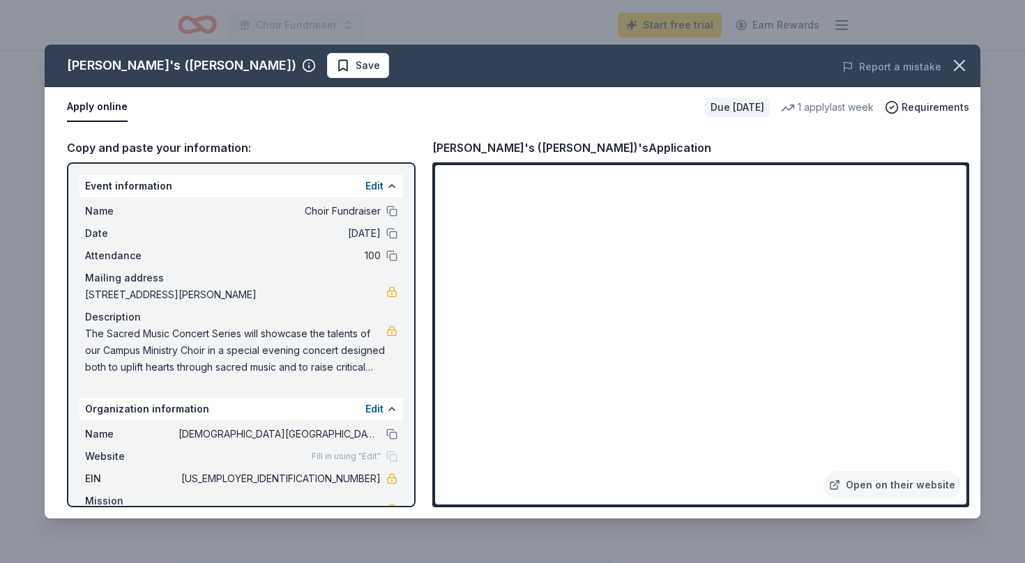
click at [396, 425] on div "Name St John Paul II Catholic Church and Campus Ministry Website Fill in using …" at bounding box center [240, 476] width 323 height 112
click at [395, 435] on button at bounding box center [391, 434] width 11 height 11
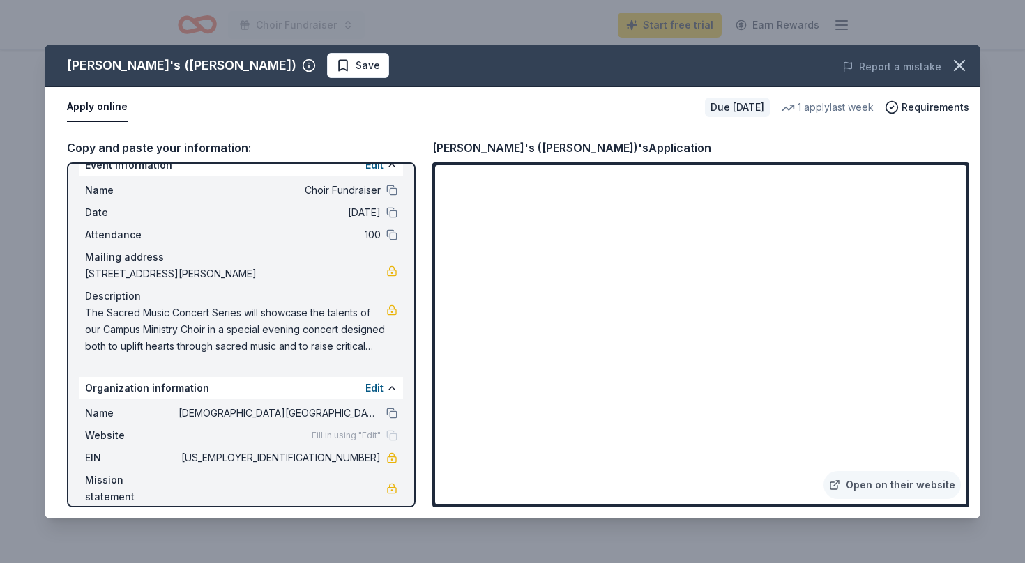
scroll to position [9, 0]
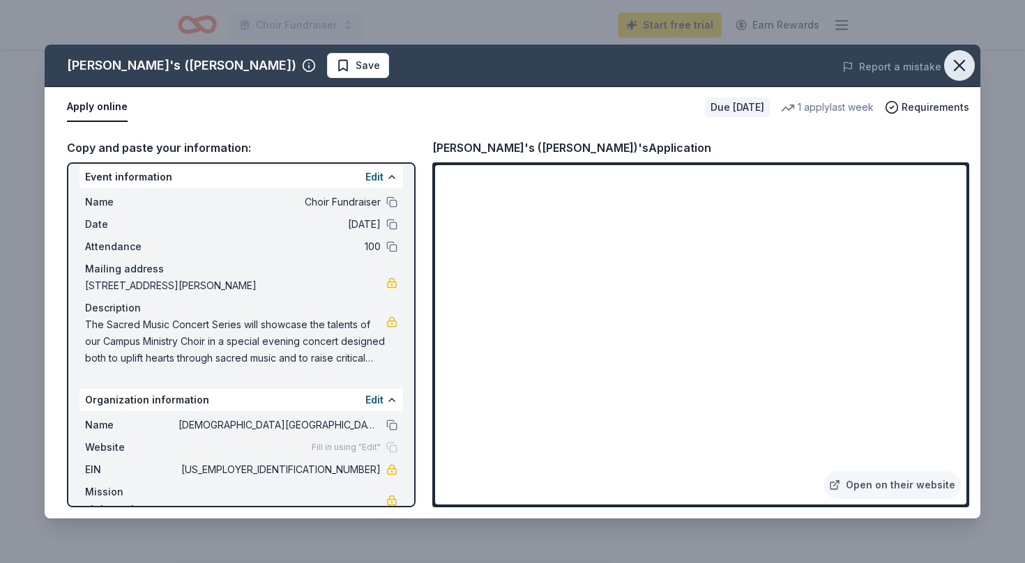
click at [965, 69] on icon "button" at bounding box center [960, 66] width 20 height 20
